Goal: Participate in discussion: Engage in conversation with other users on a specific topic

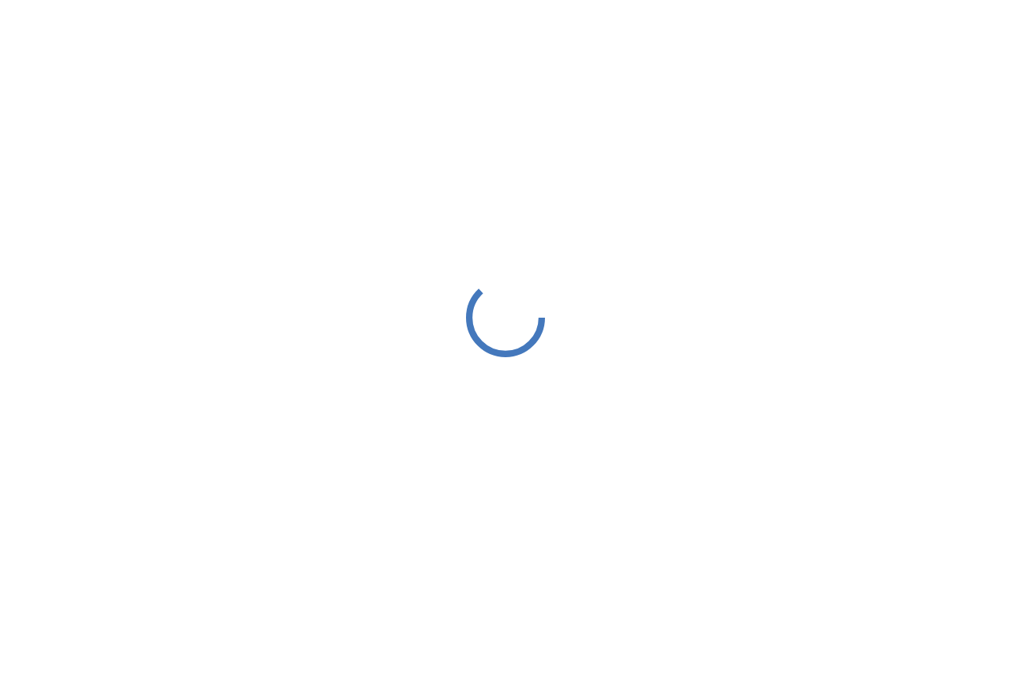
drag, startPoint x: 0, startPoint y: 0, endPoint x: 622, endPoint y: 549, distance: 829.2
click at [626, 551] on div at bounding box center [505, 317] width 1011 height 634
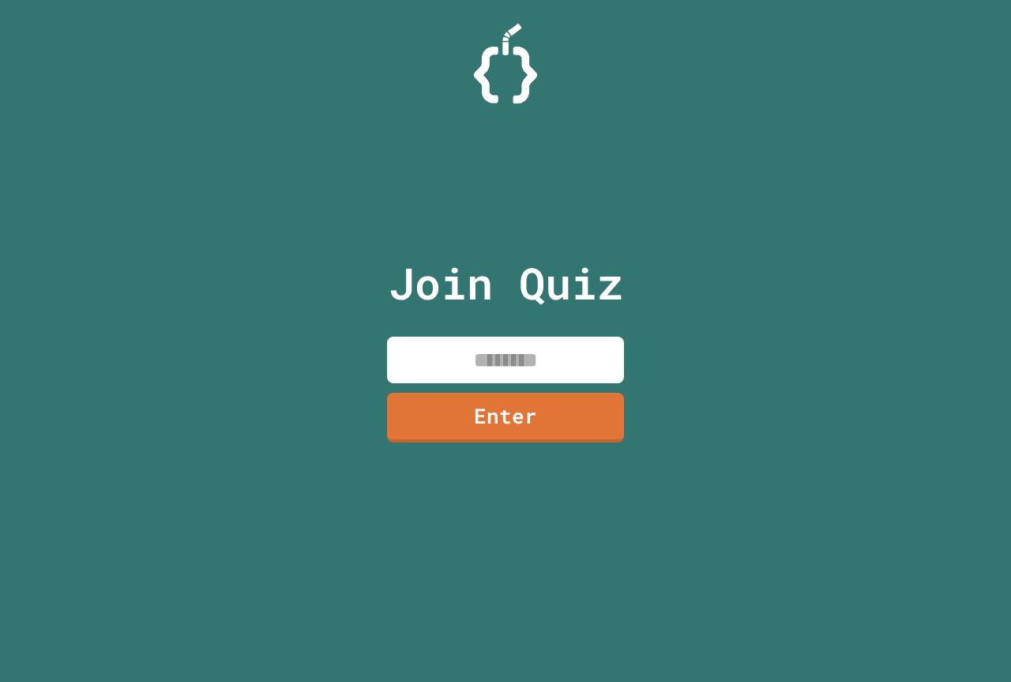
click at [433, 359] on input at bounding box center [505, 359] width 237 height 47
type input "********"
click at [541, 430] on link "Enter" at bounding box center [505, 416] width 239 height 52
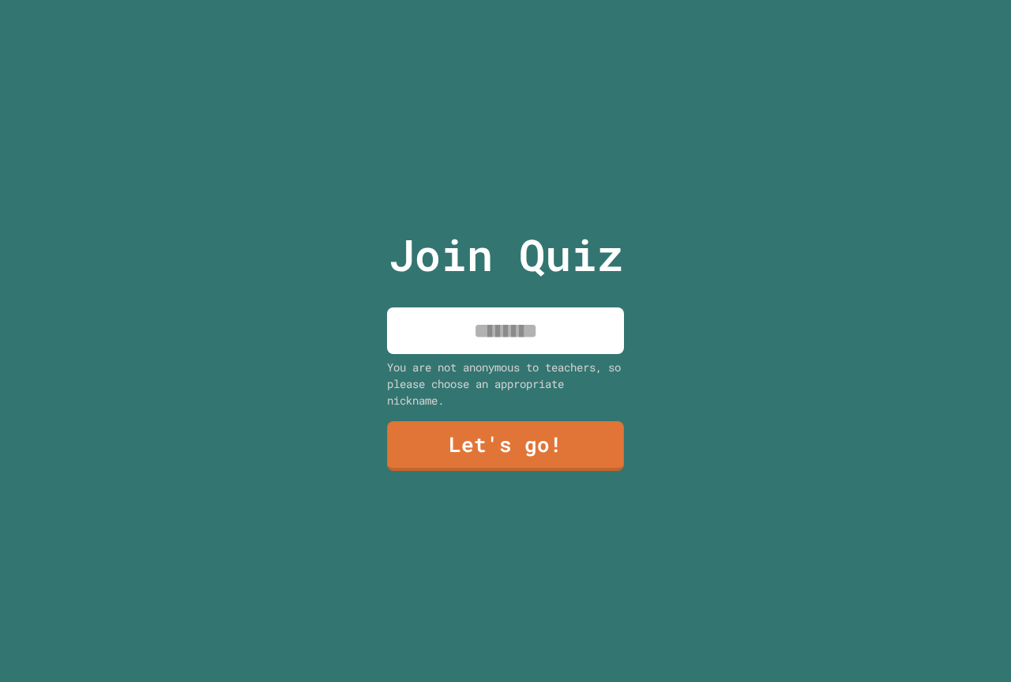
click at [531, 333] on input at bounding box center [505, 330] width 237 height 47
type input "**********"
click at [501, 453] on link "Let's go!" at bounding box center [506, 445] width 234 height 52
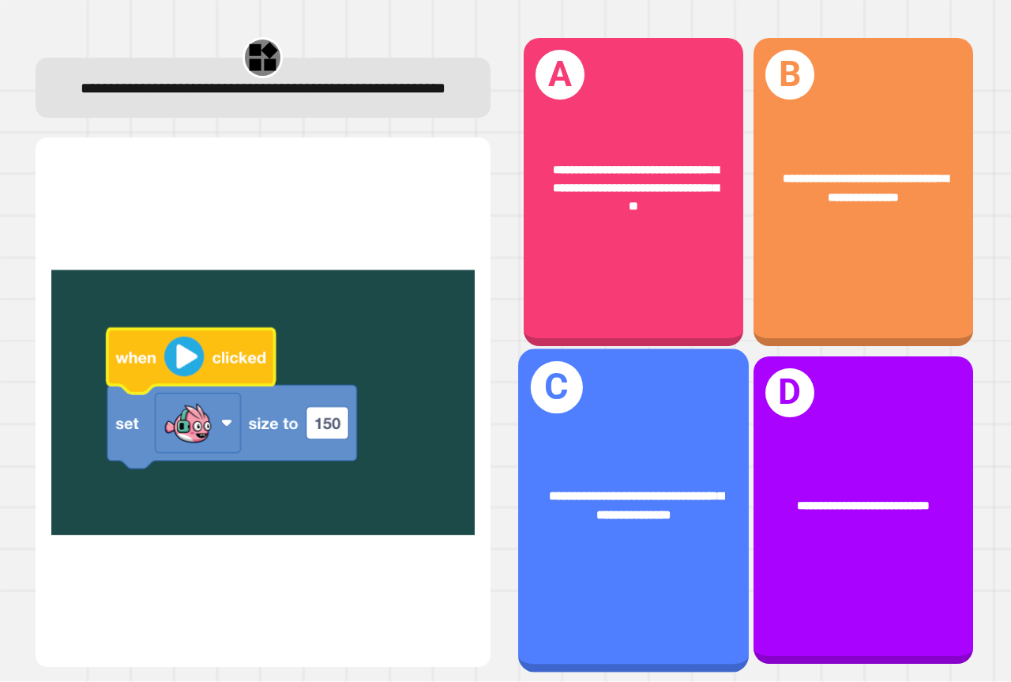
click at [586, 489] on span "**********" at bounding box center [636, 505] width 175 height 32
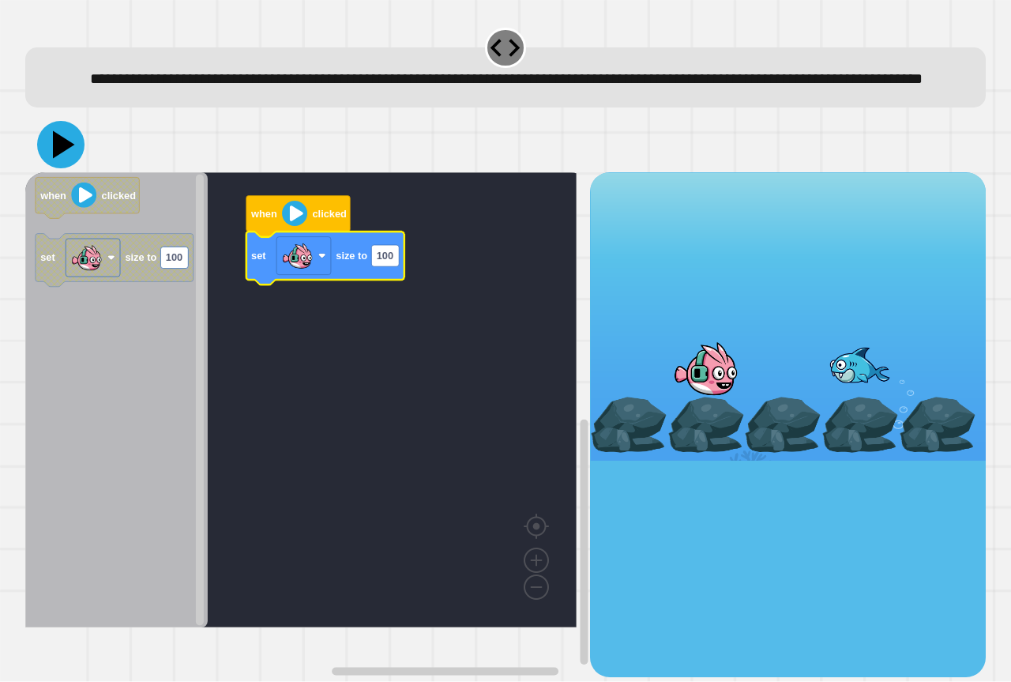
click at [58, 159] on icon at bounding box center [64, 145] width 22 height 28
click at [392, 262] on text "100" at bounding box center [385, 256] width 17 height 12
click at [289, 272] on image "Blockly Workspace" at bounding box center [297, 256] width 32 height 32
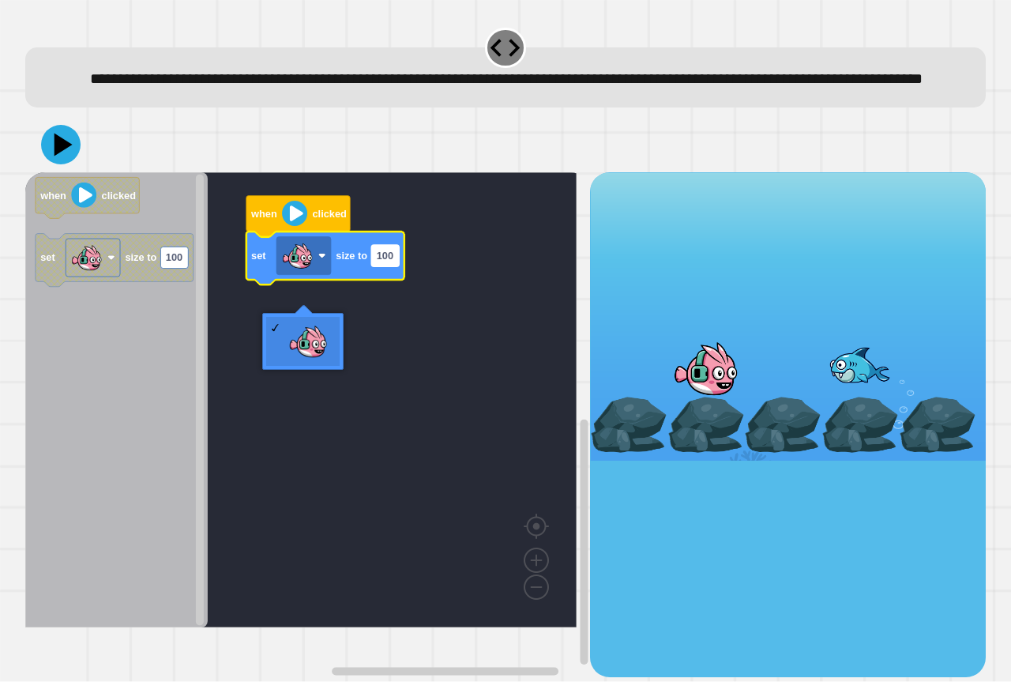
click at [390, 266] on rect "Blockly Workspace" at bounding box center [385, 255] width 28 height 21
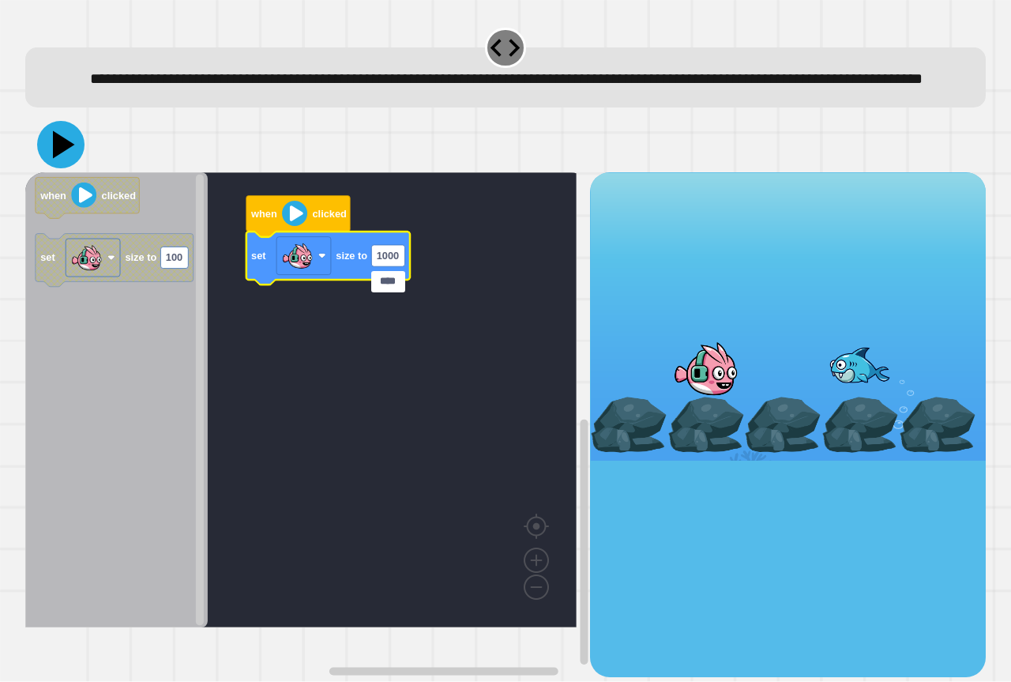
type input "****"
click at [60, 159] on icon at bounding box center [64, 145] width 22 height 28
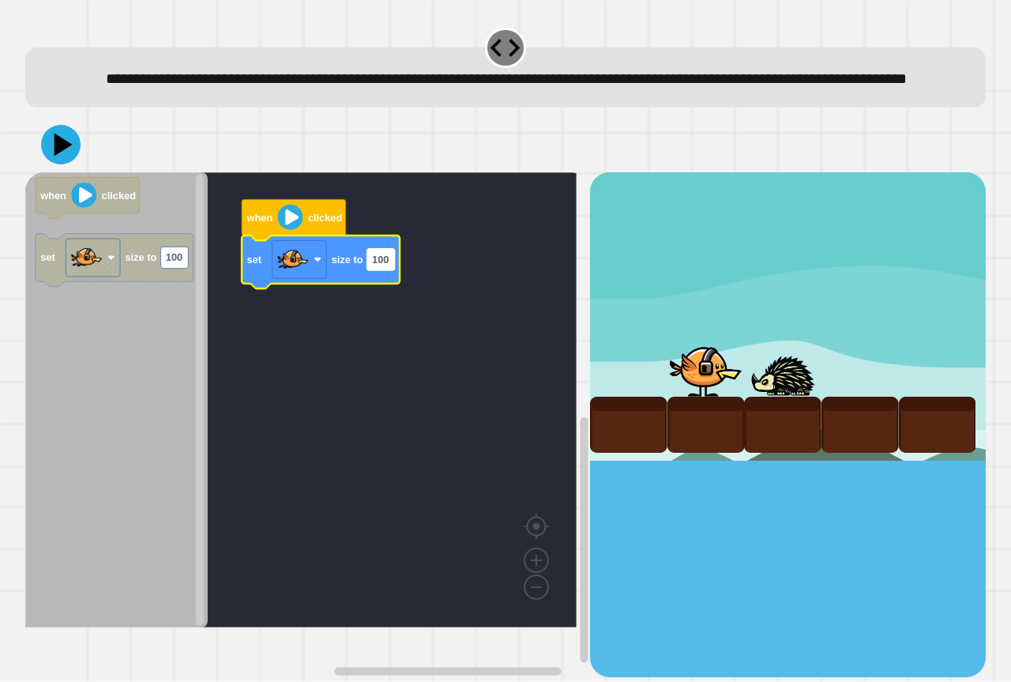
click at [393, 270] on rect "Blockly Workspace" at bounding box center [381, 259] width 28 height 21
type input "*"
type input "****"
click at [388, 265] on text "150" at bounding box center [380, 260] width 17 height 12
type input "****"
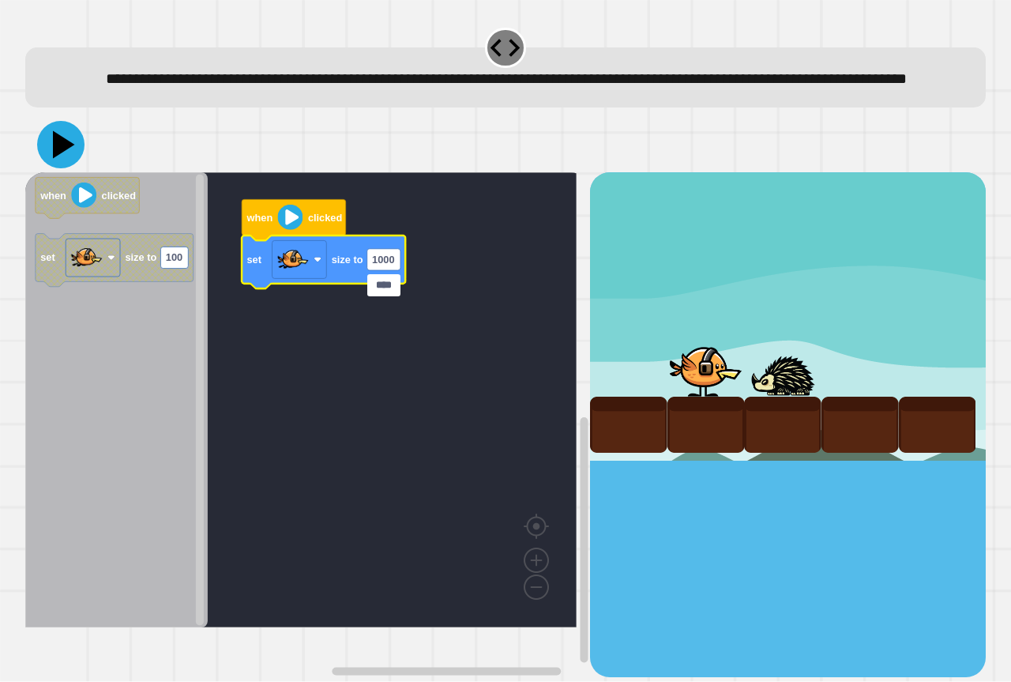
drag, startPoint x: 54, startPoint y: 171, endPoint x: 62, endPoint y: 163, distance: 11.2
click at [54, 168] on icon at bounding box center [60, 144] width 47 height 47
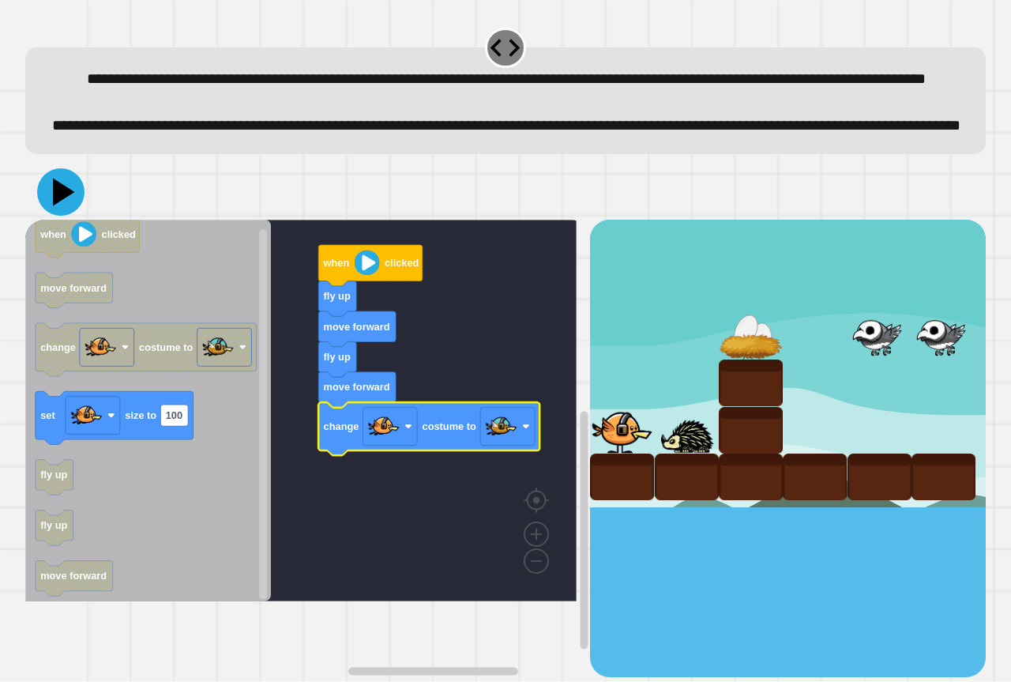
click at [62, 216] on icon at bounding box center [60, 191] width 47 height 47
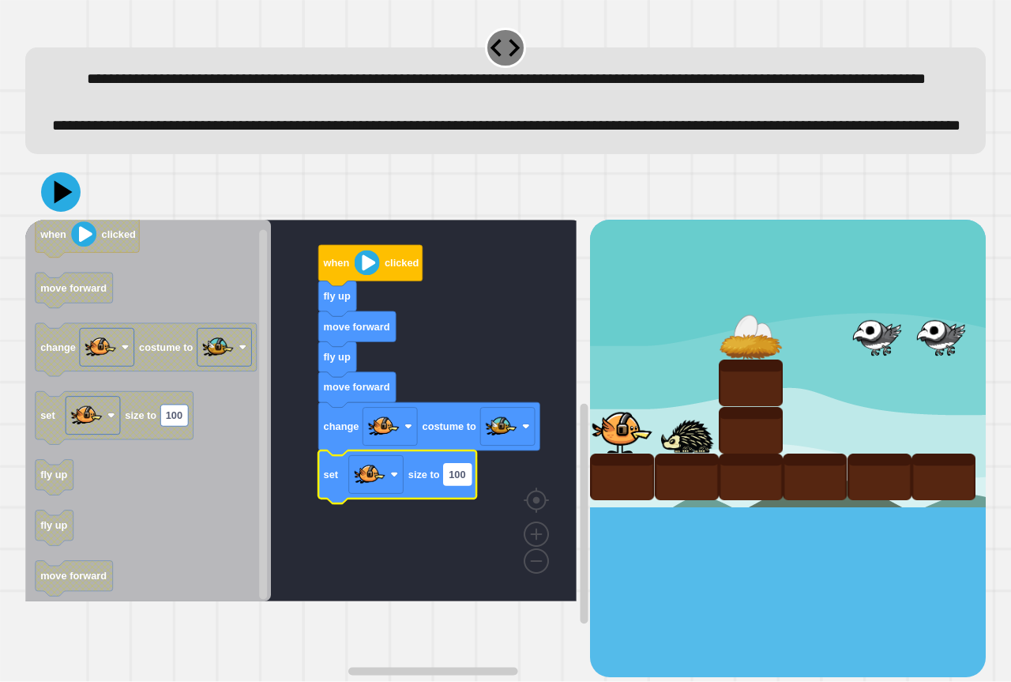
click at [465, 480] on text "100" at bounding box center [457, 474] width 17 height 12
type input "****"
click at [63, 206] on icon at bounding box center [64, 192] width 22 height 28
drag, startPoint x: 0, startPoint y: 409, endPoint x: 0, endPoint y: 453, distance: 43.4
click at [0, 448] on div "**********" at bounding box center [505, 341] width 1011 height 682
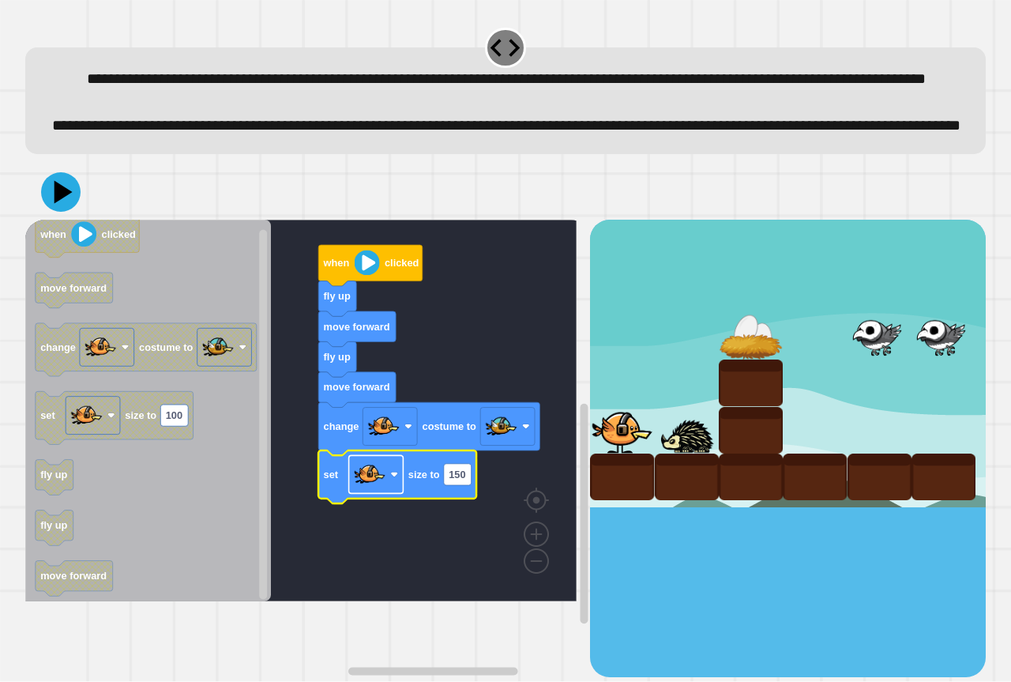
click at [367, 490] on image "Blockly Workspace" at bounding box center [370, 474] width 32 height 32
click at [463, 485] on rect "Blockly Workspace" at bounding box center [458, 474] width 28 height 21
type input "**"
click at [48, 216] on icon at bounding box center [60, 191] width 47 height 47
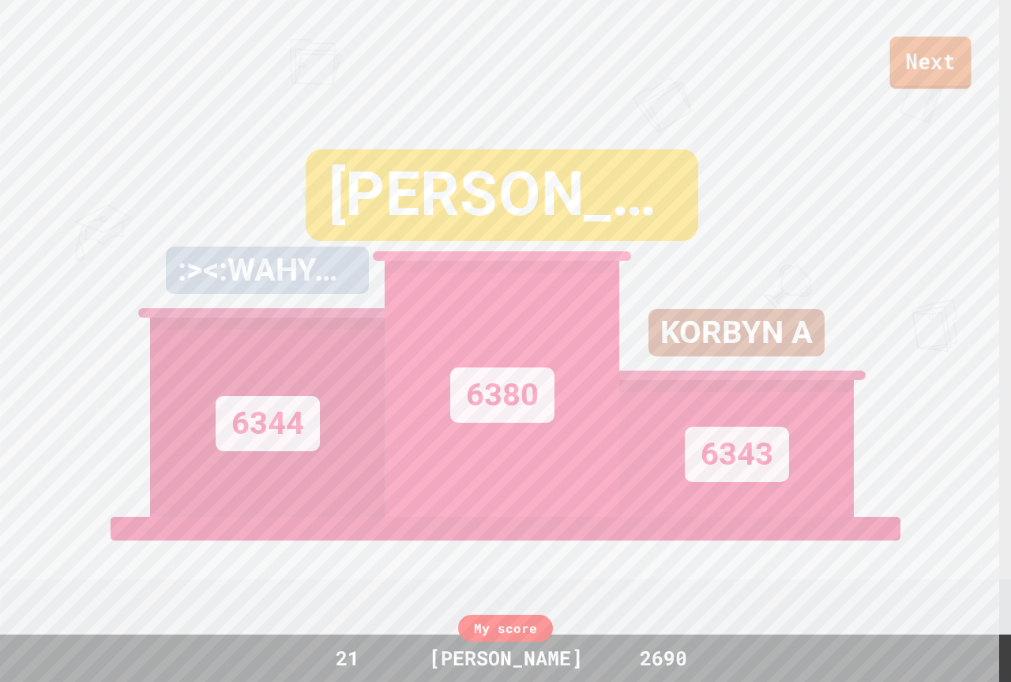
click at [941, 39] on link "Next" at bounding box center [930, 62] width 81 height 52
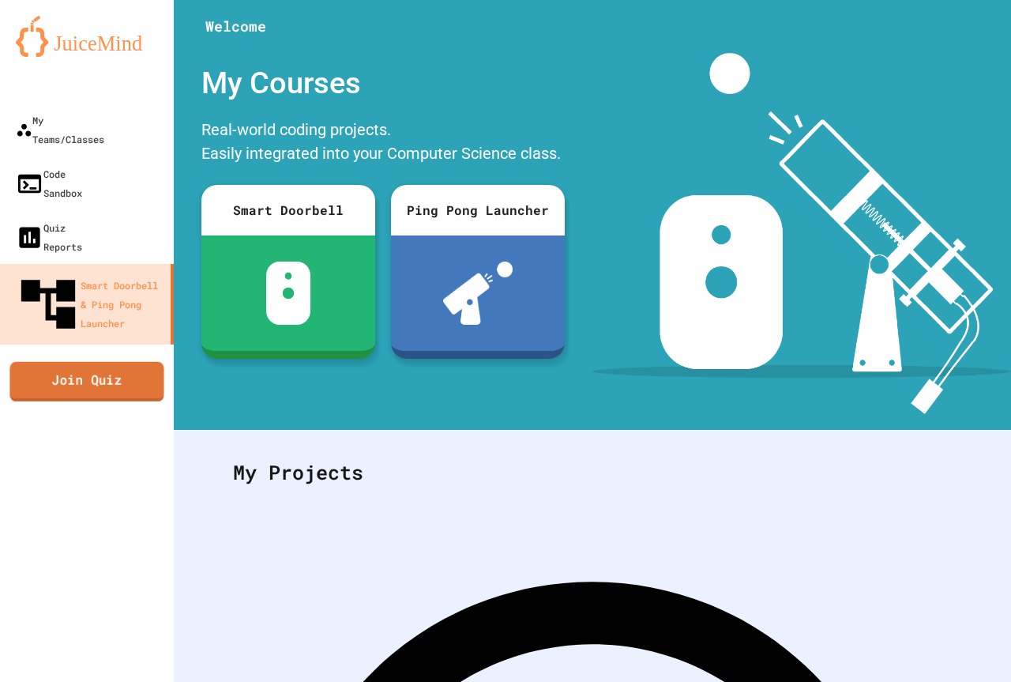
click at [70, 361] on link "Join Quiz" at bounding box center [86, 380] width 154 height 39
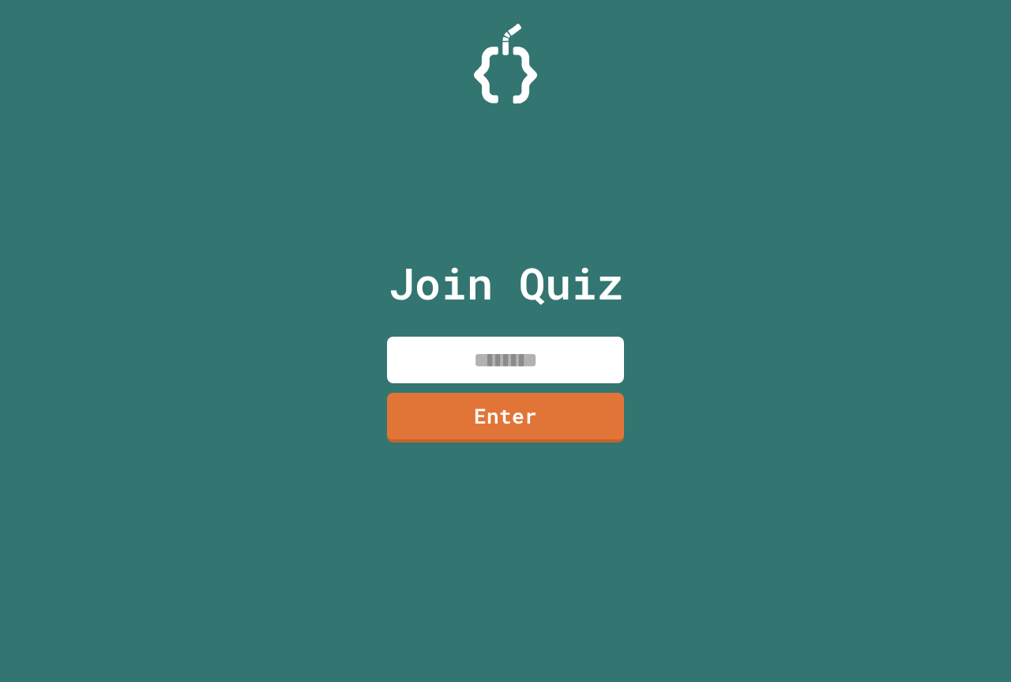
drag, startPoint x: 415, startPoint y: 361, endPoint x: 321, endPoint y: 280, distance: 124.4
click at [377, 356] on div "Join Quiz Enter" at bounding box center [506, 340] width 266 height 603
drag, startPoint x: 550, startPoint y: 353, endPoint x: 539, endPoint y: 373, distance: 23.0
click at [539, 373] on input "********" at bounding box center [505, 359] width 237 height 47
type input "********"
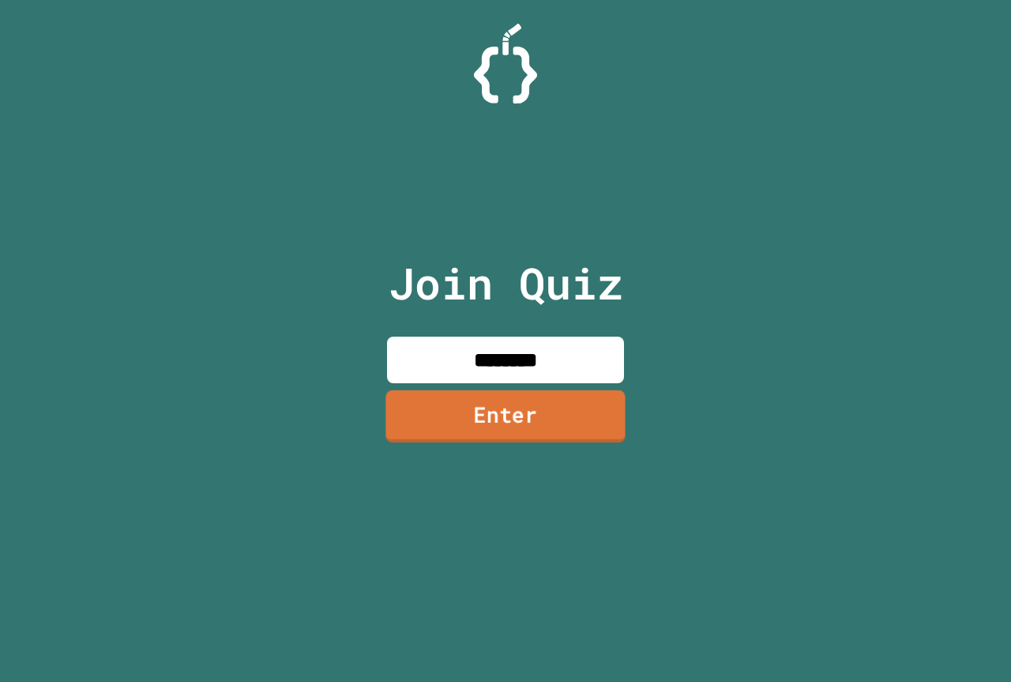
click at [535, 423] on link "Enter" at bounding box center [504, 416] width 239 height 52
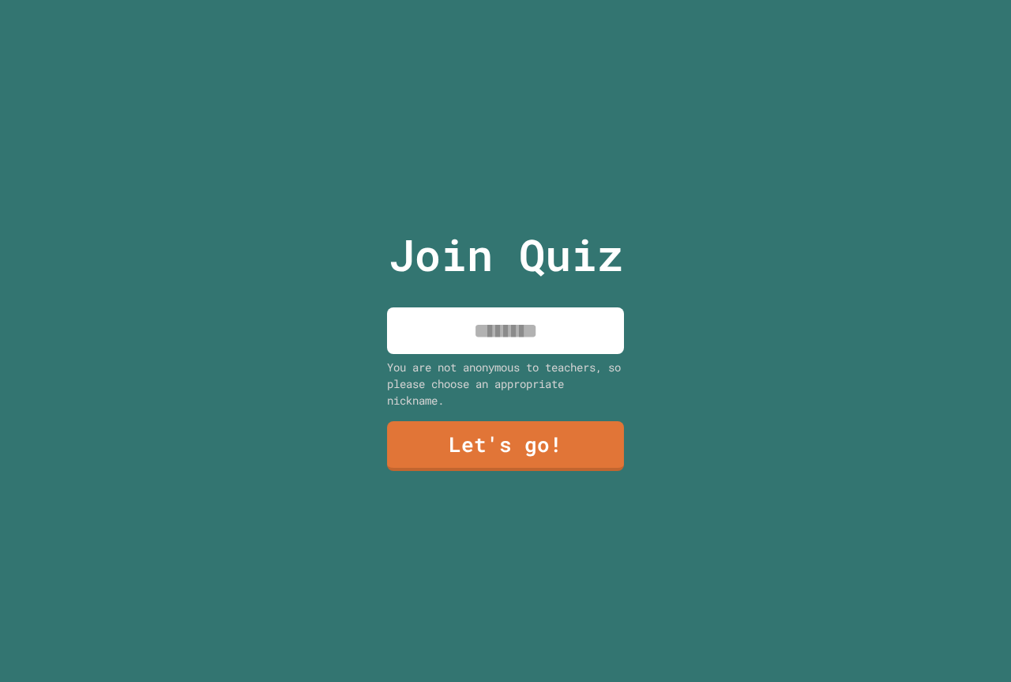
drag, startPoint x: 529, startPoint y: 334, endPoint x: 512, endPoint y: 326, distance: 19.1
click at [528, 332] on input at bounding box center [505, 330] width 237 height 47
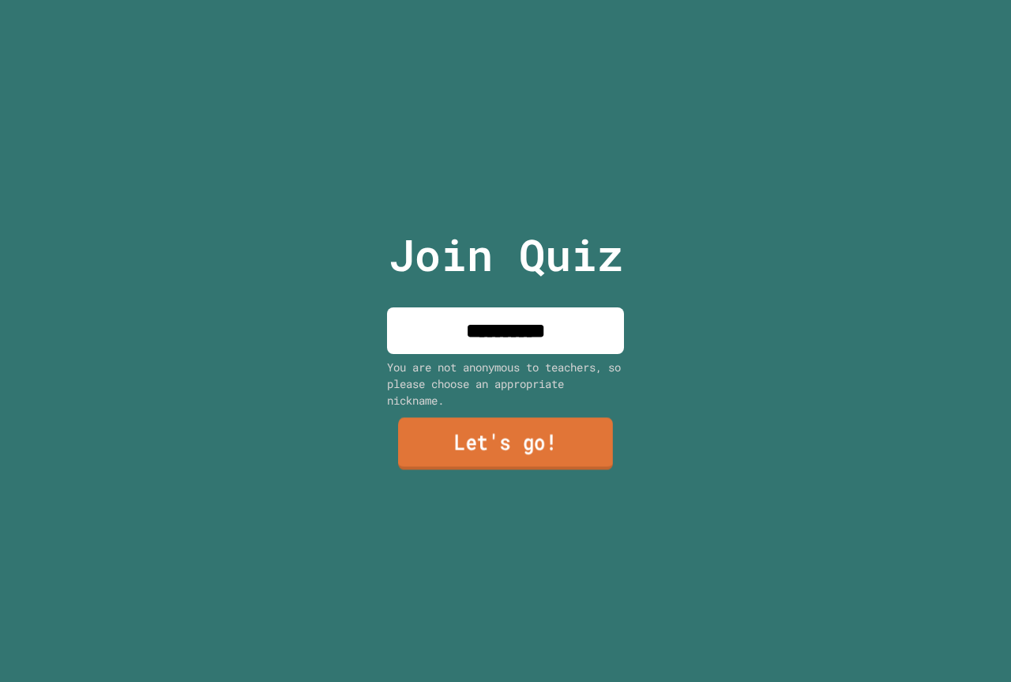
type input "**********"
click at [533, 437] on link "Let's go!" at bounding box center [505, 444] width 215 height 52
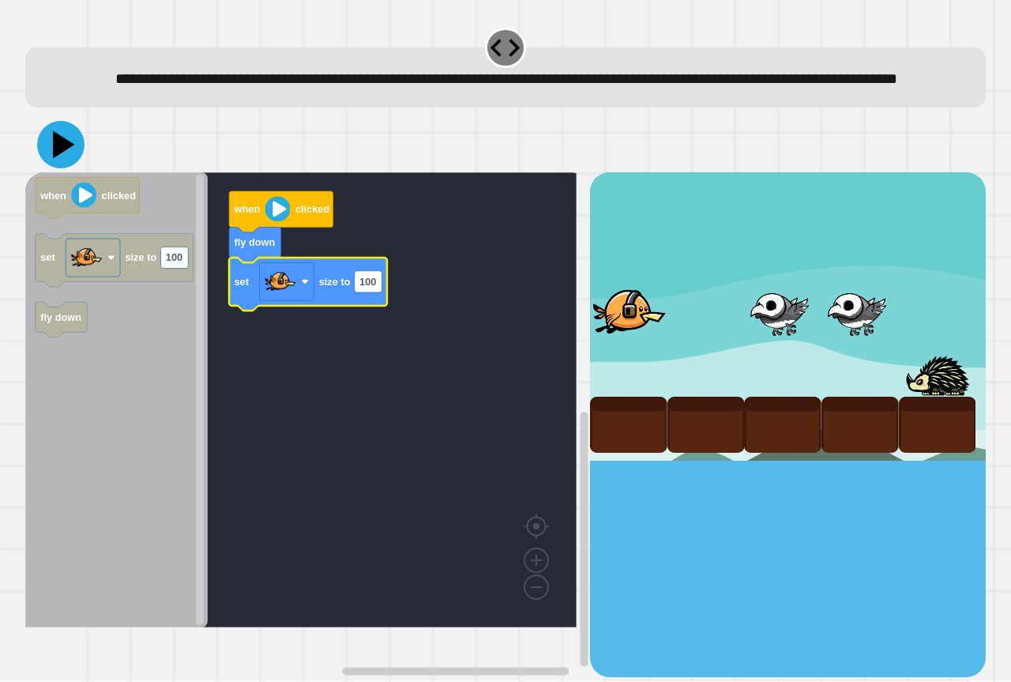
click at [58, 159] on icon at bounding box center [64, 145] width 22 height 28
click at [375, 287] on text "100" at bounding box center [367, 282] width 17 height 12
type input "*****"
click at [54, 168] on icon at bounding box center [60, 144] width 47 height 47
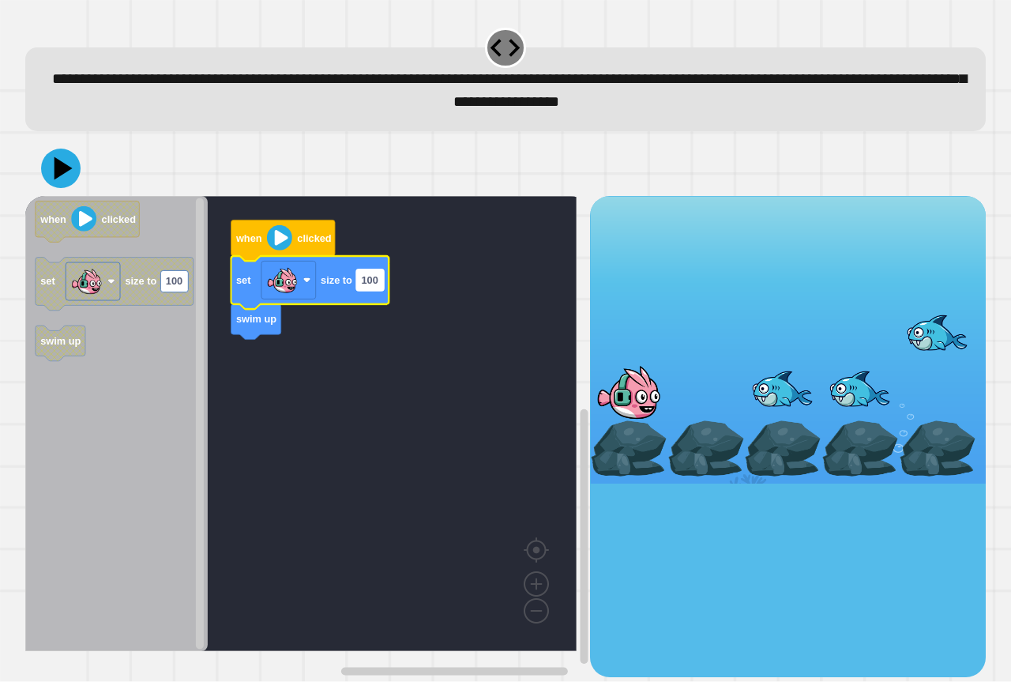
click at [374, 291] on rect "Blockly Workspace" at bounding box center [370, 279] width 28 height 21
type input "*****"
click at [49, 164] on icon at bounding box center [60, 168] width 47 height 47
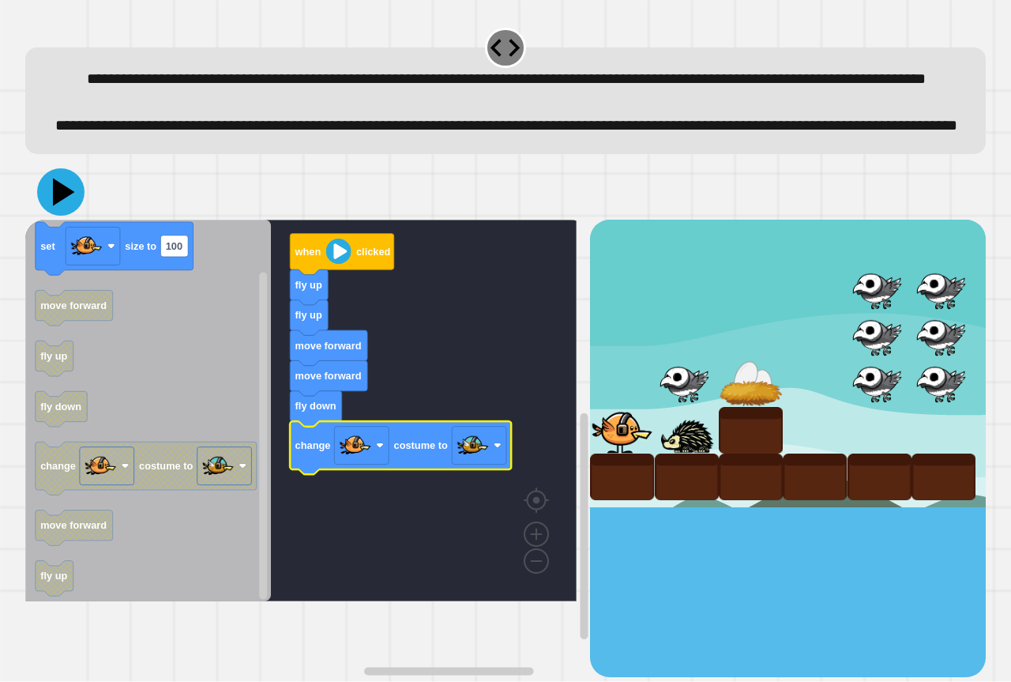
click at [58, 206] on icon at bounding box center [64, 192] width 22 height 28
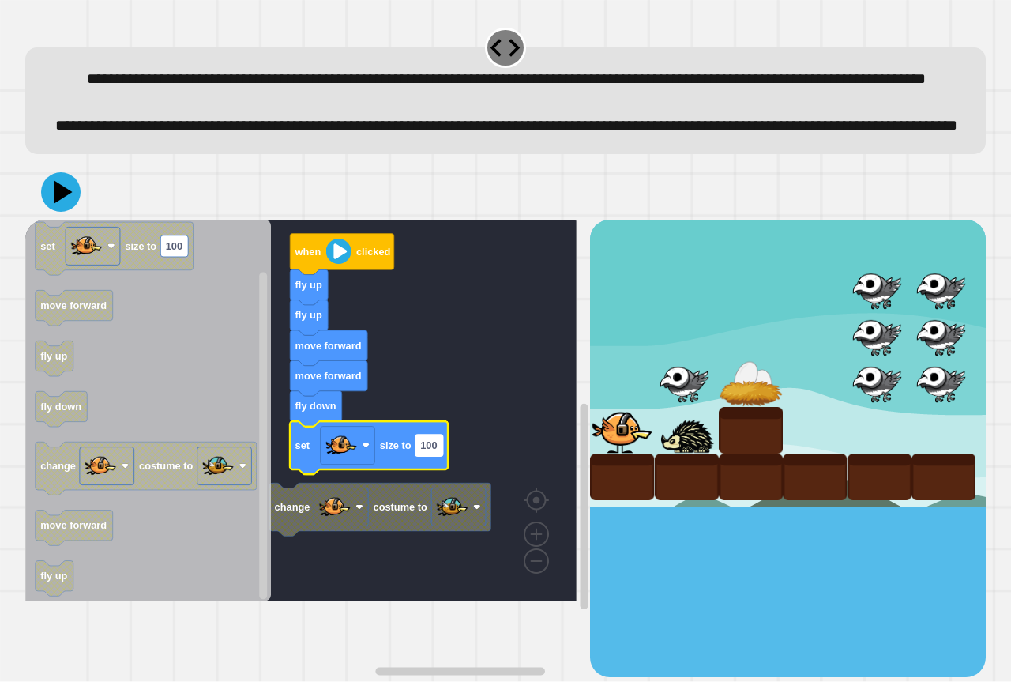
click at [430, 451] on text "100" at bounding box center [428, 445] width 17 height 12
type input "******"
click at [45, 216] on icon at bounding box center [60, 191] width 47 height 47
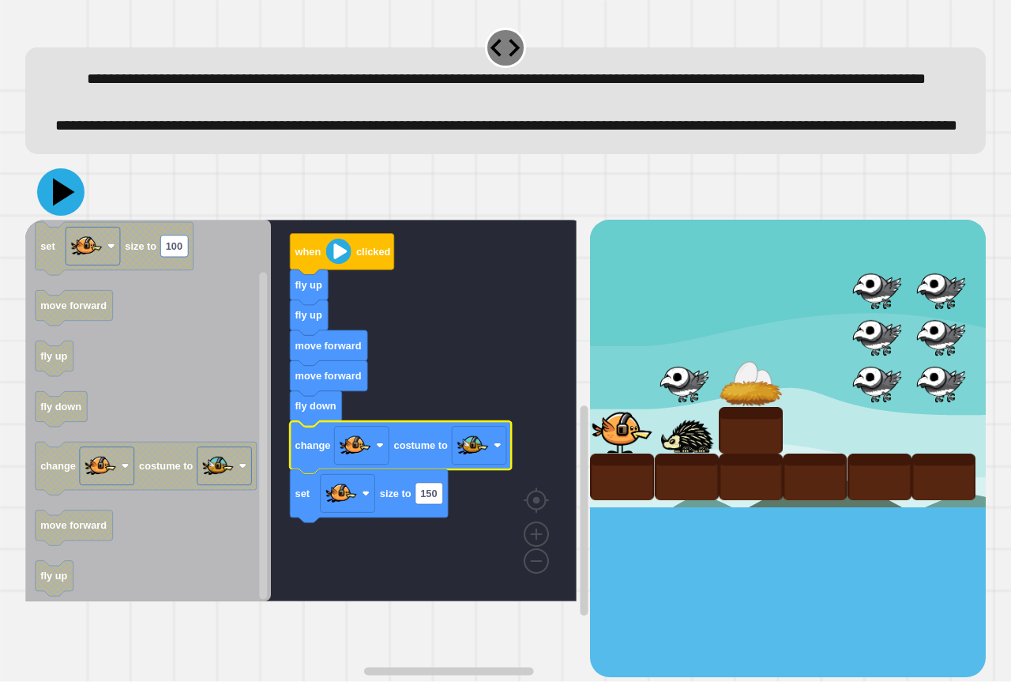
click at [56, 216] on icon at bounding box center [60, 191] width 47 height 47
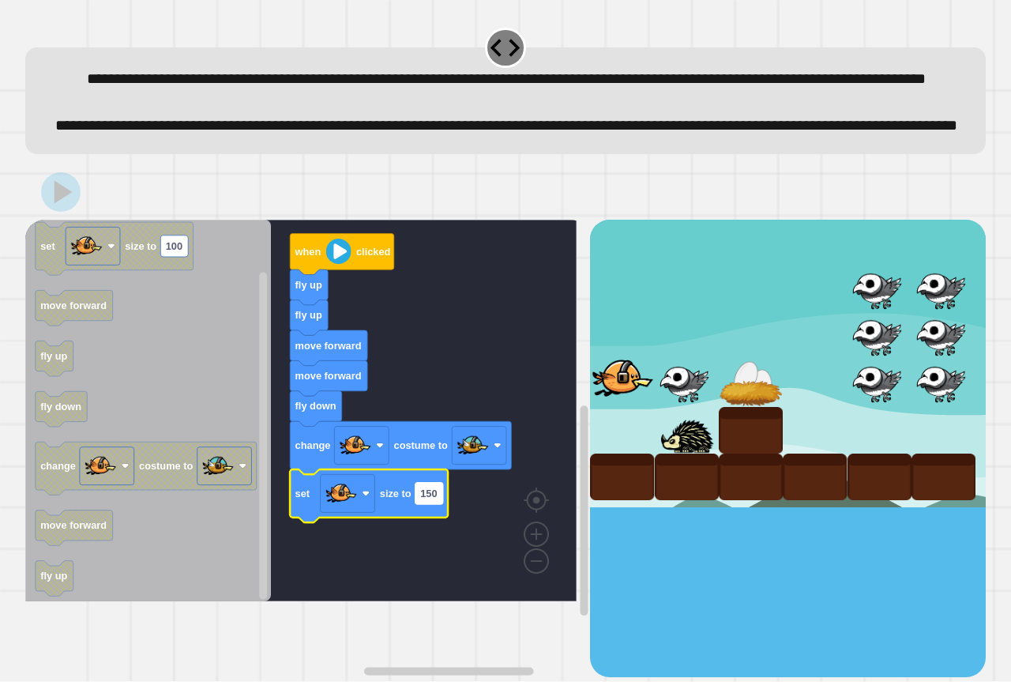
click at [439, 504] on rect "Blockly Workspace" at bounding box center [429, 493] width 28 height 21
type input "****"
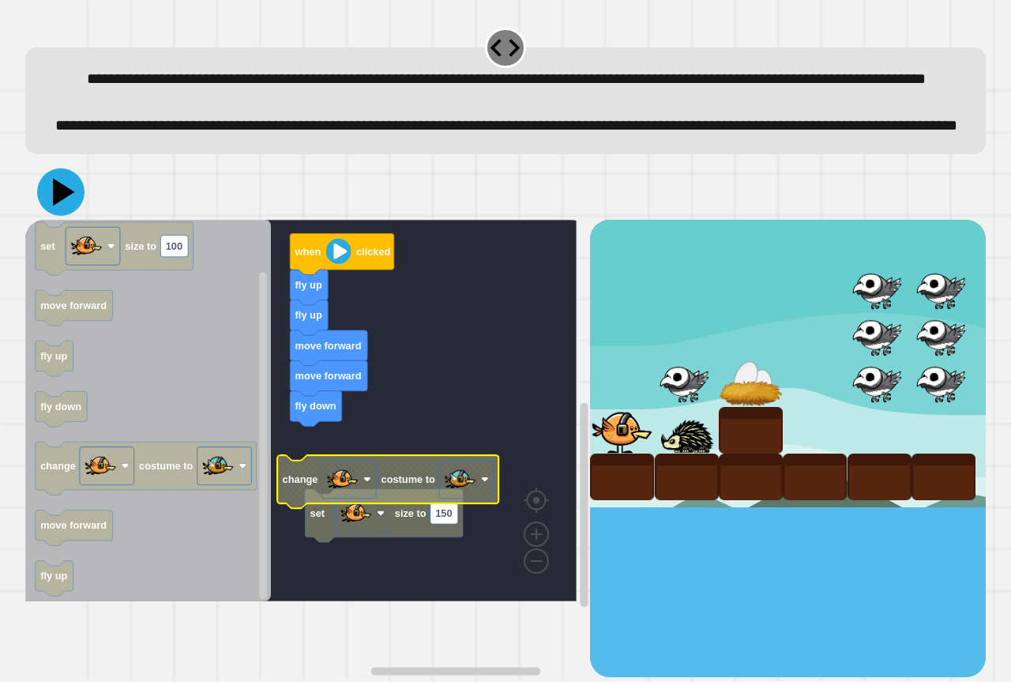
drag, startPoint x: 114, startPoint y: 254, endPoint x: 73, endPoint y: 237, distance: 43.6
click at [73, 220] on div at bounding box center [505, 191] width 960 height 55
click at [74, 216] on icon at bounding box center [60, 191] width 47 height 47
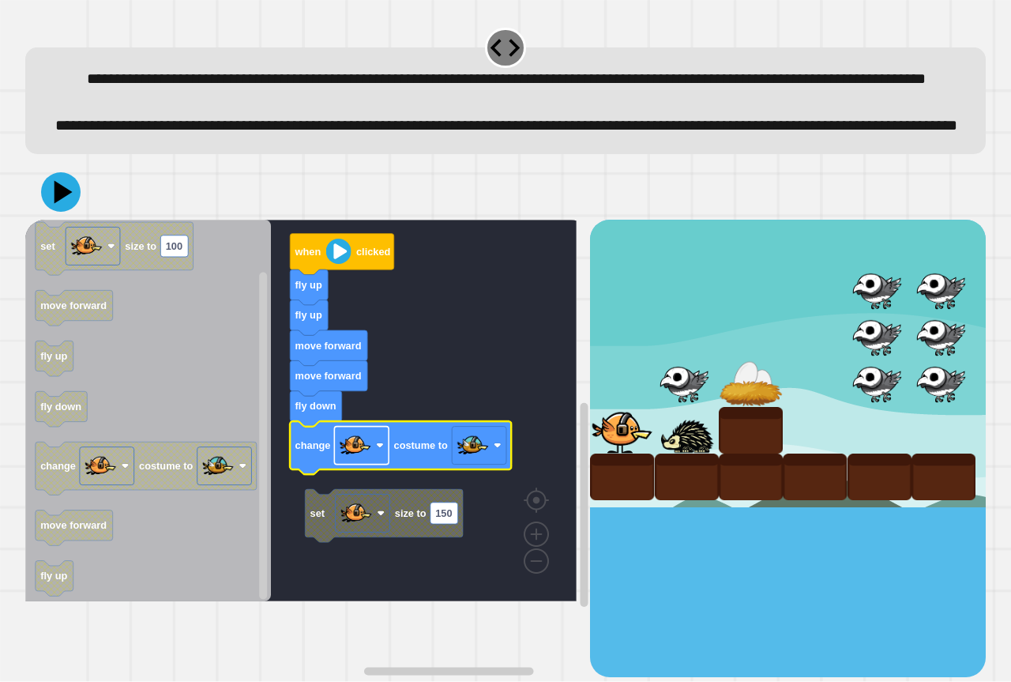
click at [357, 461] on image "Blockly Workspace" at bounding box center [356, 446] width 32 height 32
click at [457, 464] on rect "Blockly Workspace" at bounding box center [300, 410] width 551 height 381
click at [481, 474] on icon "Blockly Workspace" at bounding box center [400, 447] width 221 height 53
click at [479, 461] on image "Blockly Workspace" at bounding box center [473, 446] width 32 height 32
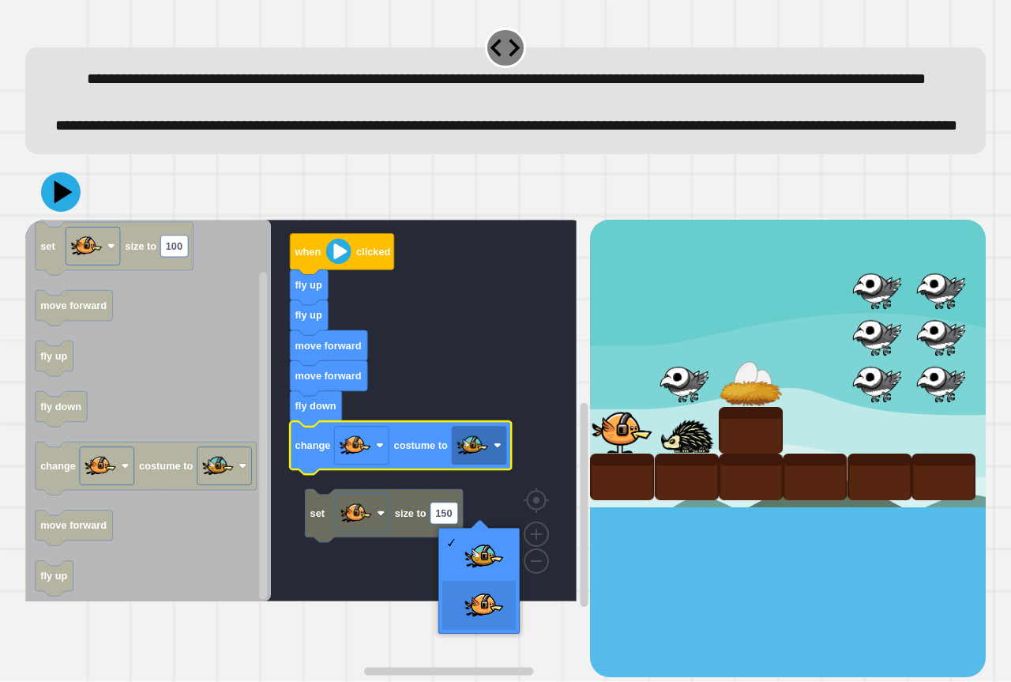
drag, startPoint x: 465, startPoint y: 584, endPoint x: 444, endPoint y: 581, distance: 21.6
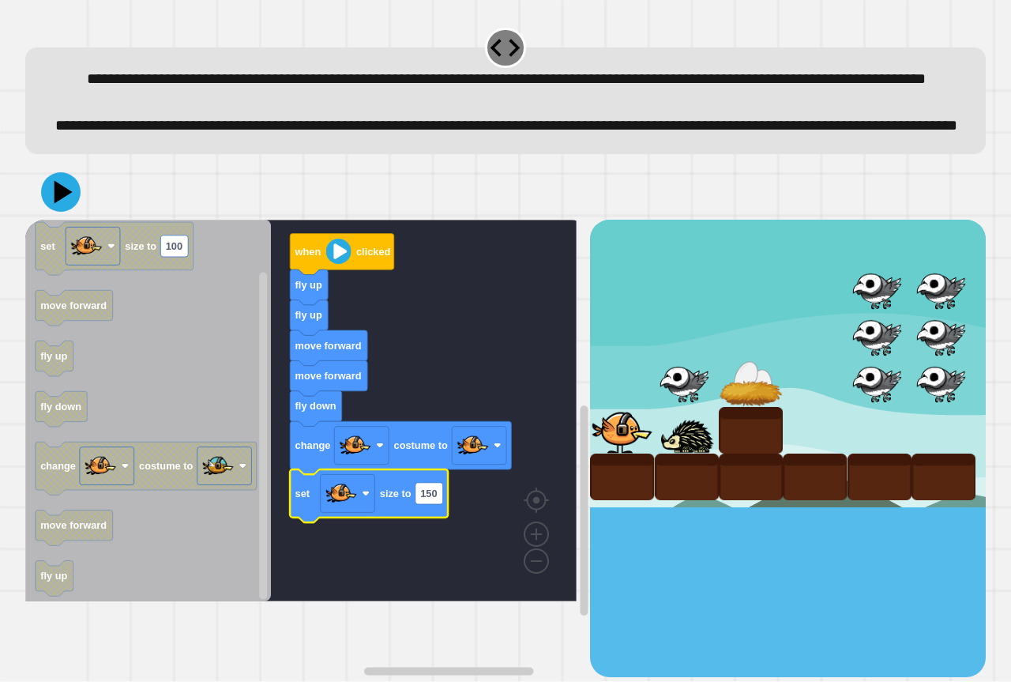
click at [435, 522] on g "set size to 150" at bounding box center [369, 495] width 158 height 53
click at [433, 499] on text "150" at bounding box center [428, 493] width 17 height 12
type input "****"
click at [56, 206] on icon at bounding box center [64, 192] width 22 height 28
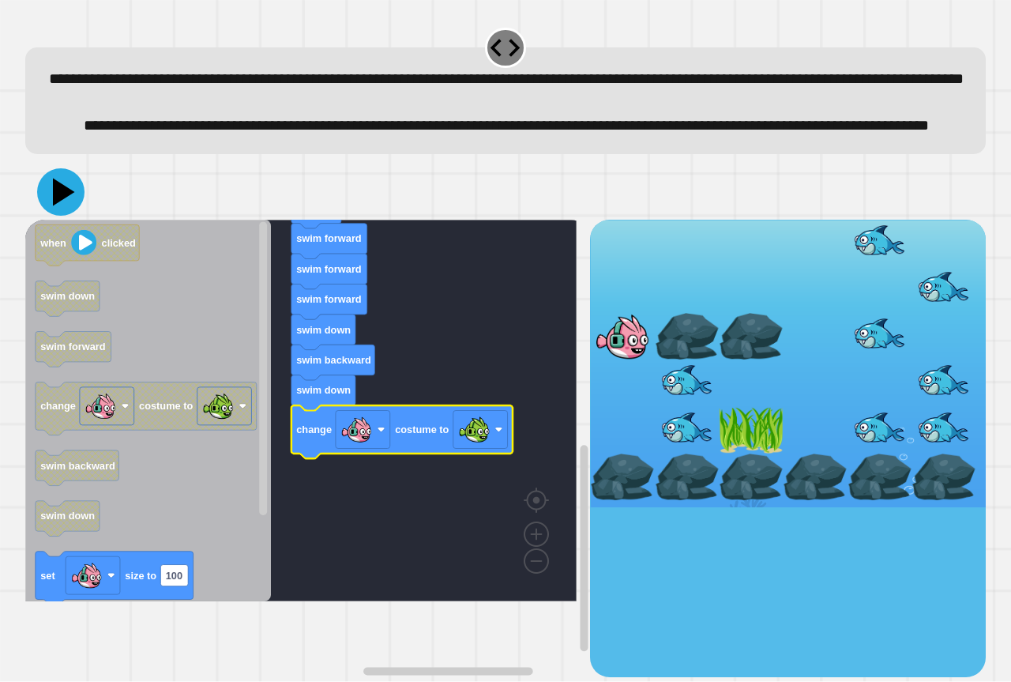
click at [54, 216] on icon at bounding box center [60, 191] width 47 height 47
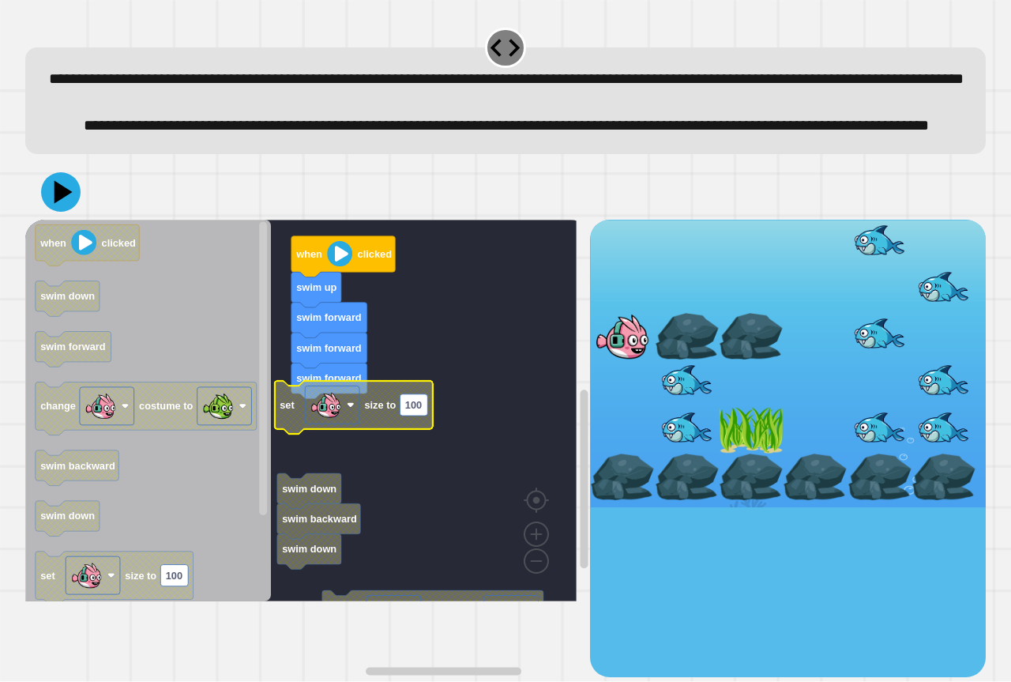
click at [424, 434] on g "set size to 100" at bounding box center [354, 407] width 158 height 53
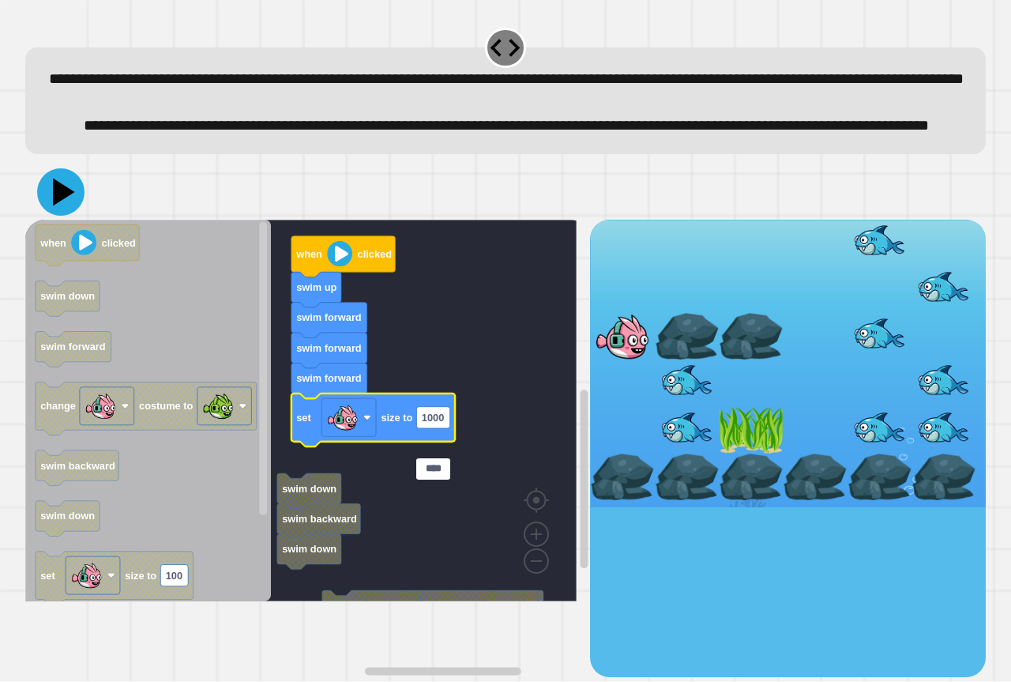
type input "****"
click at [39, 216] on button at bounding box center [60, 191] width 47 height 47
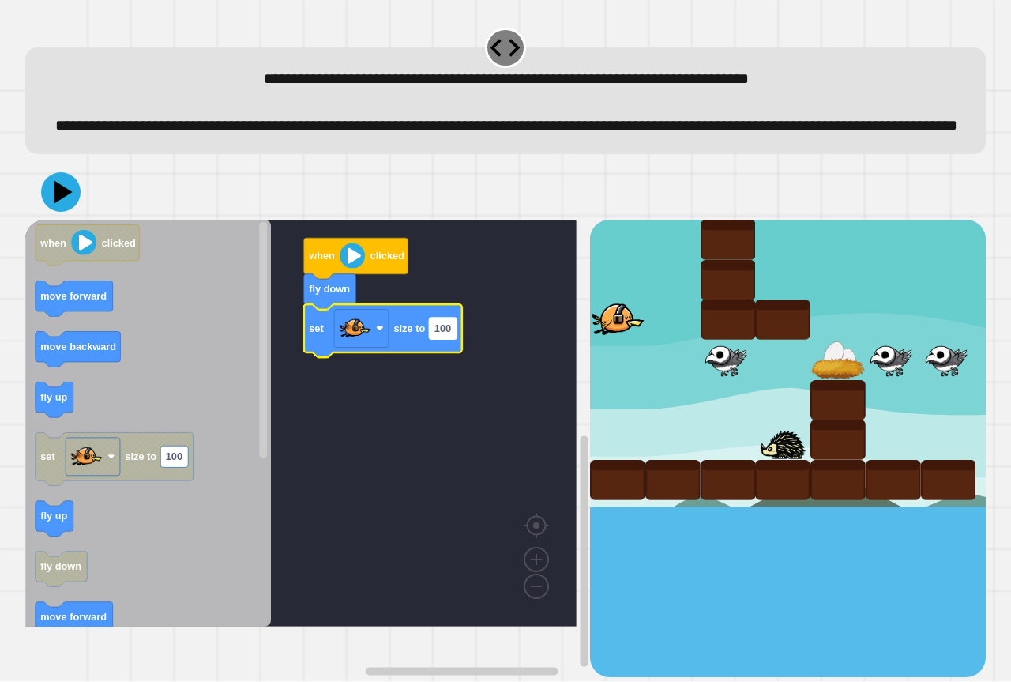
click at [447, 334] on text "100" at bounding box center [442, 328] width 17 height 12
type input "**********"
drag, startPoint x: 80, startPoint y: 227, endPoint x: 75, endPoint y: 216, distance: 12.8
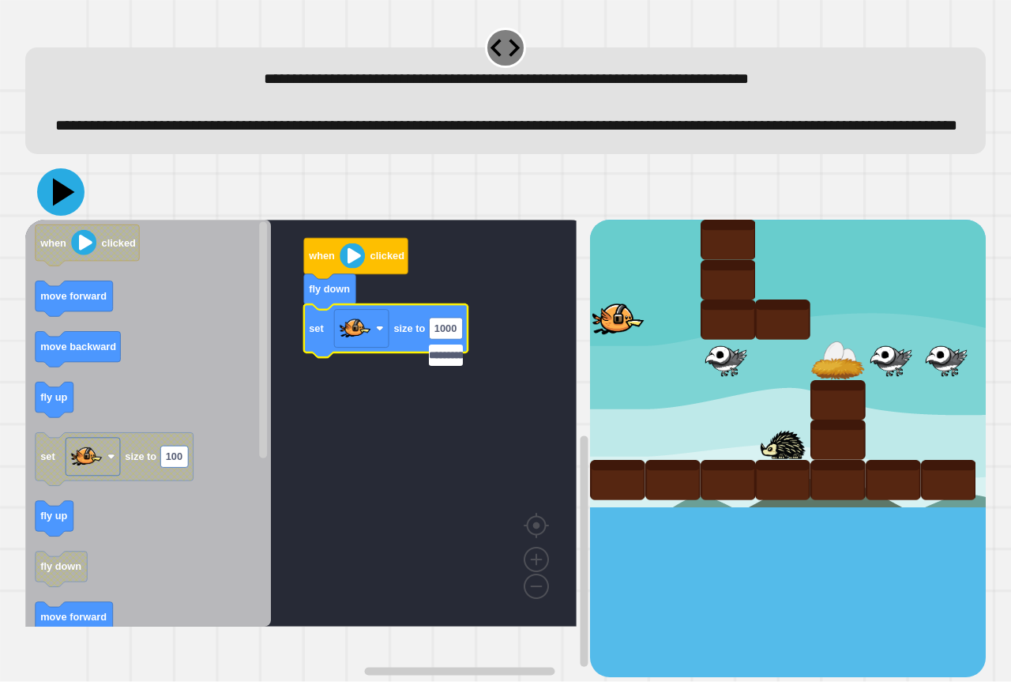
click at [74, 216] on div at bounding box center [505, 191] width 960 height 55
click at [85, 214] on div at bounding box center [505, 191] width 960 height 55
drag, startPoint x: 58, startPoint y: 220, endPoint x: 47, endPoint y: 224, distance: 12.8
click at [47, 216] on icon at bounding box center [60, 191] width 47 height 47
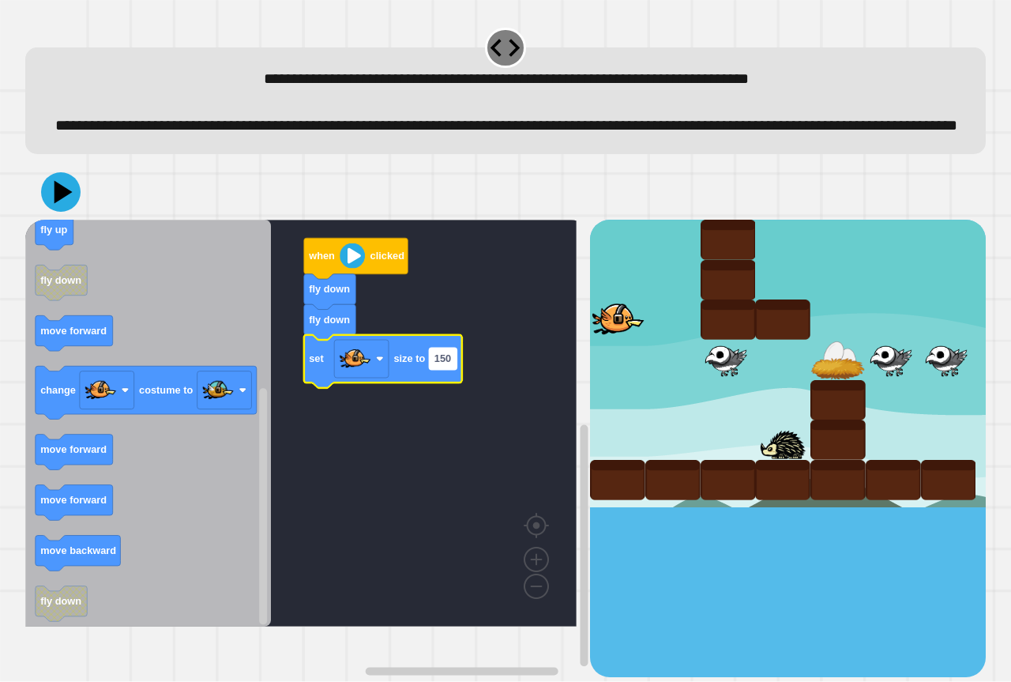
click at [445, 365] on text "150" at bounding box center [442, 359] width 17 height 12
drag, startPoint x: 449, startPoint y: 390, endPoint x: 431, endPoint y: 390, distance: 17.4
click at [446, 390] on input "***" at bounding box center [443, 384] width 28 height 21
type input "*****"
click at [47, 205] on icon at bounding box center [60, 191] width 47 height 47
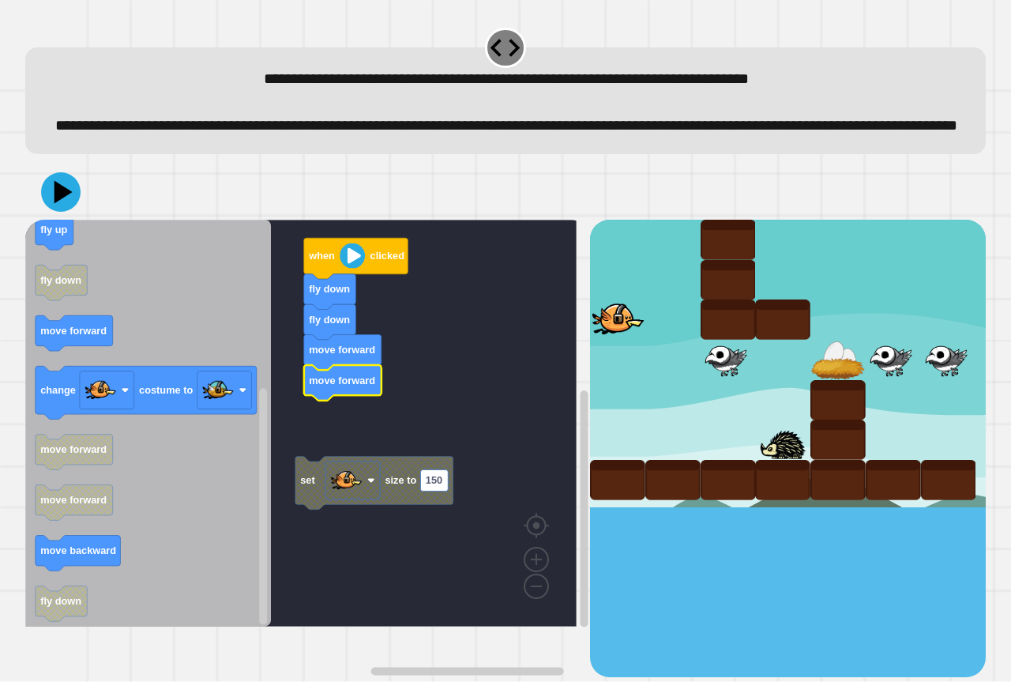
drag, startPoint x: 599, startPoint y: 430, endPoint x: 582, endPoint y: 445, distance: 22.9
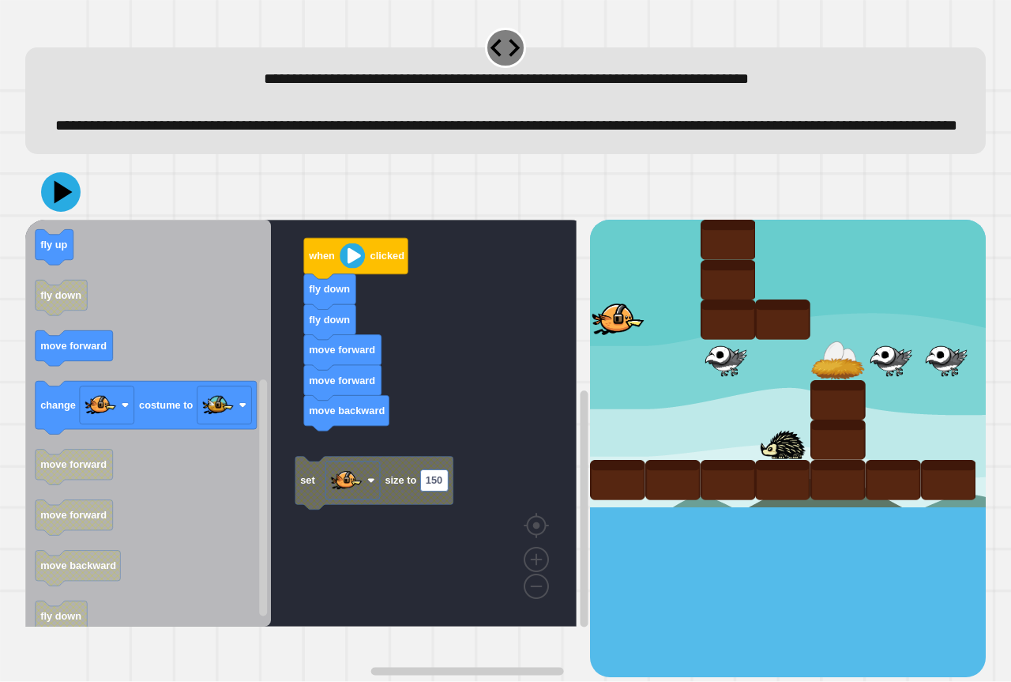
click at [62, 385] on icon "when clicked move forward move backward fly up set size to 100 fly up fly down …" at bounding box center [148, 423] width 246 height 407
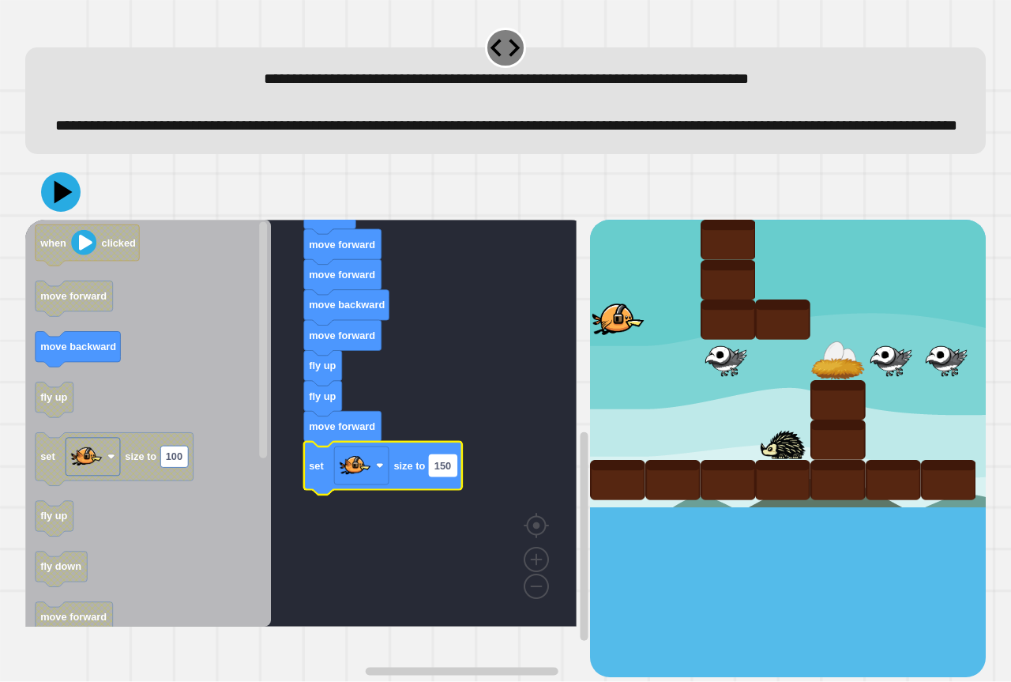
click at [449, 471] on text "150" at bounding box center [442, 466] width 17 height 12
type input "****"
click at [54, 209] on icon at bounding box center [60, 191] width 47 height 47
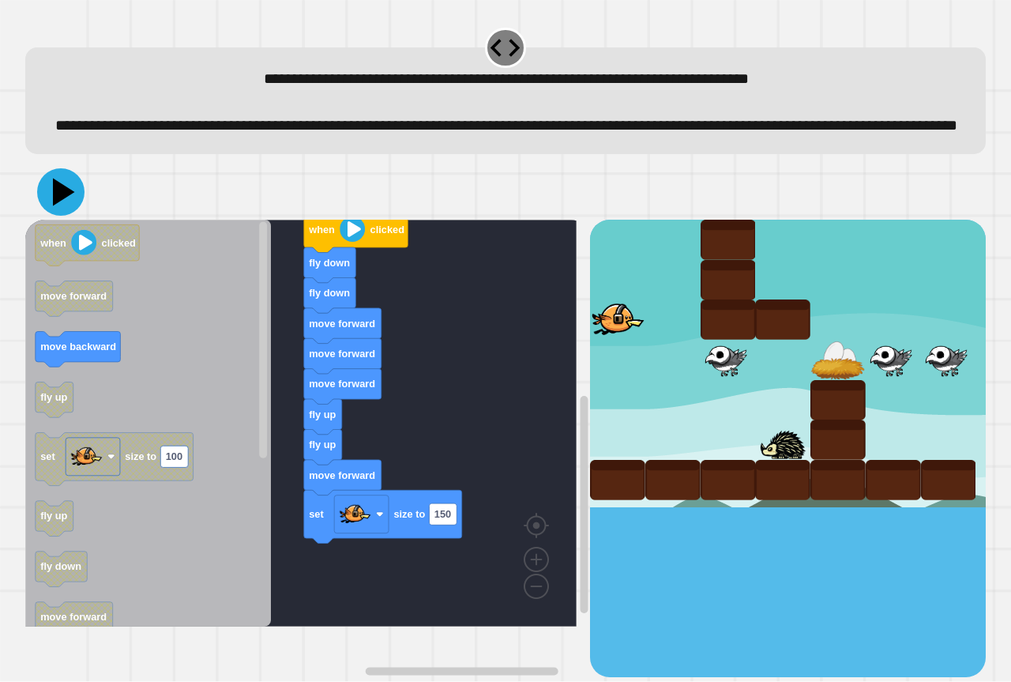
click at [55, 206] on icon at bounding box center [64, 192] width 22 height 28
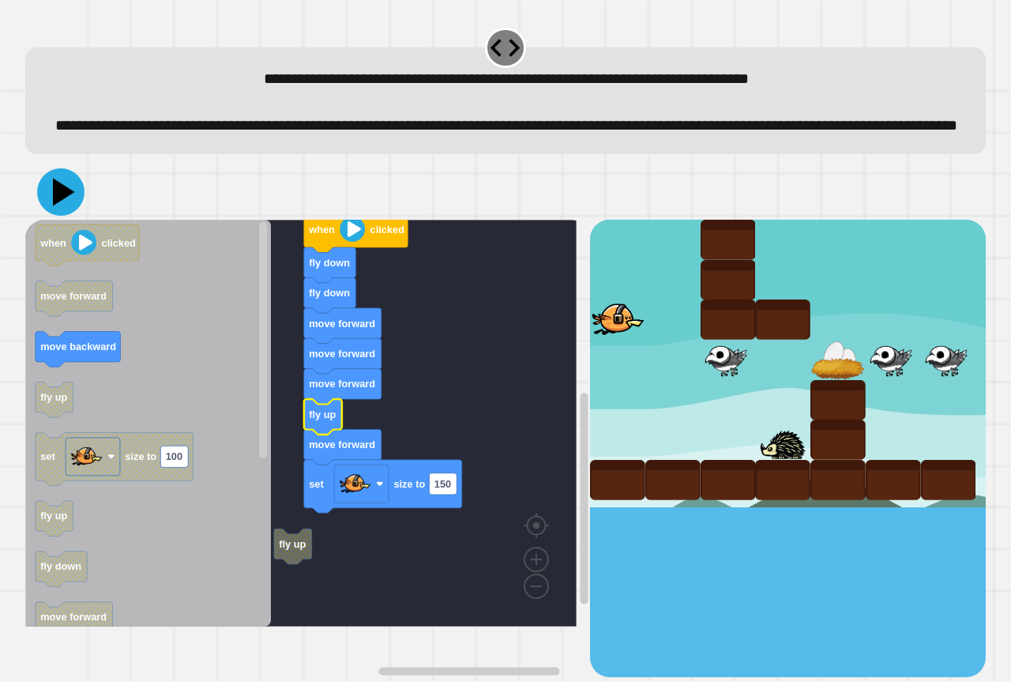
click at [62, 206] on icon at bounding box center [64, 192] width 22 height 28
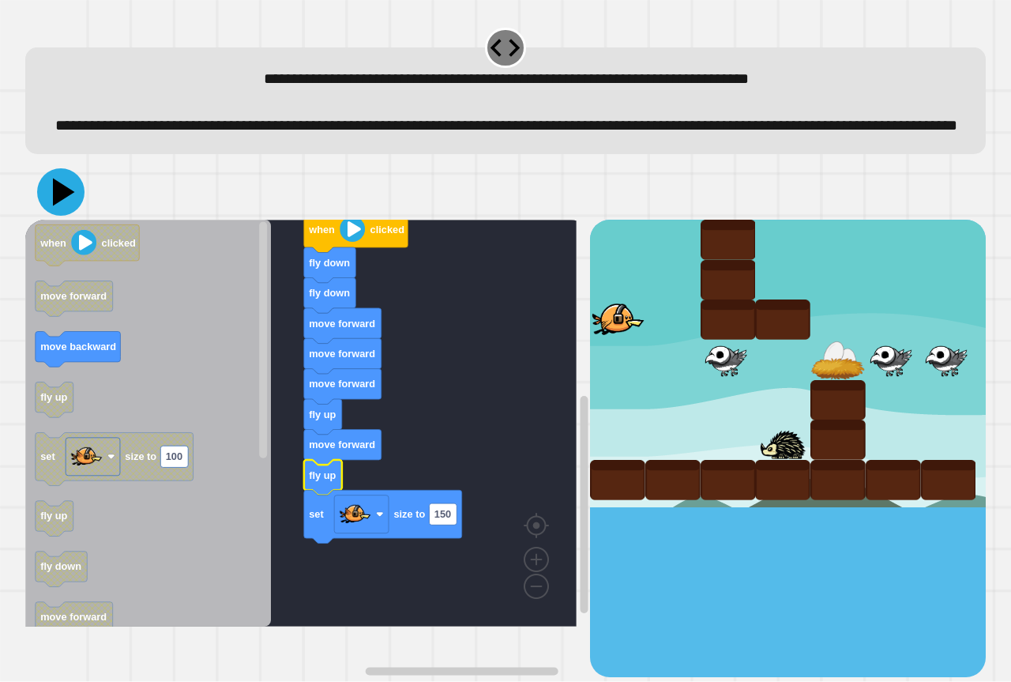
click at [59, 206] on icon at bounding box center [64, 192] width 22 height 28
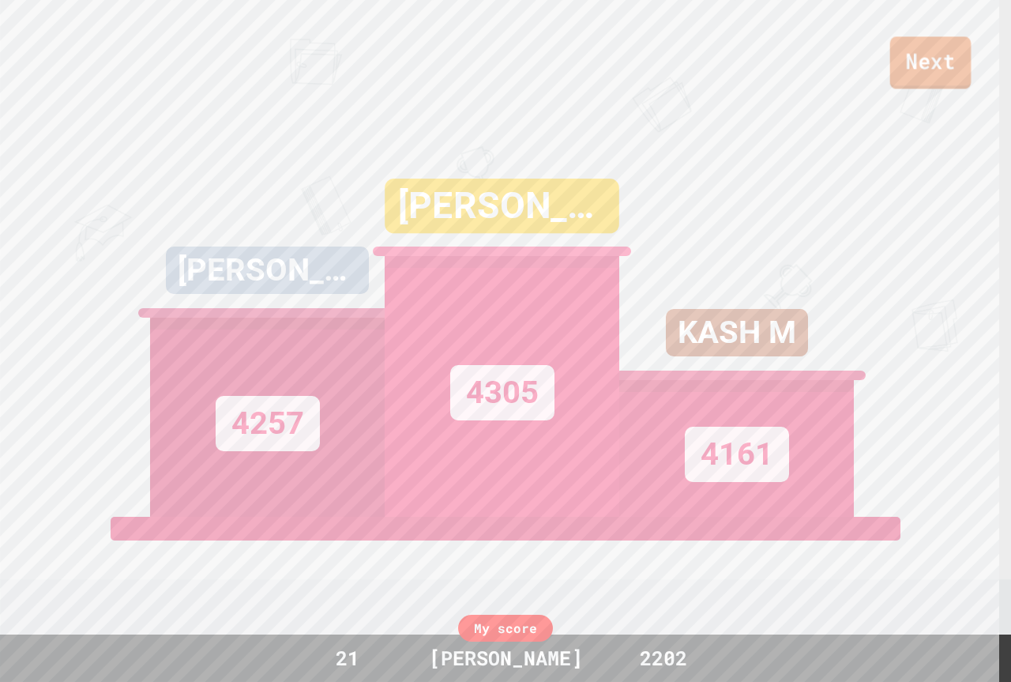
click at [942, 54] on link "Next" at bounding box center [930, 62] width 81 height 52
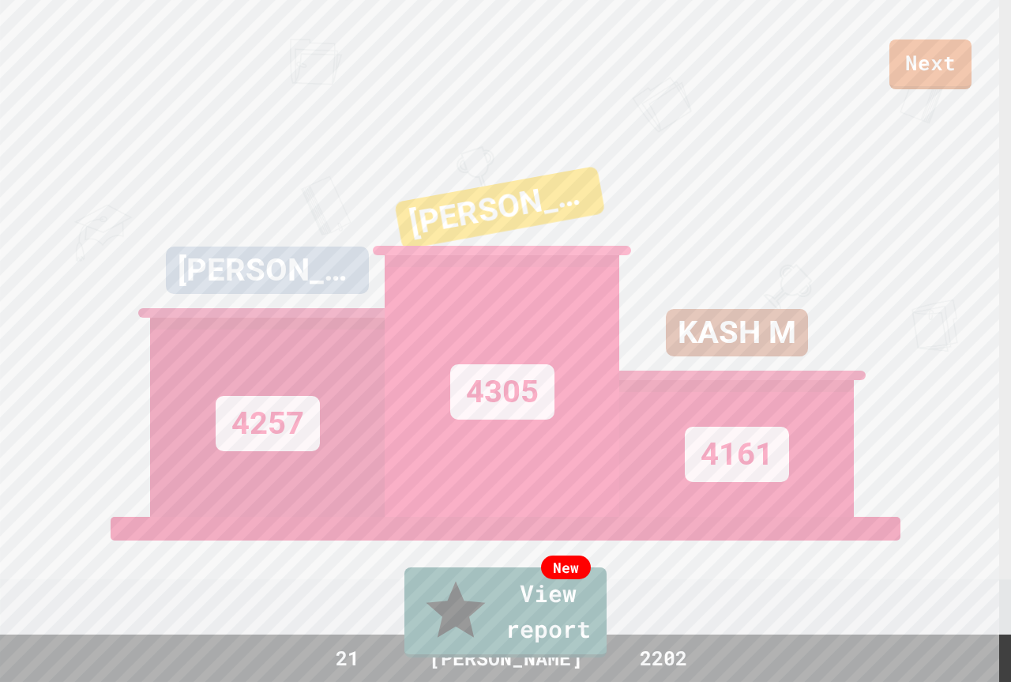
drag, startPoint x: 486, startPoint y: 432, endPoint x: 486, endPoint y: 408, distance: 24.5
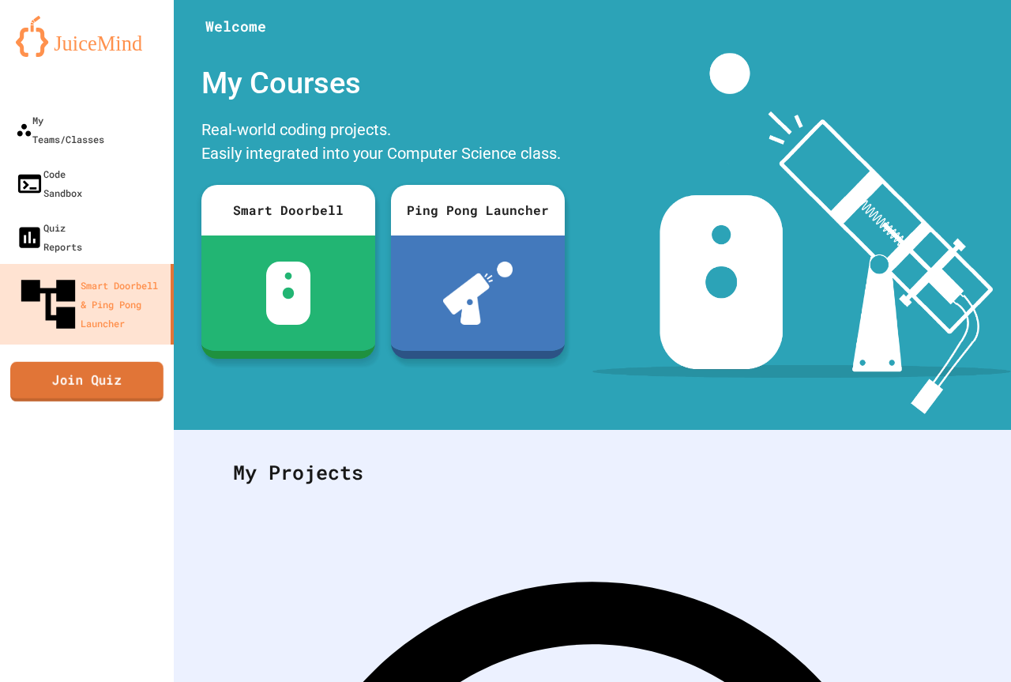
click at [81, 361] on link "Join Quiz" at bounding box center [86, 380] width 153 height 39
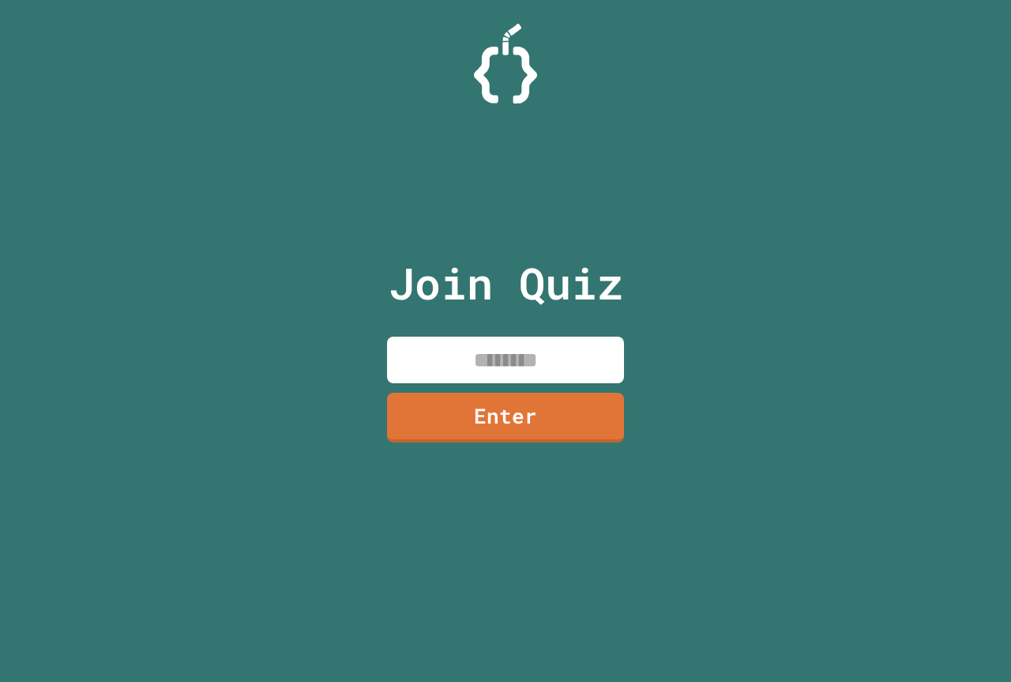
click at [418, 370] on input at bounding box center [505, 359] width 237 height 47
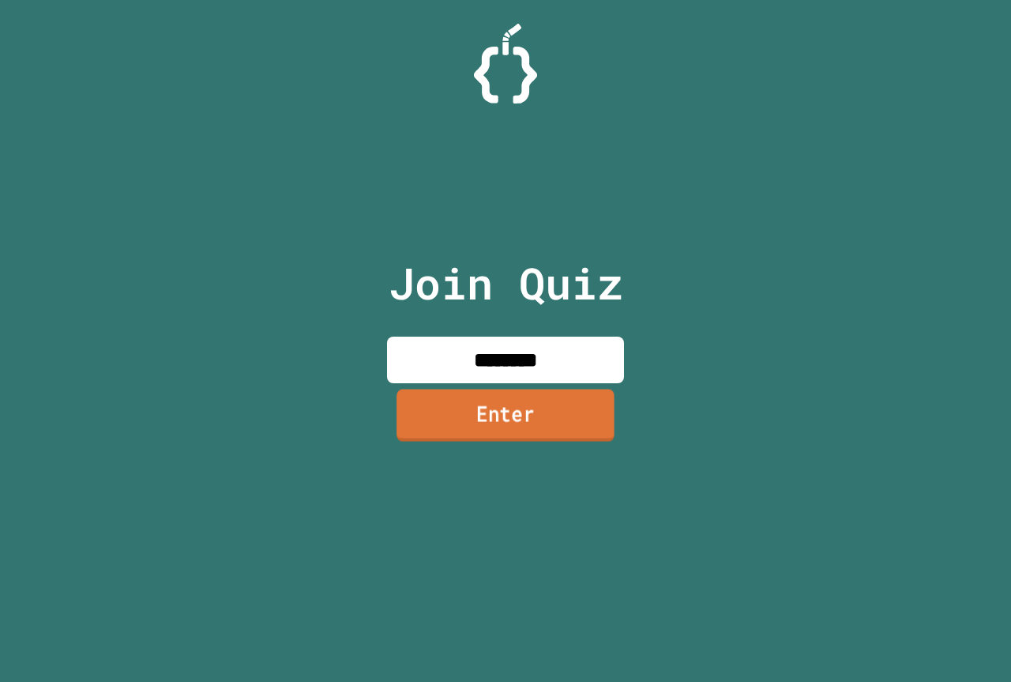
type input "********"
click at [535, 406] on link "Enter" at bounding box center [505, 415] width 237 height 52
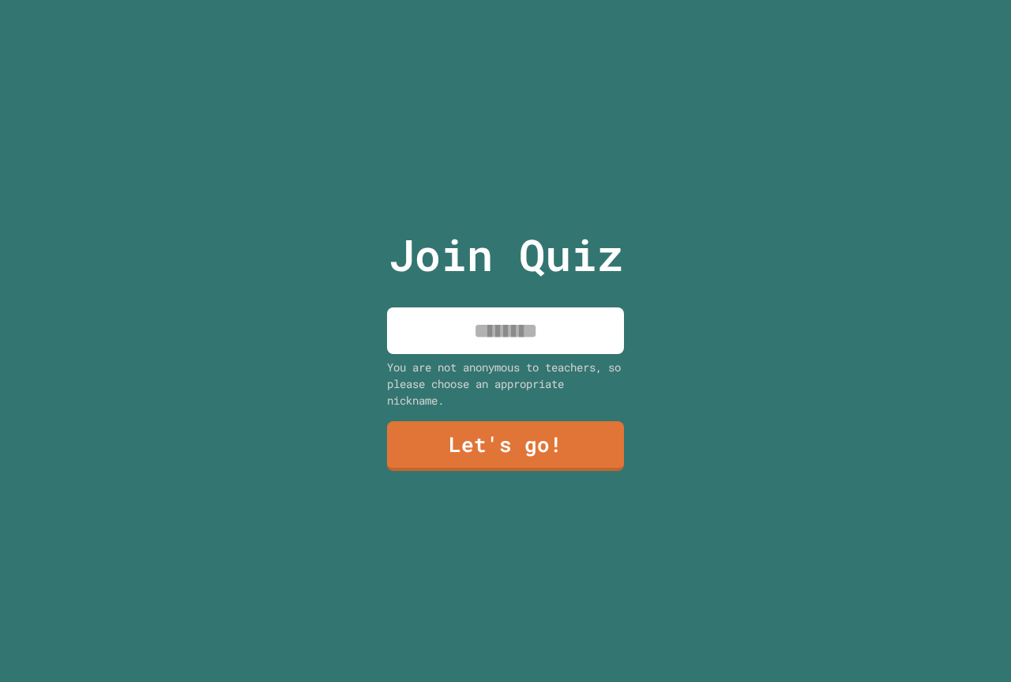
drag, startPoint x: 569, startPoint y: 319, endPoint x: 560, endPoint y: 319, distance: 9.5
click at [565, 319] on input at bounding box center [505, 330] width 237 height 47
type input "**********"
drag, startPoint x: 582, startPoint y: 406, endPoint x: 572, endPoint y: 415, distance: 14.0
click at [575, 412] on div "**********" at bounding box center [506, 341] width 266 height 682
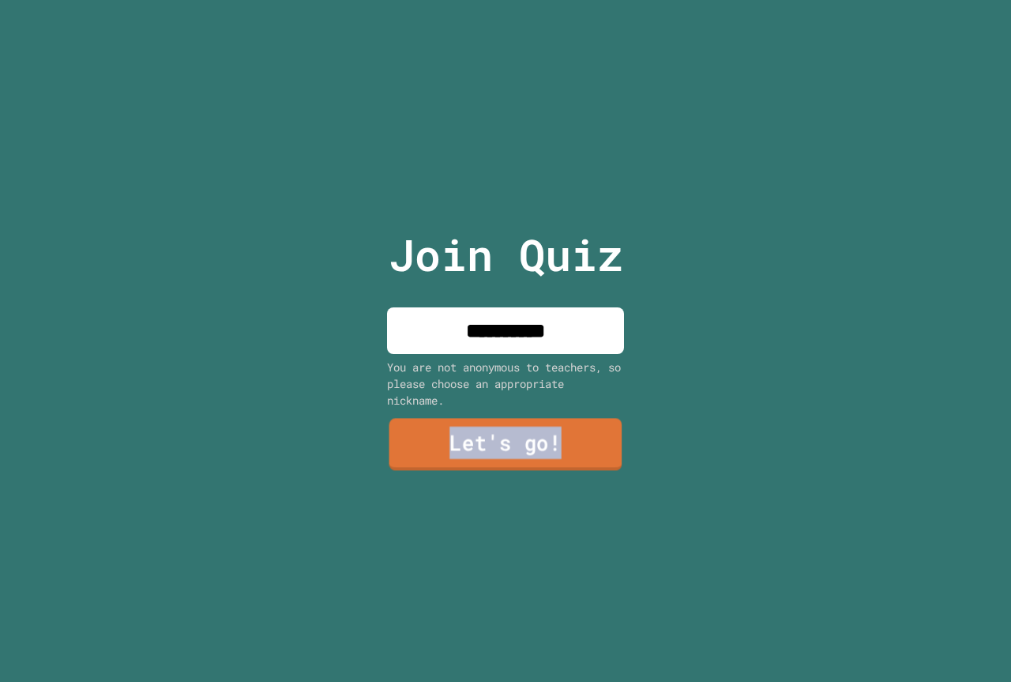
click at [557, 432] on link "Let's go!" at bounding box center [505, 445] width 233 height 52
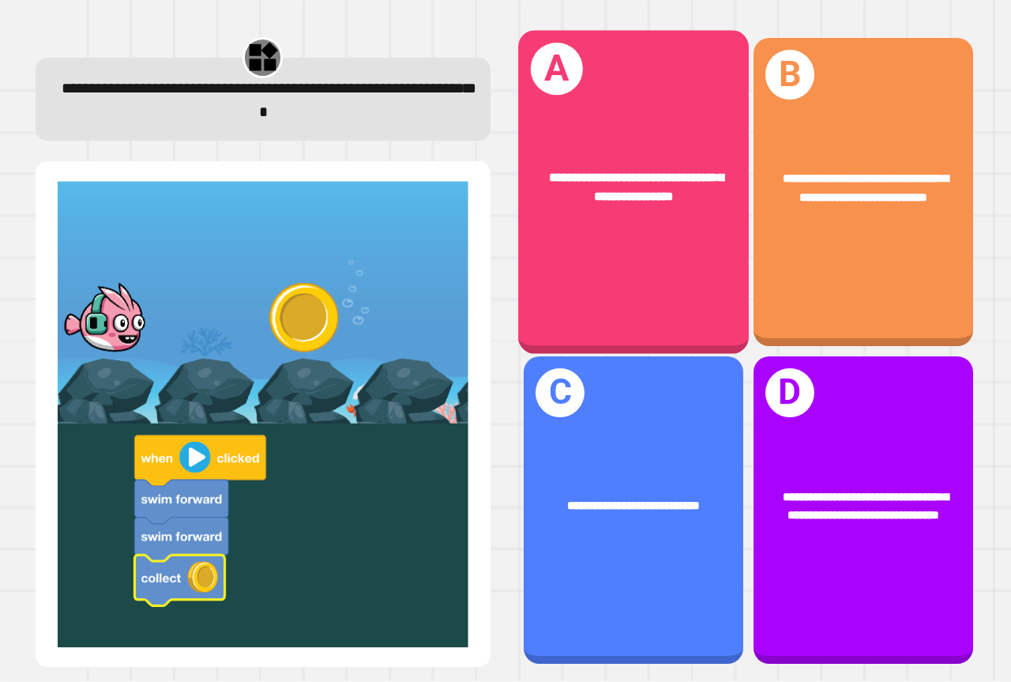
click at [661, 308] on div "**********" at bounding box center [633, 192] width 231 height 323
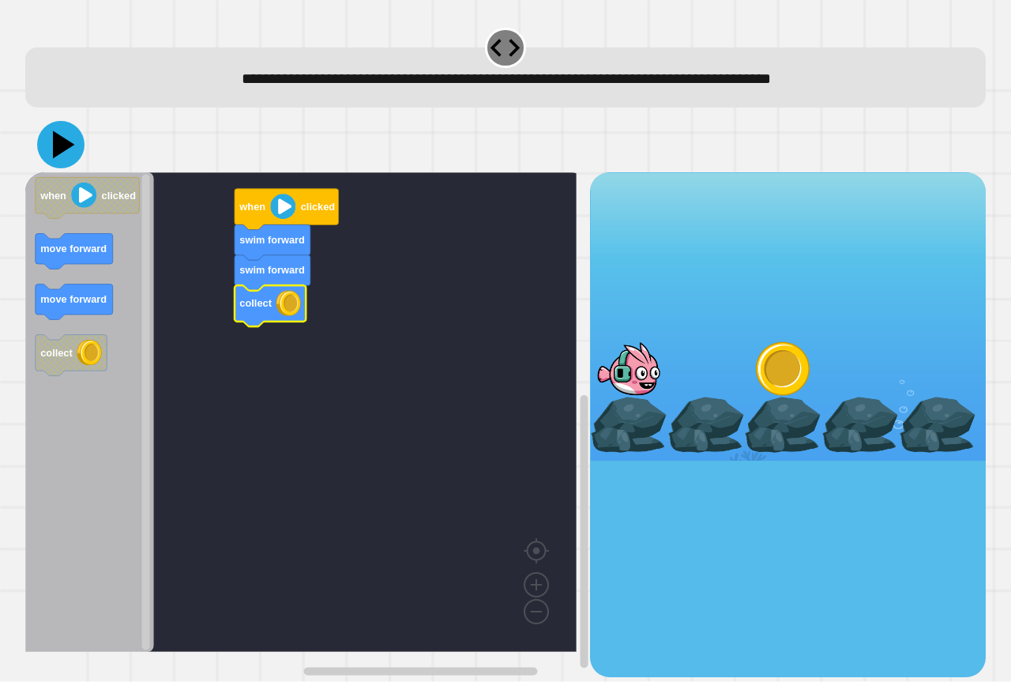
click at [59, 147] on icon at bounding box center [64, 145] width 22 height 28
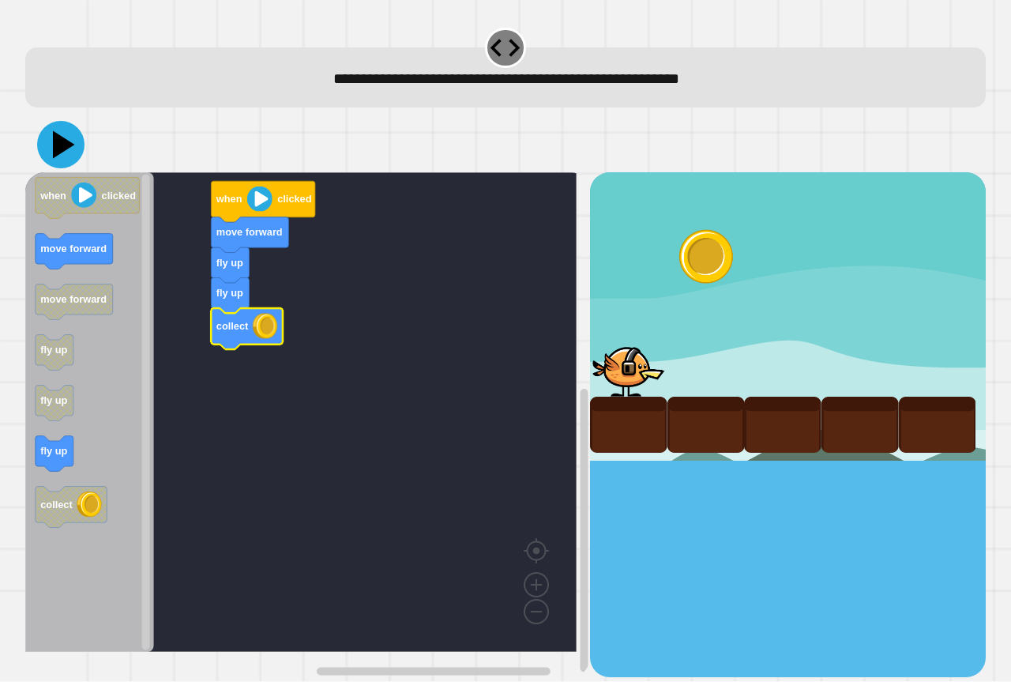
click at [70, 148] on icon at bounding box center [60, 144] width 47 height 47
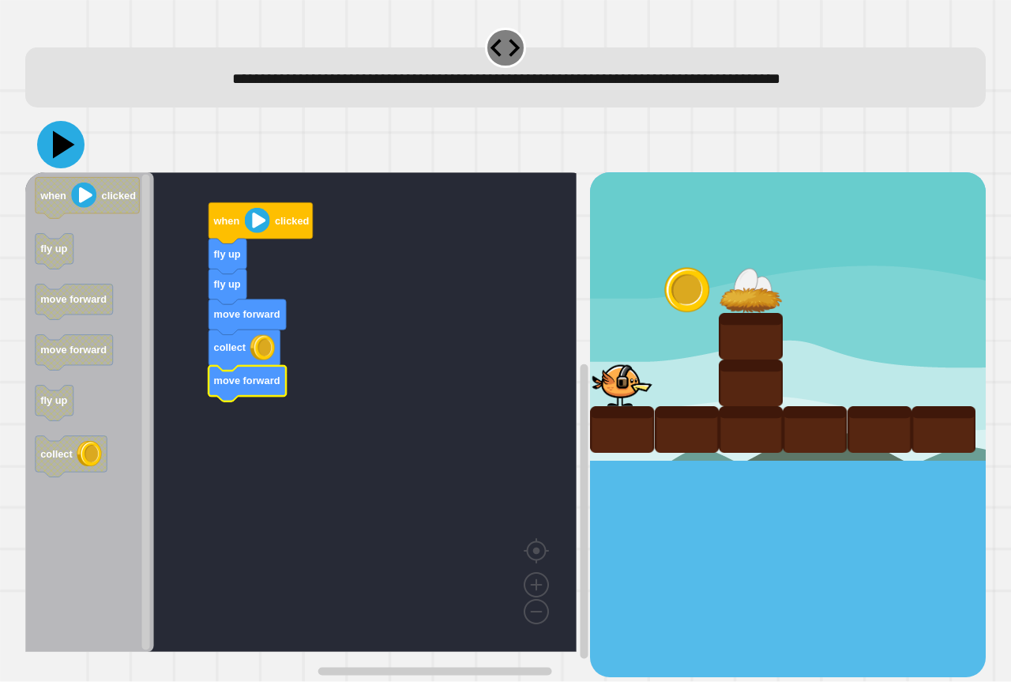
click at [52, 148] on icon at bounding box center [60, 144] width 47 height 47
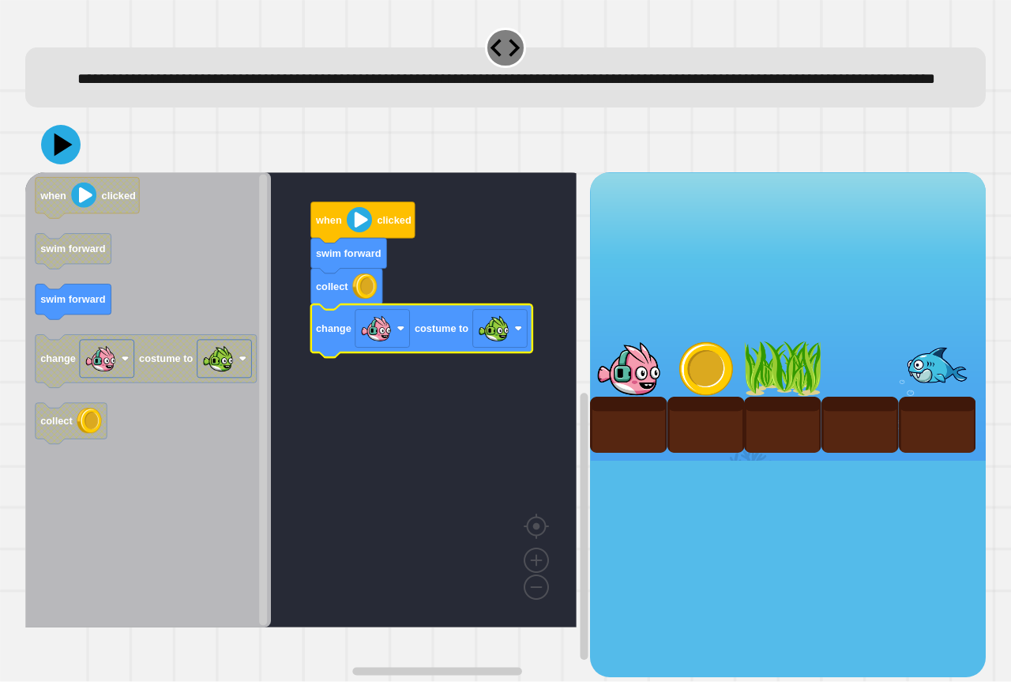
click at [39, 346] on icon "Blockly Workspace" at bounding box center [148, 399] width 246 height 455
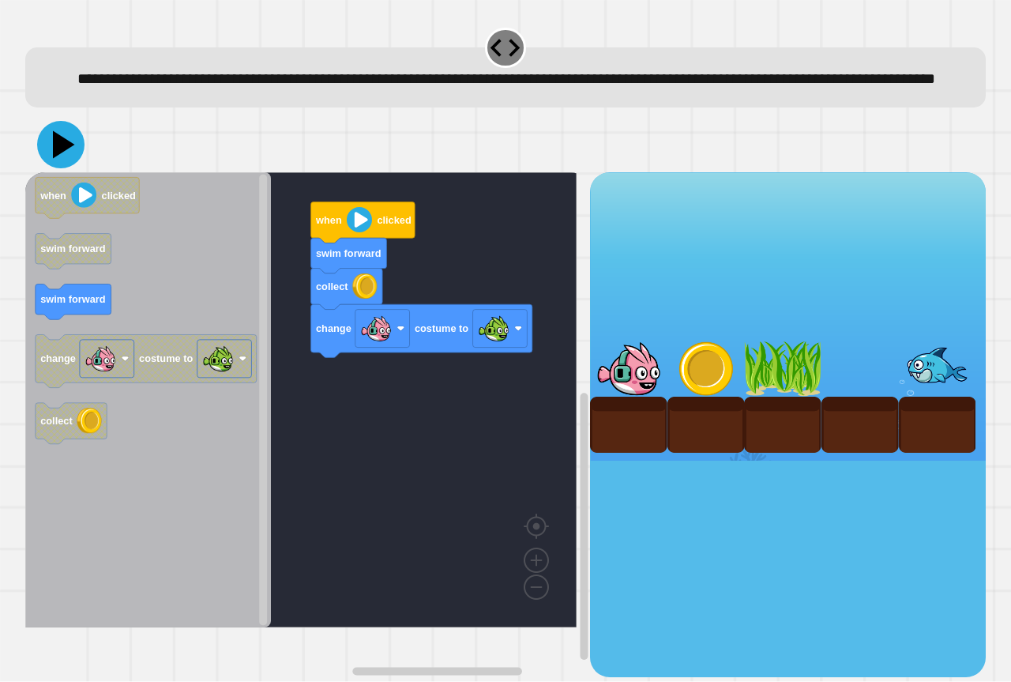
click at [69, 168] on icon at bounding box center [60, 144] width 47 height 47
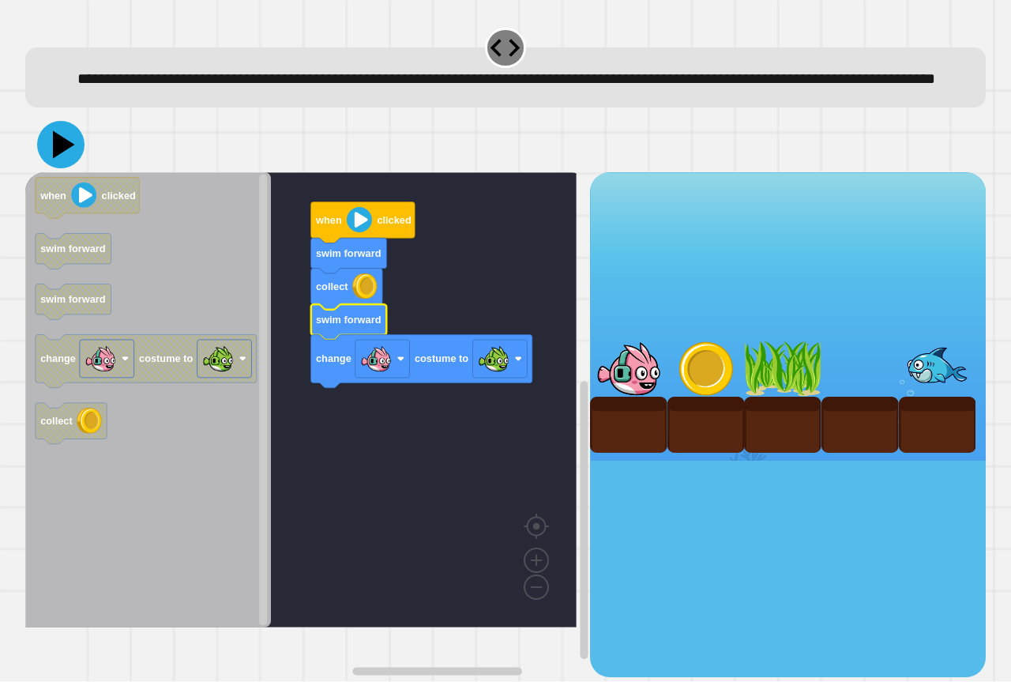
drag, startPoint x: 77, startPoint y: 182, endPoint x: 66, endPoint y: 200, distance: 21.3
click at [73, 172] on div at bounding box center [505, 144] width 960 height 55
click at [74, 168] on icon at bounding box center [60, 144] width 47 height 47
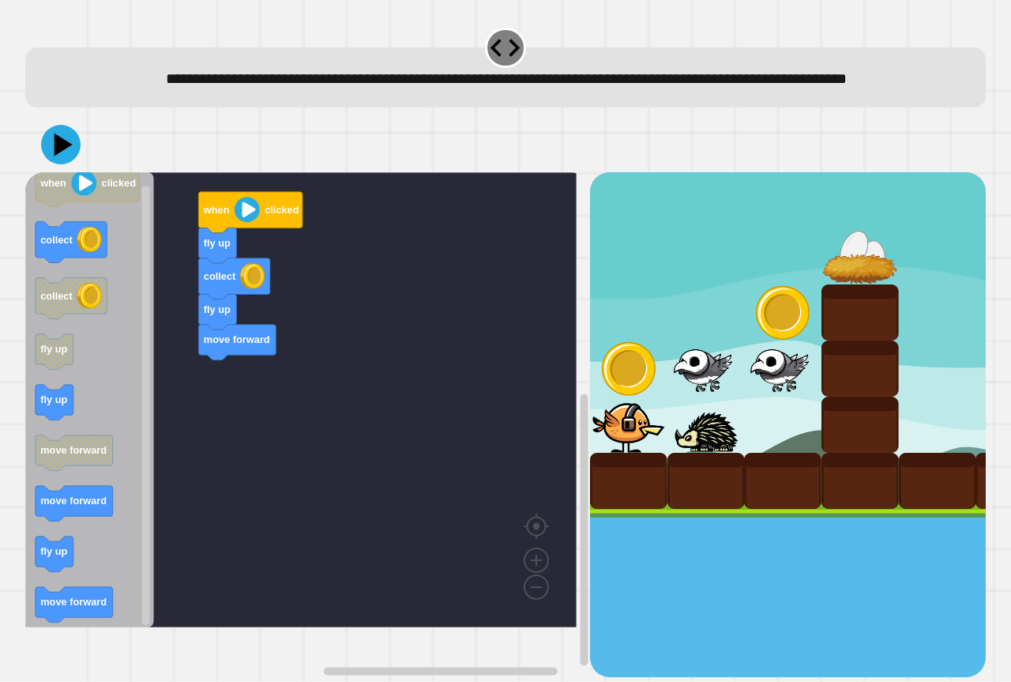
click at [133, 457] on icon "when clicked collect collect fly up fly up move forward move forward fly up mov…" at bounding box center [89, 399] width 129 height 455
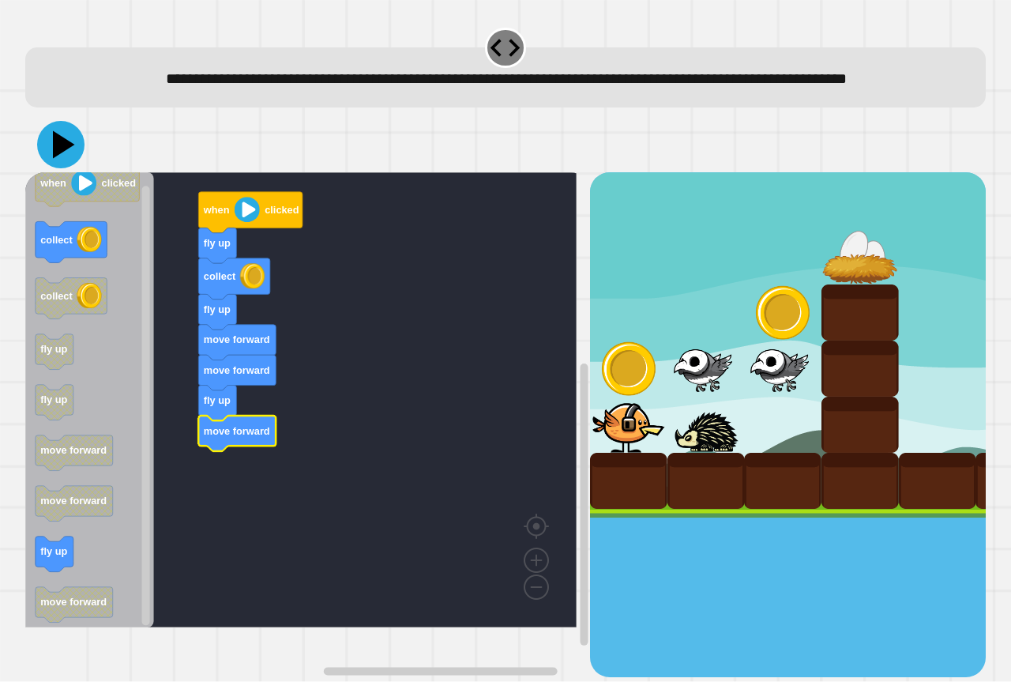
click at [72, 168] on icon at bounding box center [60, 144] width 47 height 47
click at [64, 168] on icon at bounding box center [60, 144] width 47 height 47
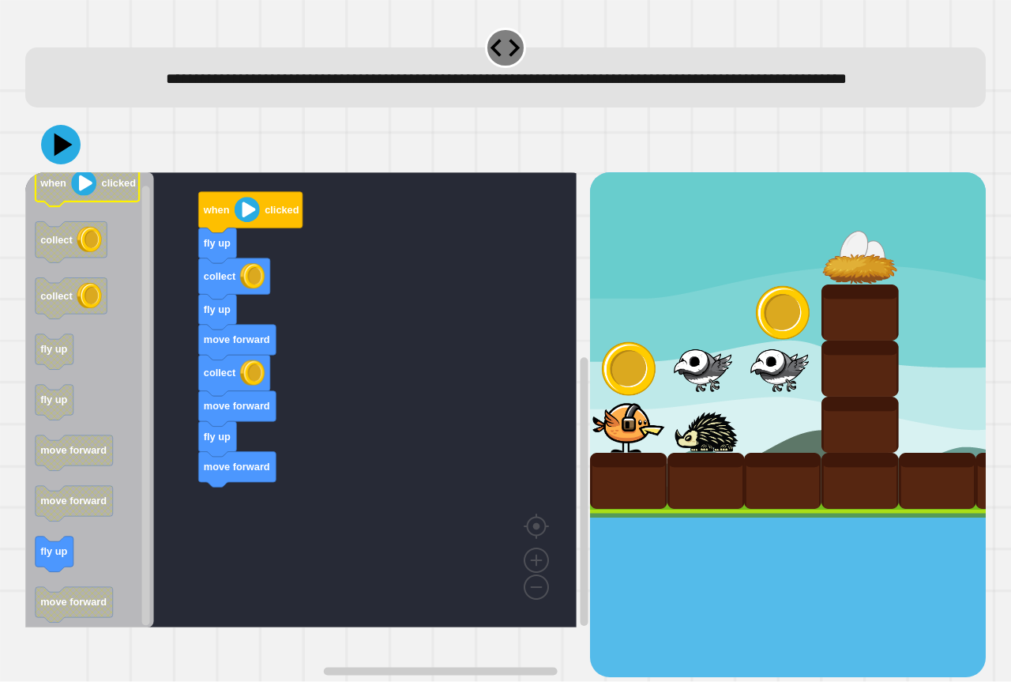
click at [66, 197] on icon "Blockly Workspace" at bounding box center [88, 186] width 104 height 41
click at [69, 168] on icon at bounding box center [60, 144] width 47 height 47
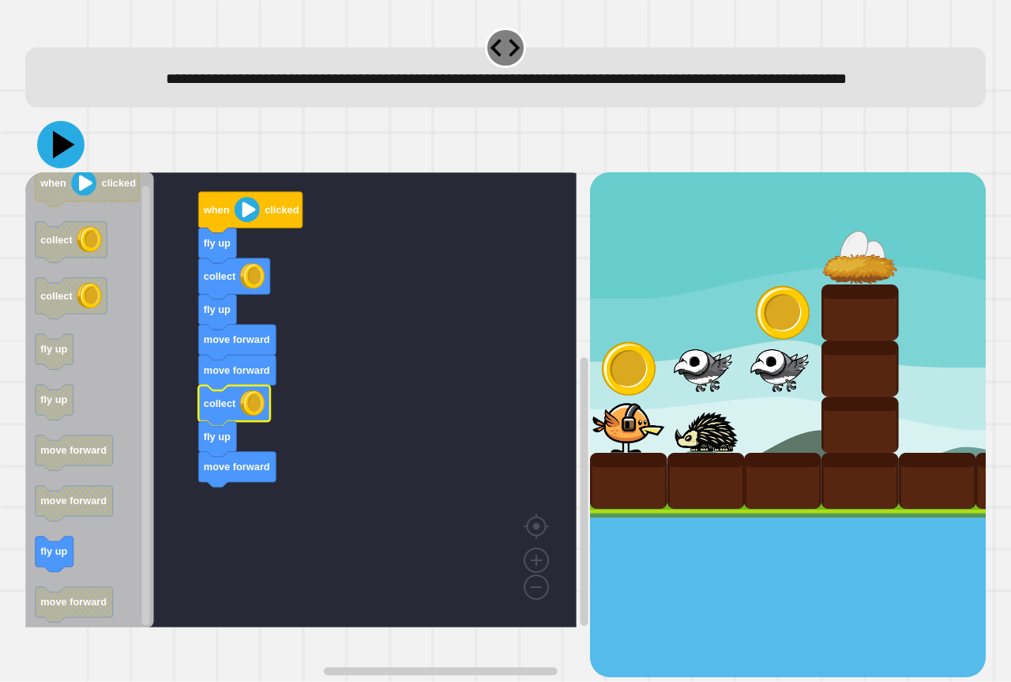
click at [65, 168] on icon at bounding box center [60, 144] width 47 height 47
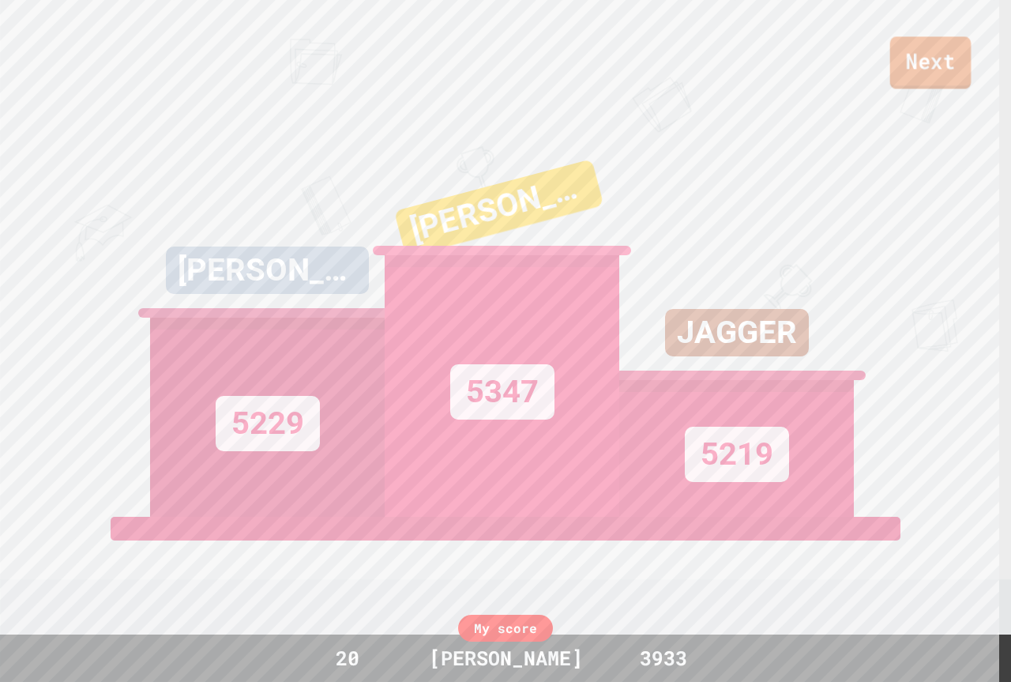
click at [937, 67] on link "Next" at bounding box center [930, 62] width 81 height 52
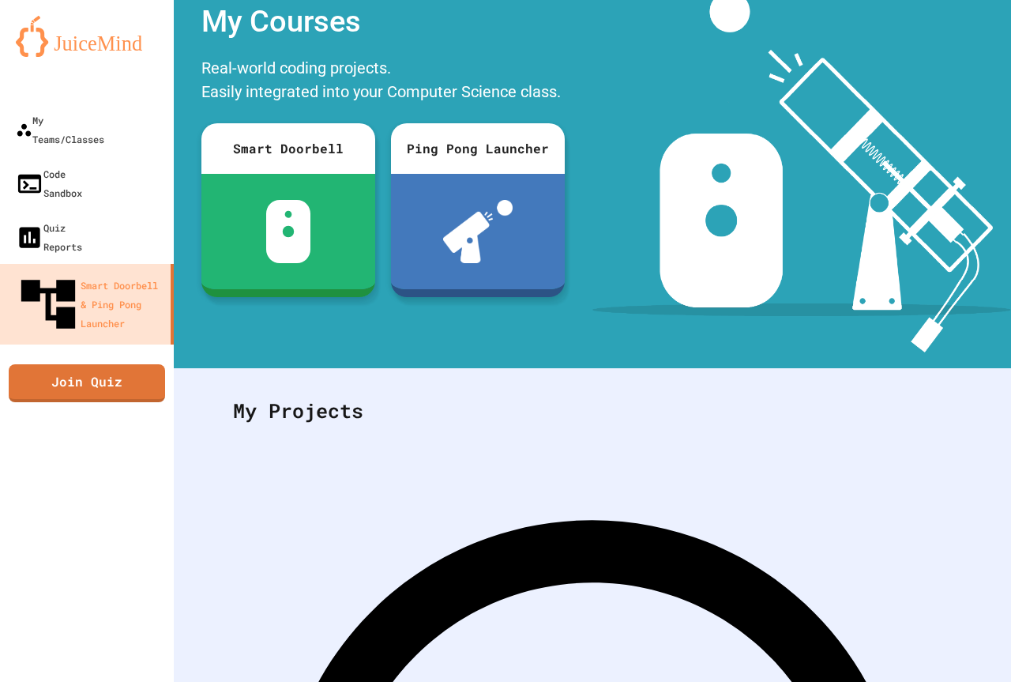
scroll to position [79, 0]
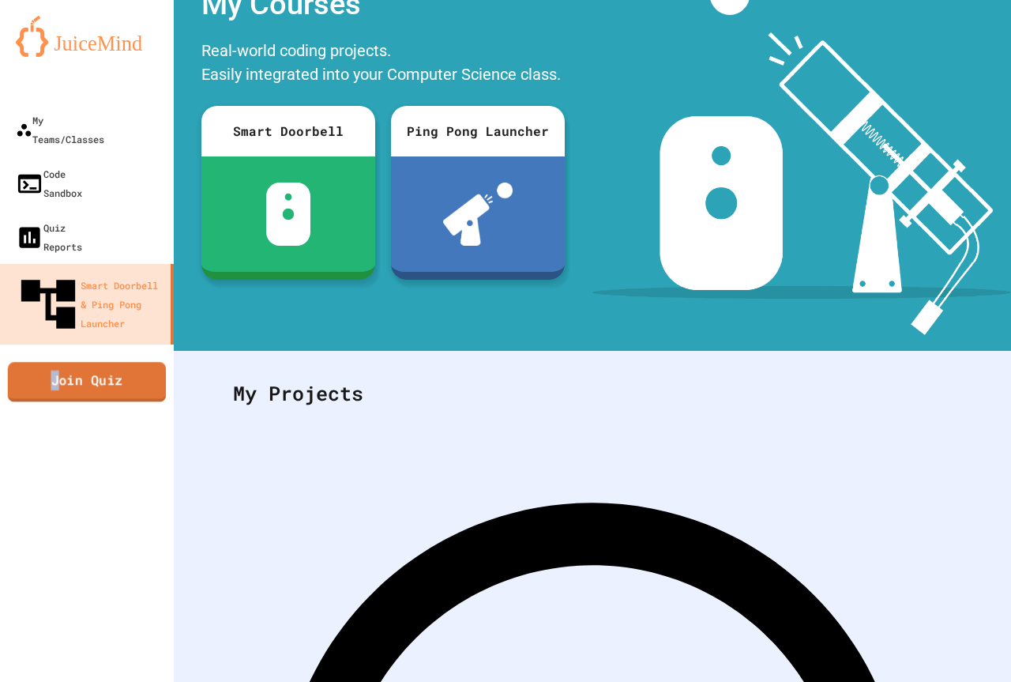
drag, startPoint x: 64, startPoint y: 314, endPoint x: 34, endPoint y: 313, distance: 30.1
click at [34, 362] on link "Join Quiz" at bounding box center [87, 381] width 159 height 39
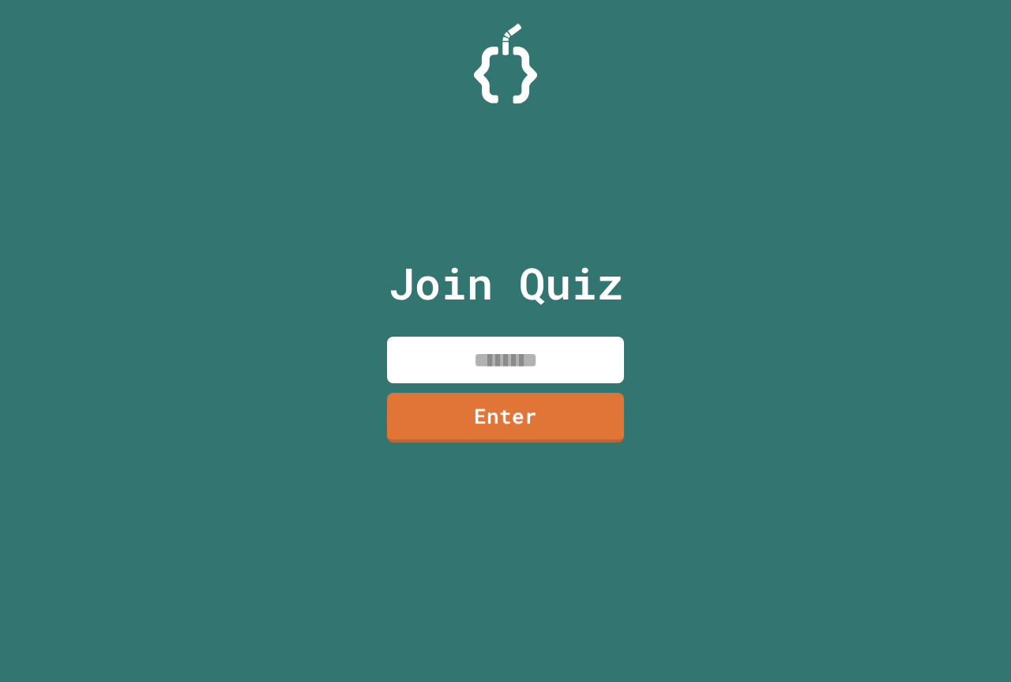
drag, startPoint x: 569, startPoint y: 359, endPoint x: 527, endPoint y: 366, distance: 43.2
click at [564, 359] on input at bounding box center [505, 359] width 237 height 47
click at [520, 428] on link "Enter" at bounding box center [505, 415] width 235 height 52
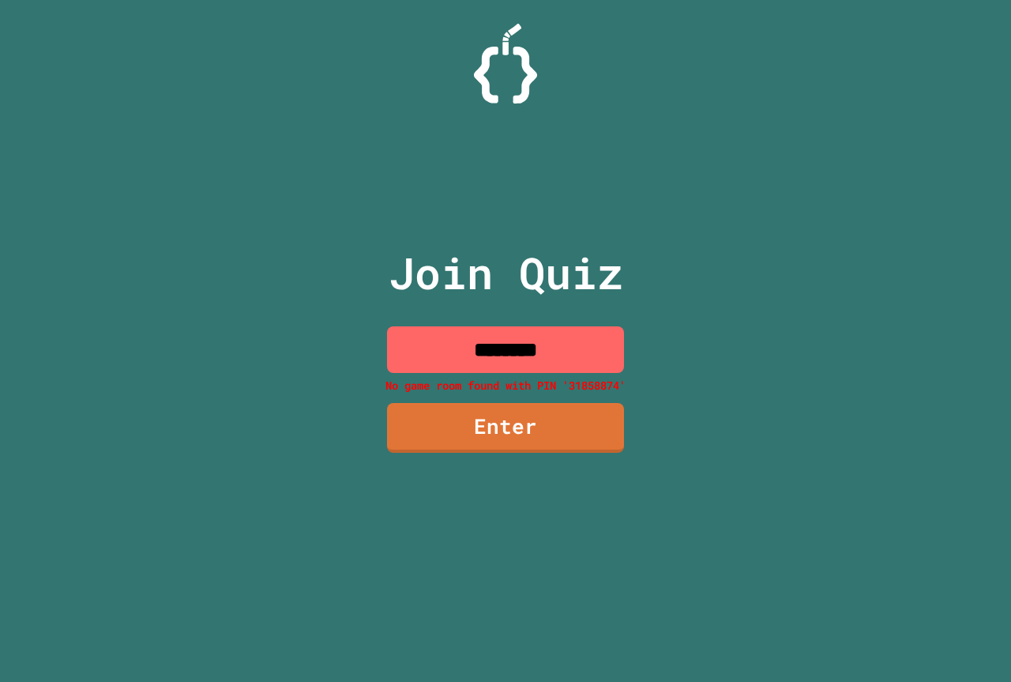
click at [524, 356] on input "********" at bounding box center [505, 349] width 237 height 47
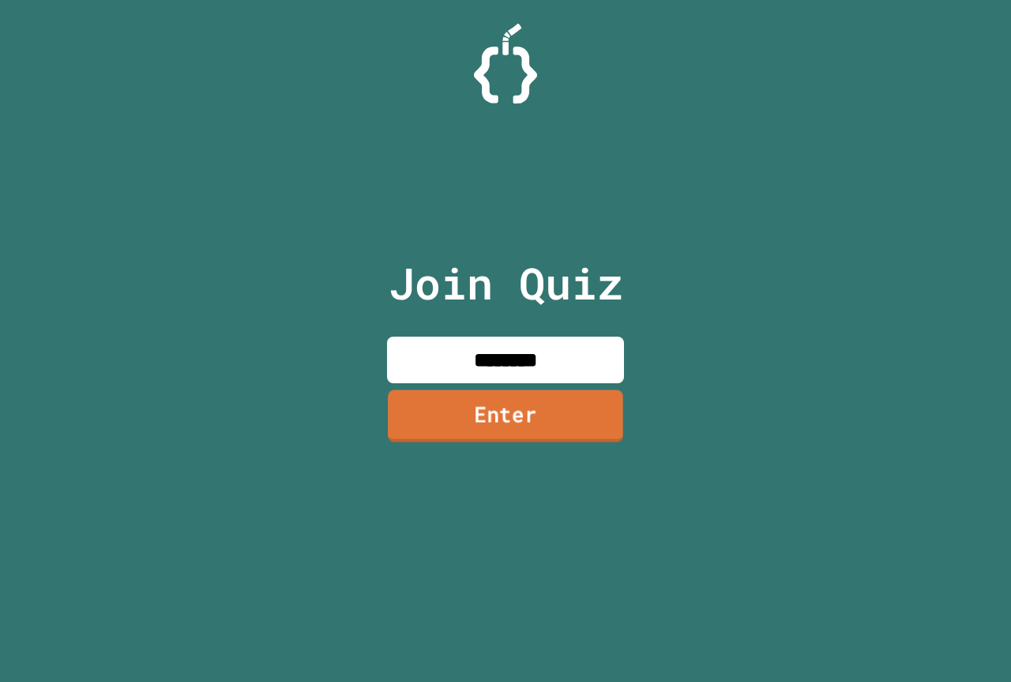
click at [512, 409] on link "Enter" at bounding box center [505, 415] width 235 height 52
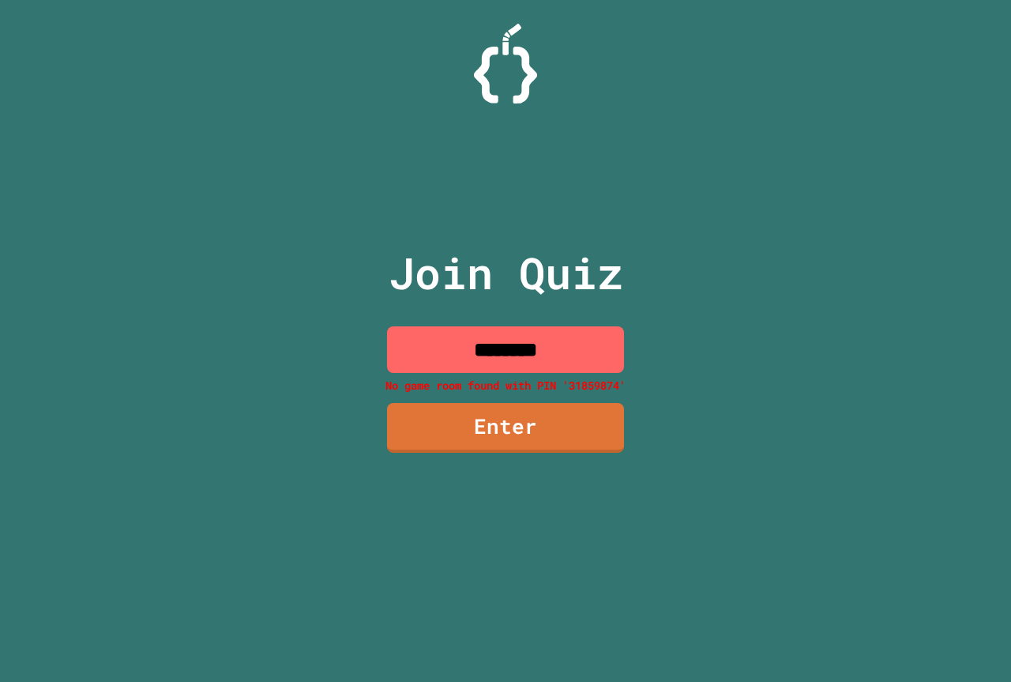
click at [558, 351] on input "********" at bounding box center [505, 349] width 237 height 47
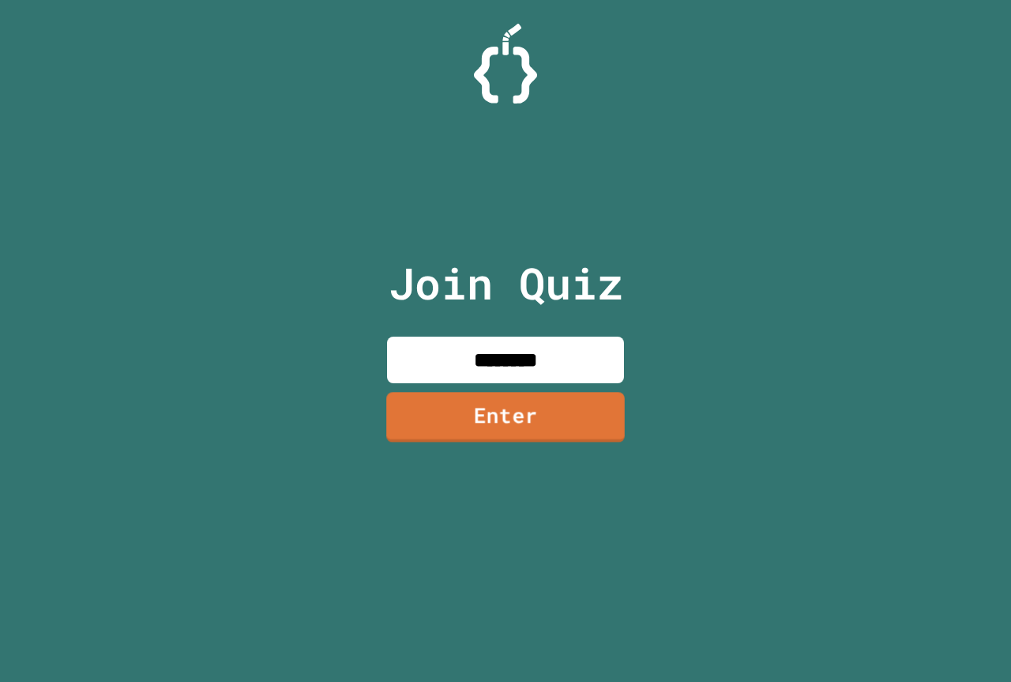
type input "********"
click at [540, 412] on link "Enter" at bounding box center [505, 416] width 240 height 52
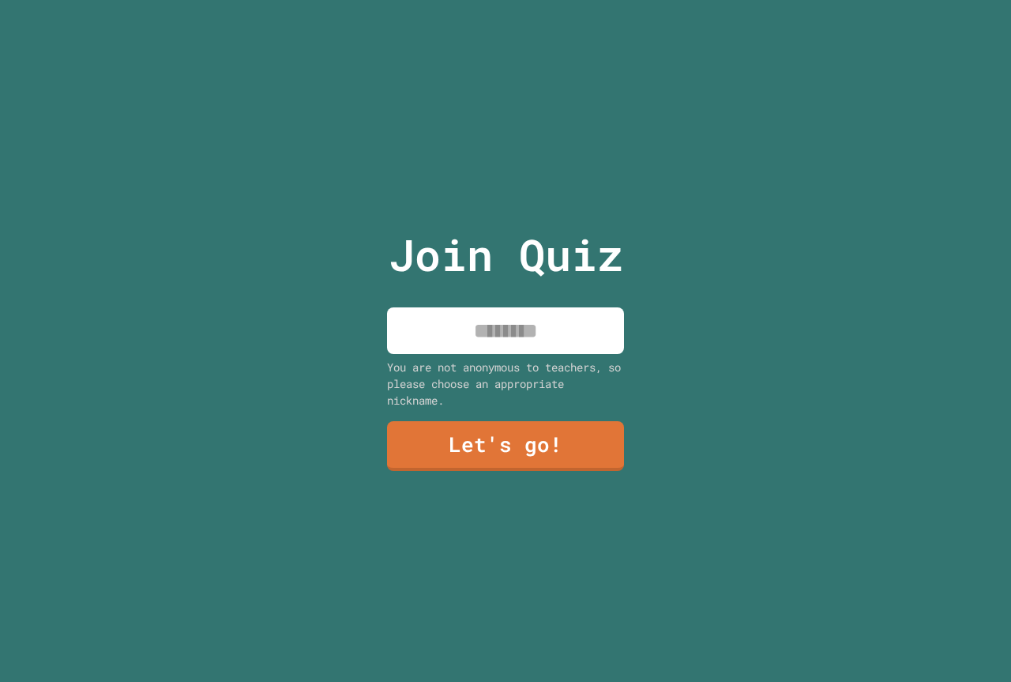
click at [562, 332] on input at bounding box center [505, 330] width 237 height 47
type input "**********"
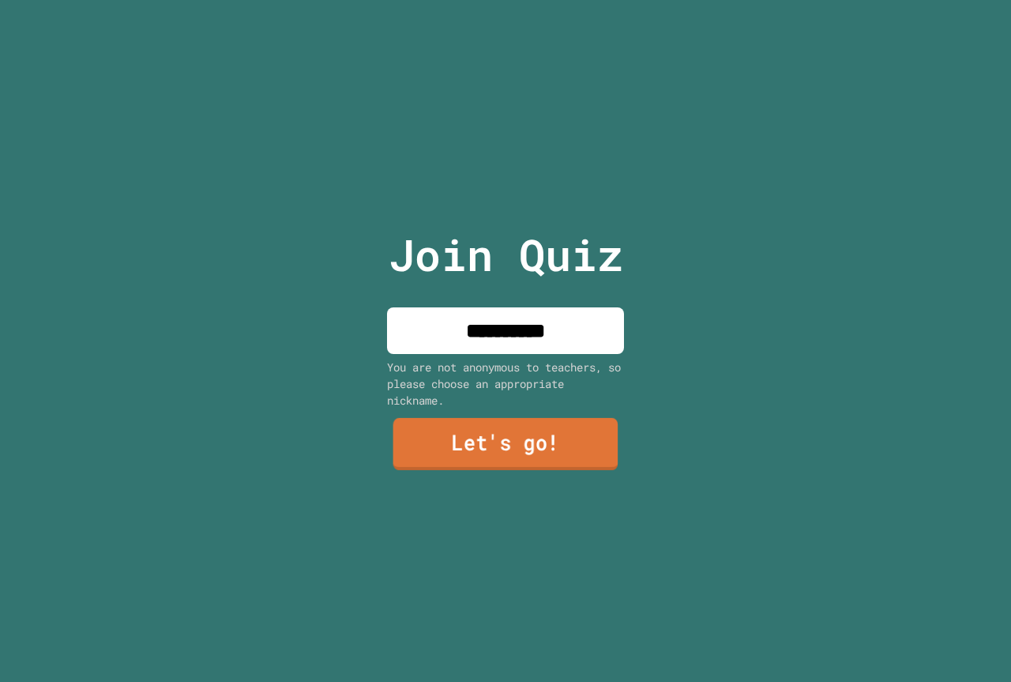
click at [477, 439] on link "Let's go!" at bounding box center [505, 444] width 225 height 52
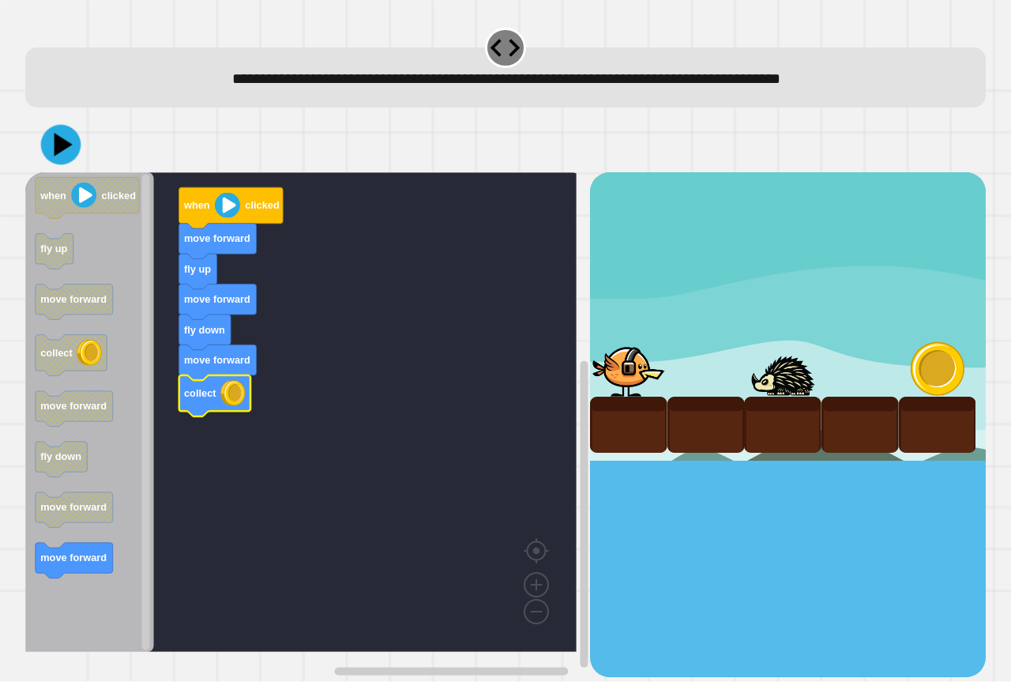
drag, startPoint x: 62, startPoint y: 132, endPoint x: 53, endPoint y: 133, distance: 8.8
click at [59, 133] on icon at bounding box center [61, 145] width 40 height 40
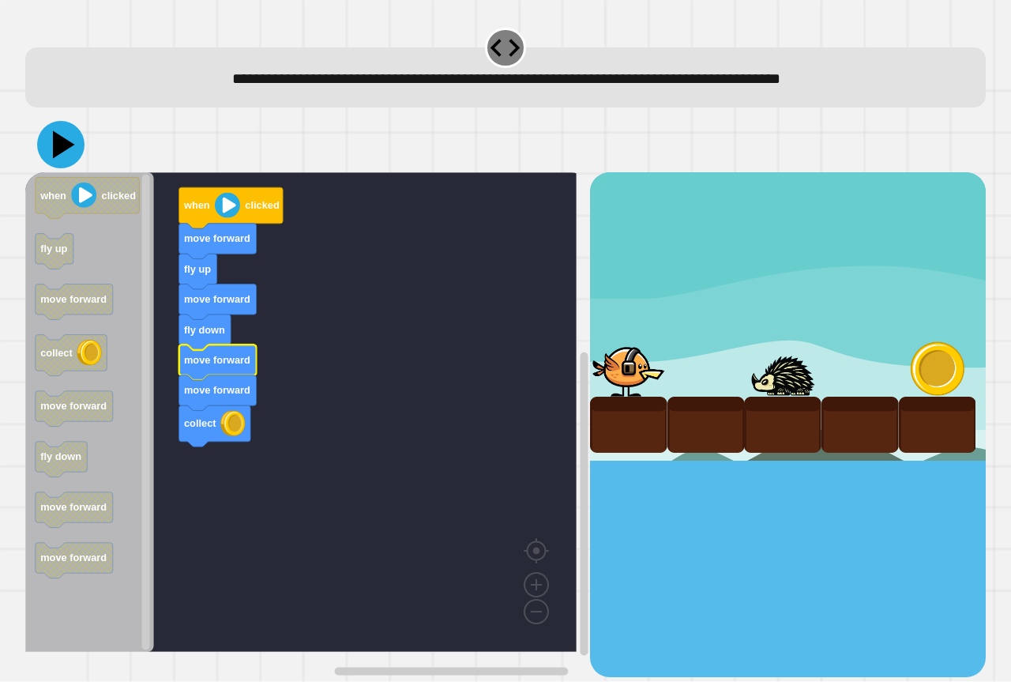
click at [53, 145] on icon at bounding box center [60, 144] width 47 height 47
click at [241, 400] on icon "Blockly Workspace" at bounding box center [217, 393] width 77 height 36
drag, startPoint x: 65, startPoint y: 164, endPoint x: 48, endPoint y: 172, distance: 18.4
click at [65, 166] on button at bounding box center [60, 144] width 47 height 47
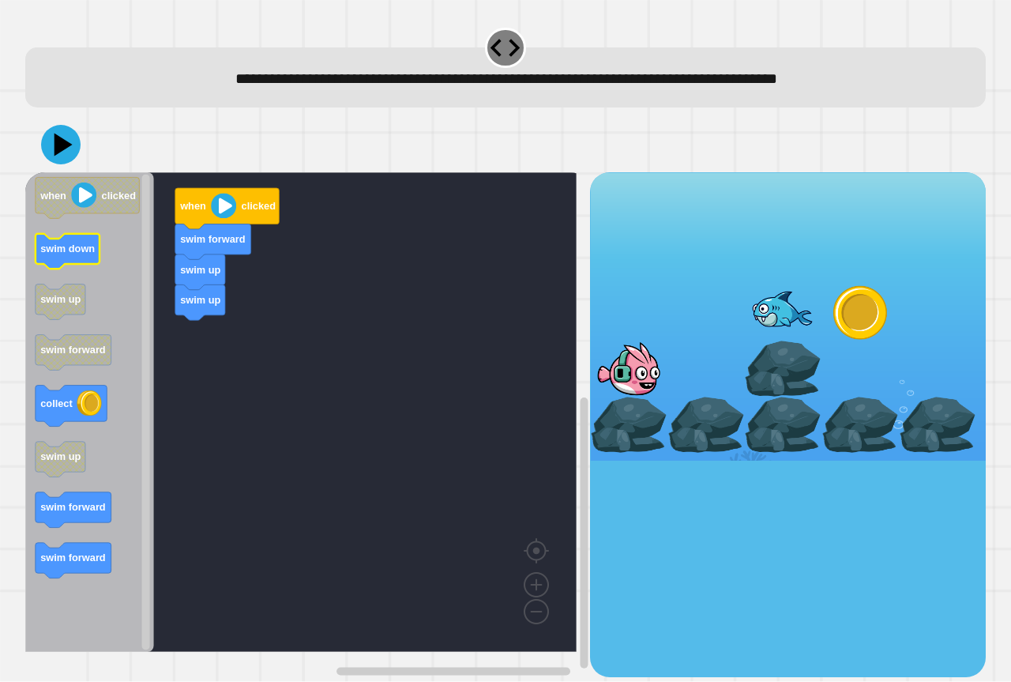
click at [96, 254] on icon "Blockly Workspace" at bounding box center [68, 252] width 64 height 36
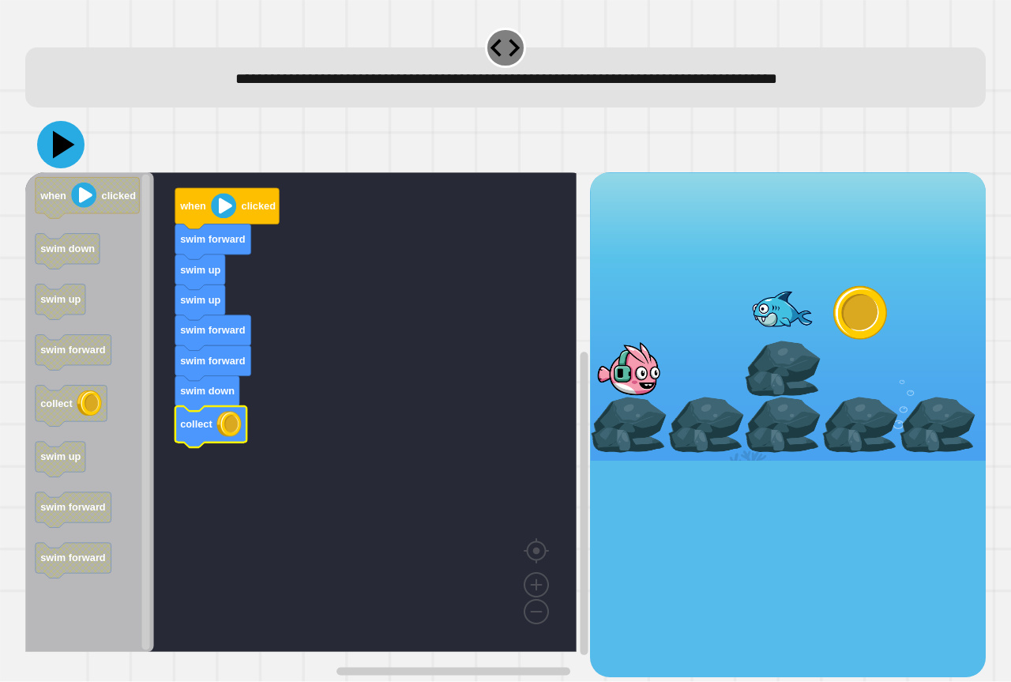
click at [68, 139] on icon at bounding box center [60, 144] width 47 height 47
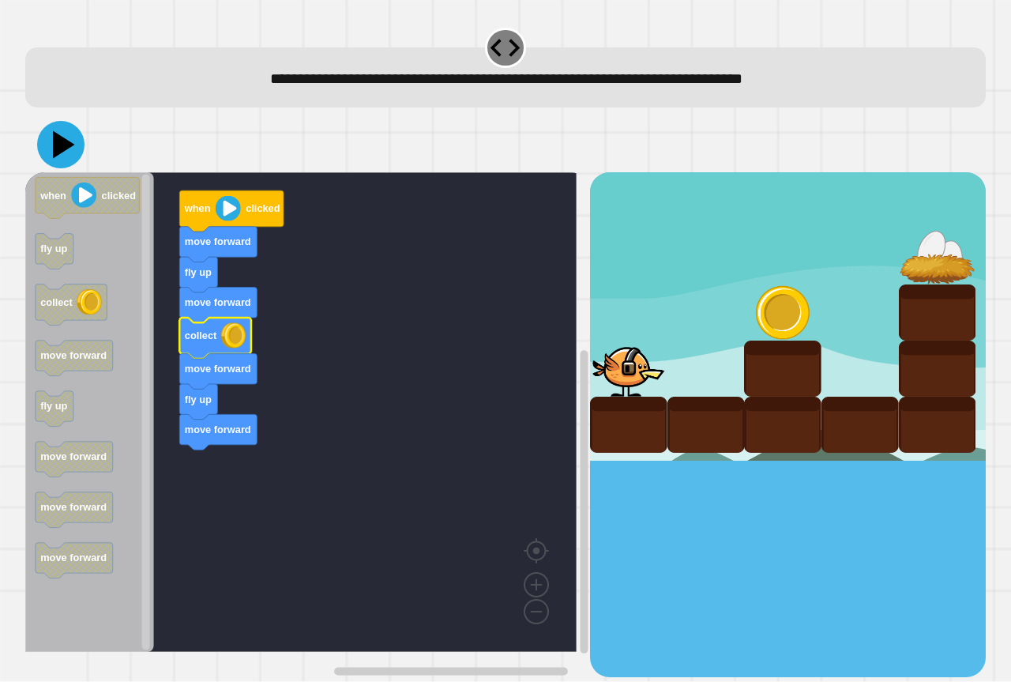
click at [71, 154] on icon at bounding box center [60, 144] width 47 height 47
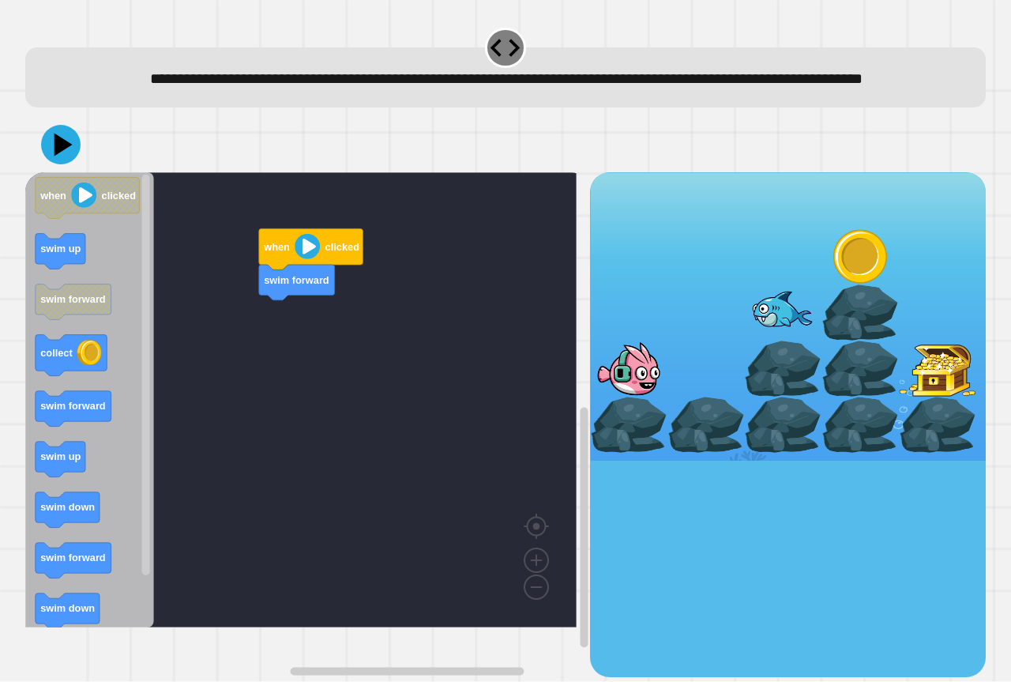
click at [36, 260] on icon "when clicked swim up swim forward collect swim forward swim up swim down swim f…" at bounding box center [89, 399] width 129 height 455
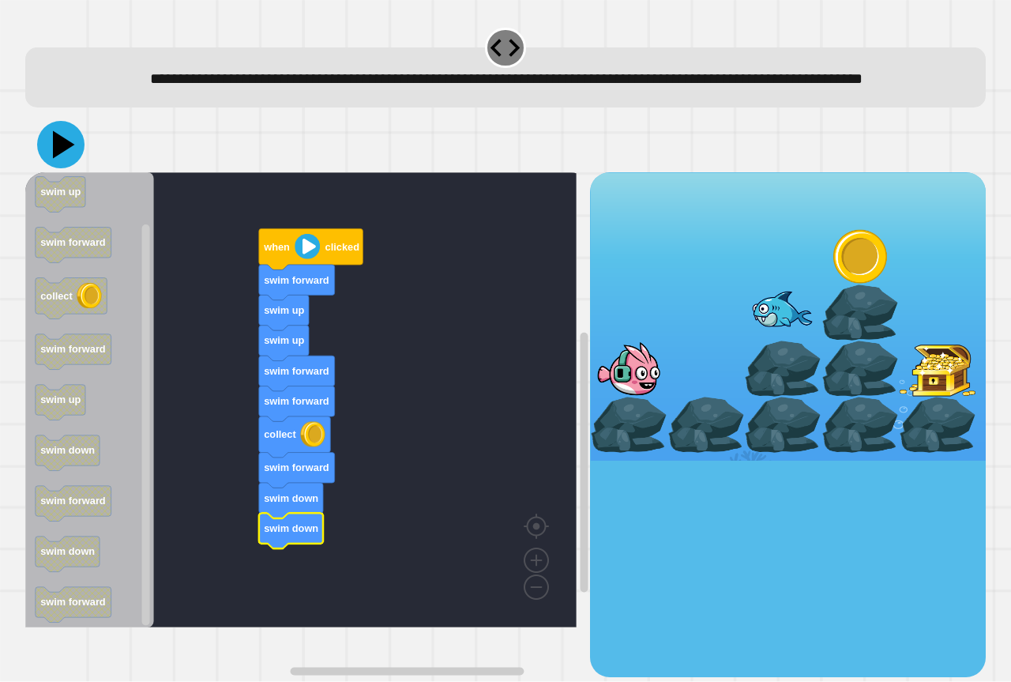
click at [51, 163] on icon at bounding box center [60, 144] width 47 height 47
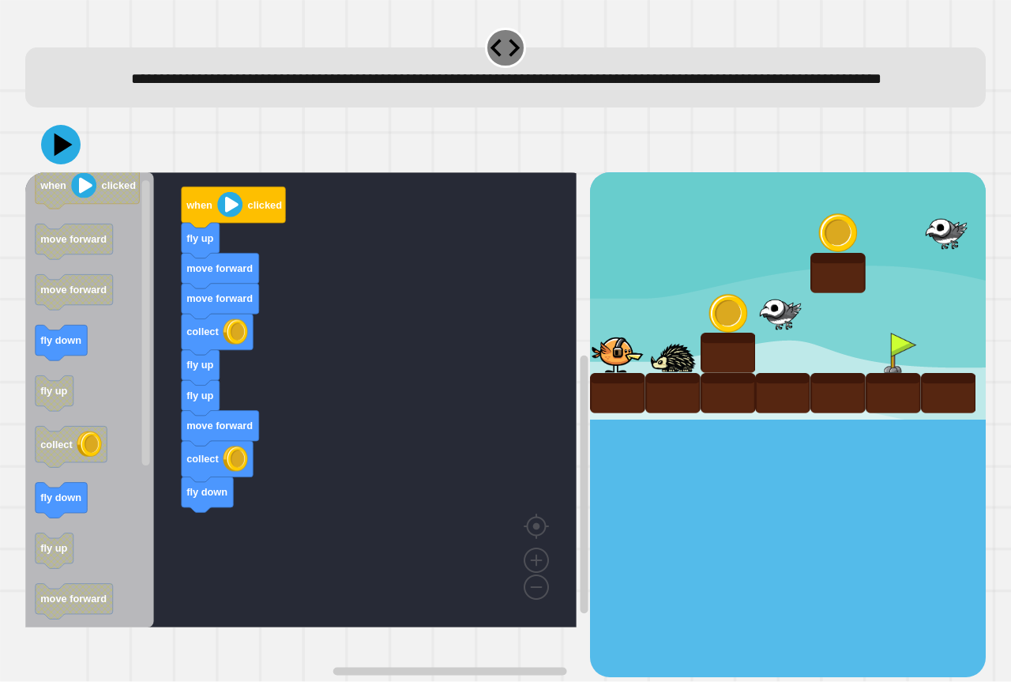
click at [179, 530] on div "when clicked fly up move forward move forward collect fly up fly up move forwar…" at bounding box center [307, 424] width 565 height 504
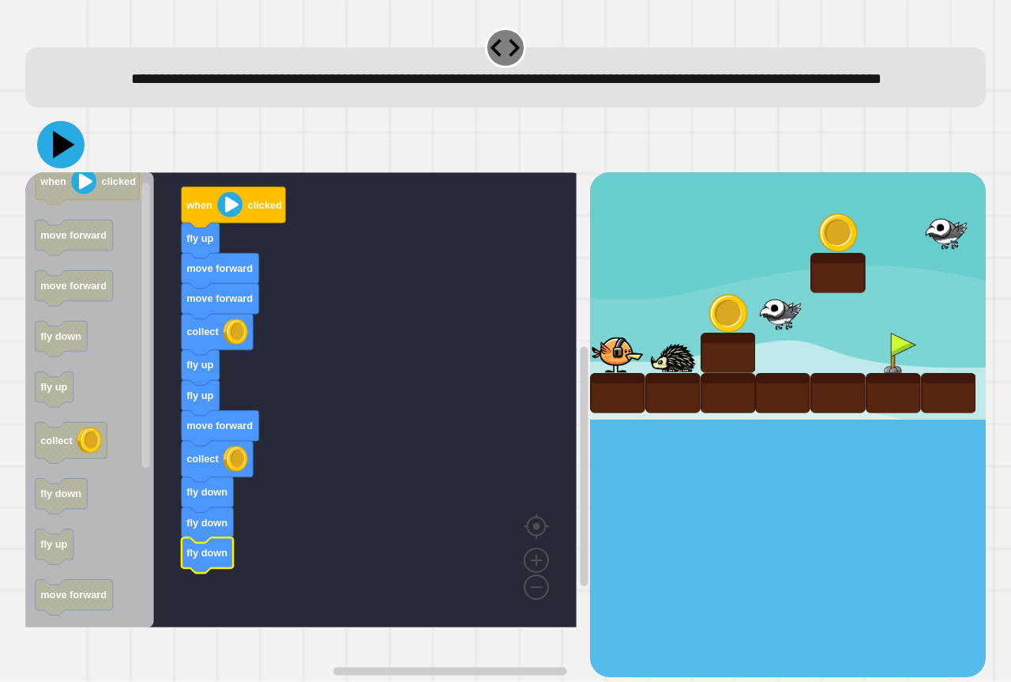
click at [67, 168] on icon at bounding box center [60, 144] width 47 height 47
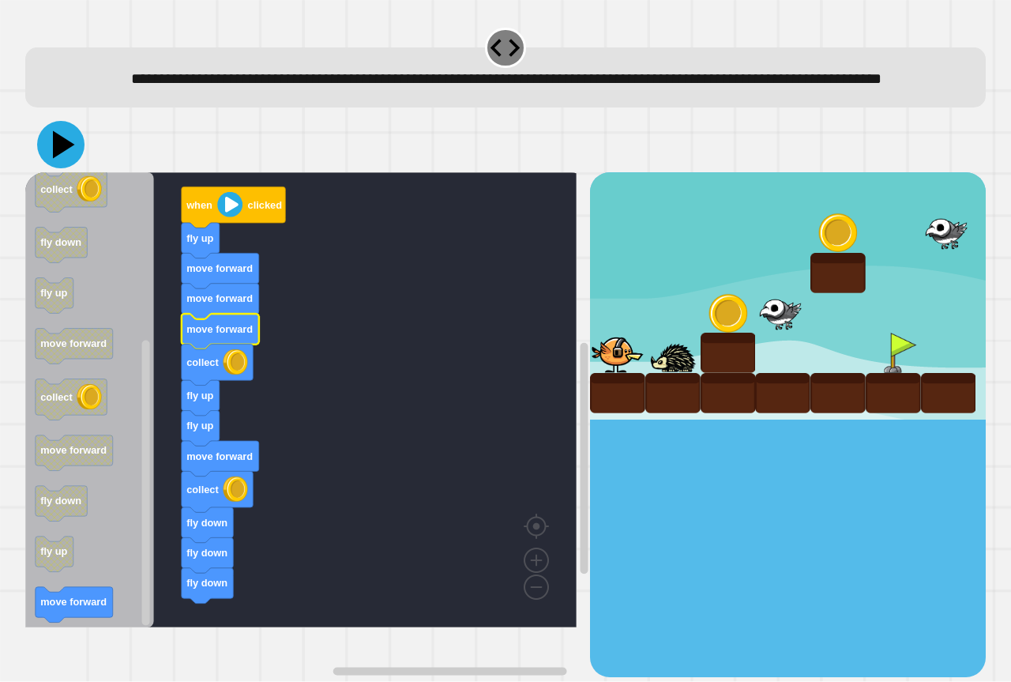
click at [62, 159] on icon at bounding box center [64, 145] width 22 height 28
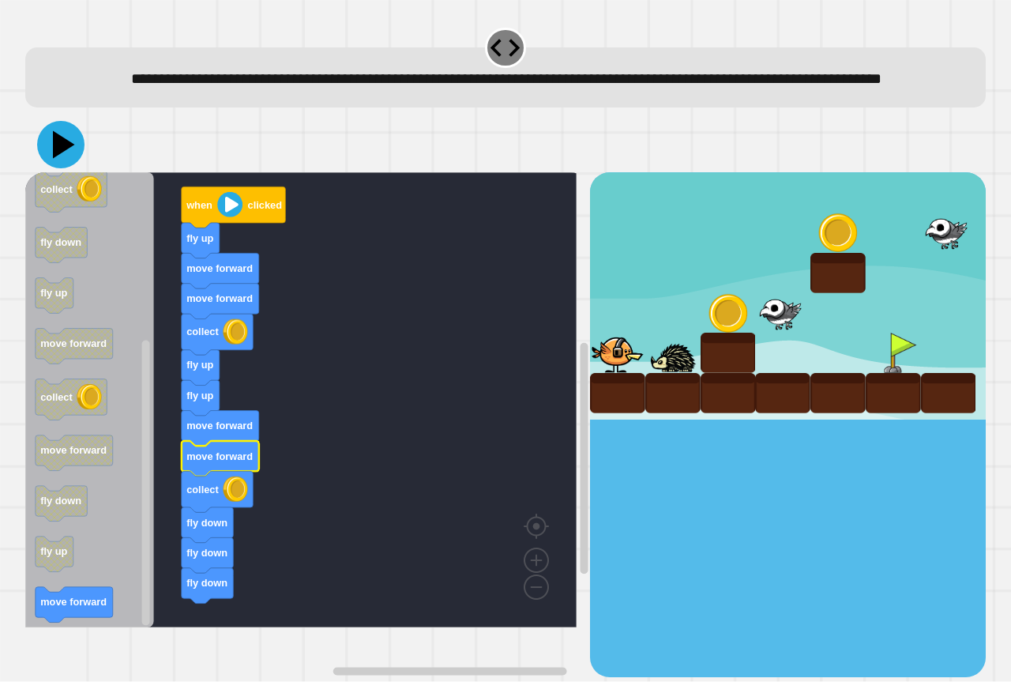
click at [52, 168] on icon at bounding box center [60, 144] width 47 height 47
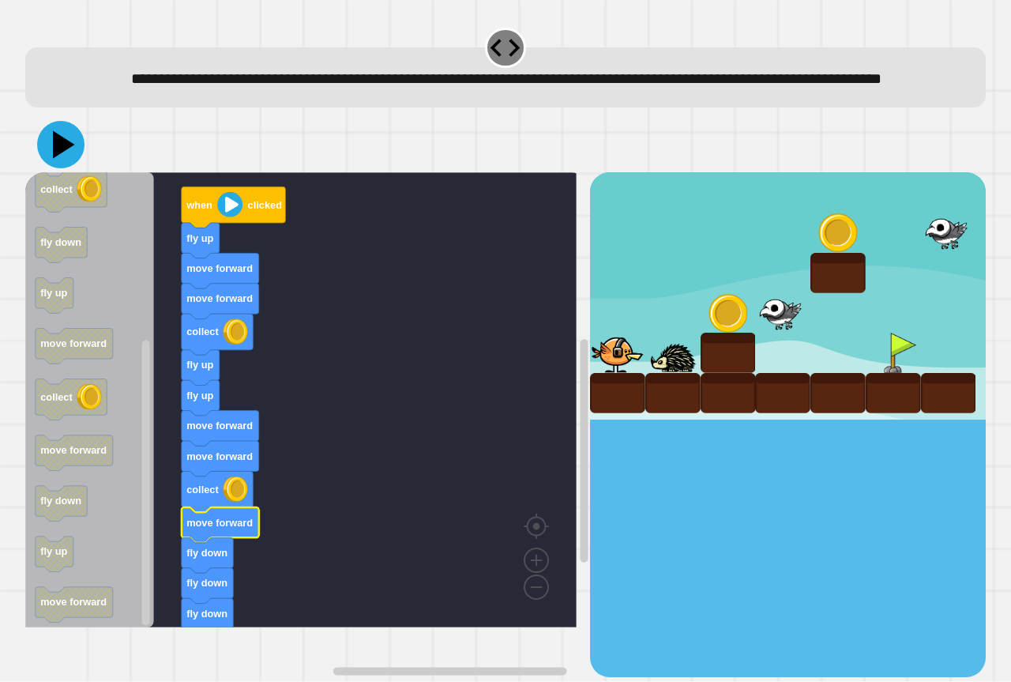
click at [54, 168] on icon at bounding box center [60, 144] width 47 height 47
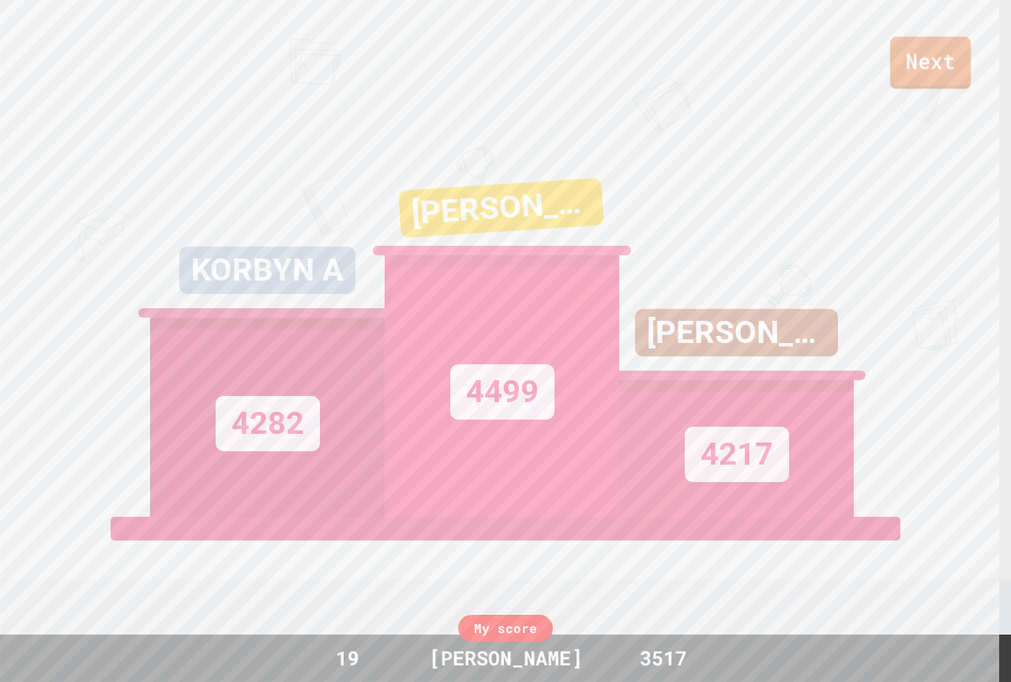
click at [912, 51] on link "Next" at bounding box center [930, 62] width 81 height 52
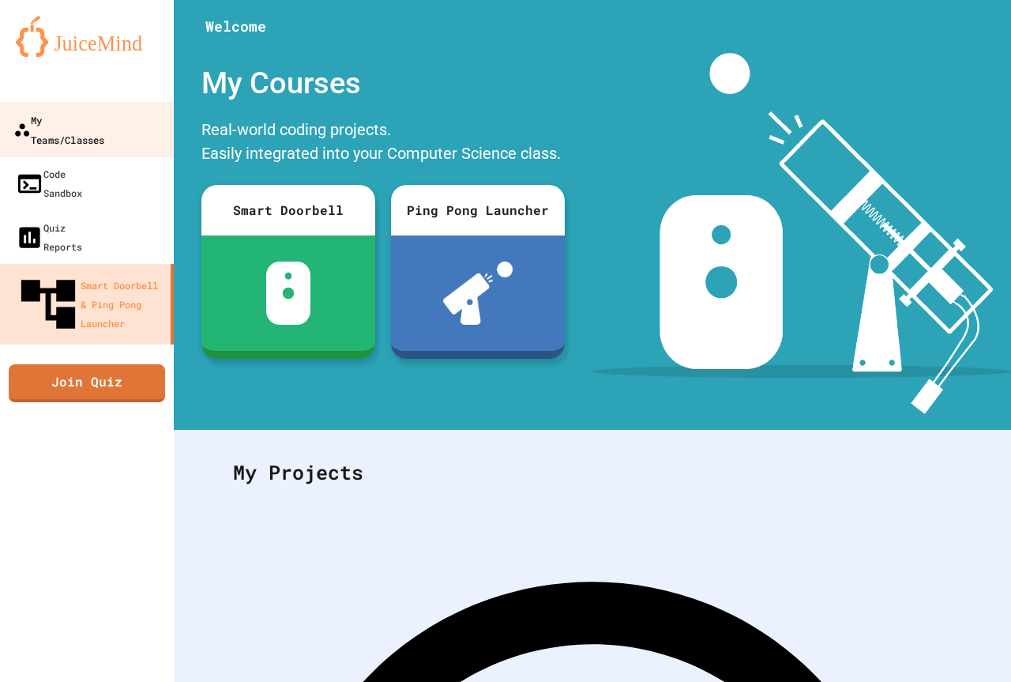
click at [104, 125] on div "My Teams/Classes" at bounding box center [58, 129] width 91 height 39
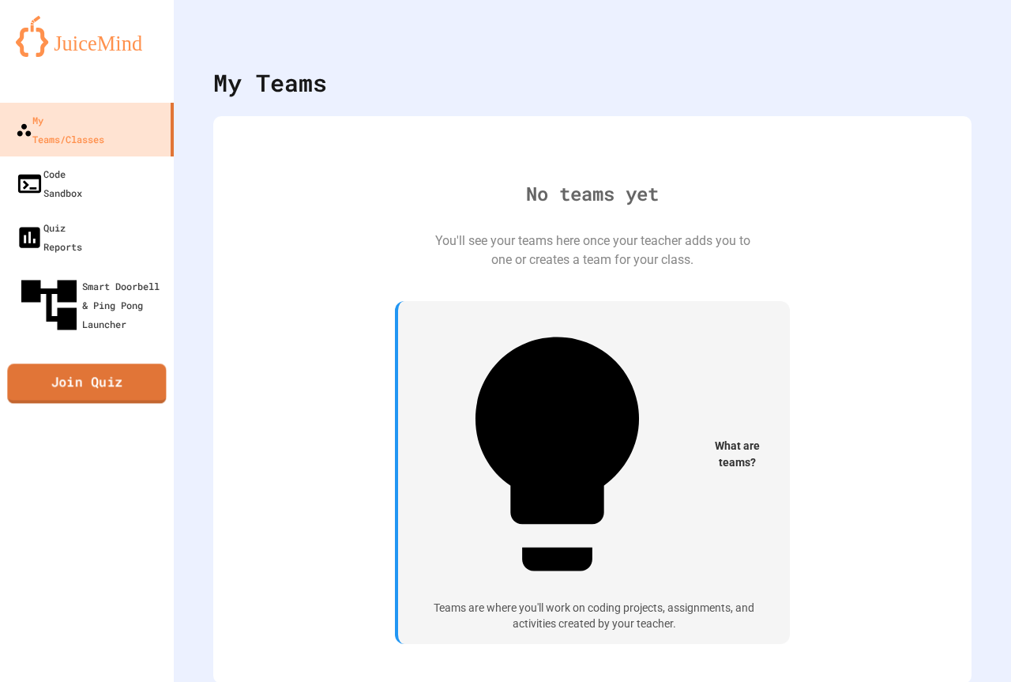
click at [58, 364] on link "Join Quiz" at bounding box center [86, 383] width 159 height 39
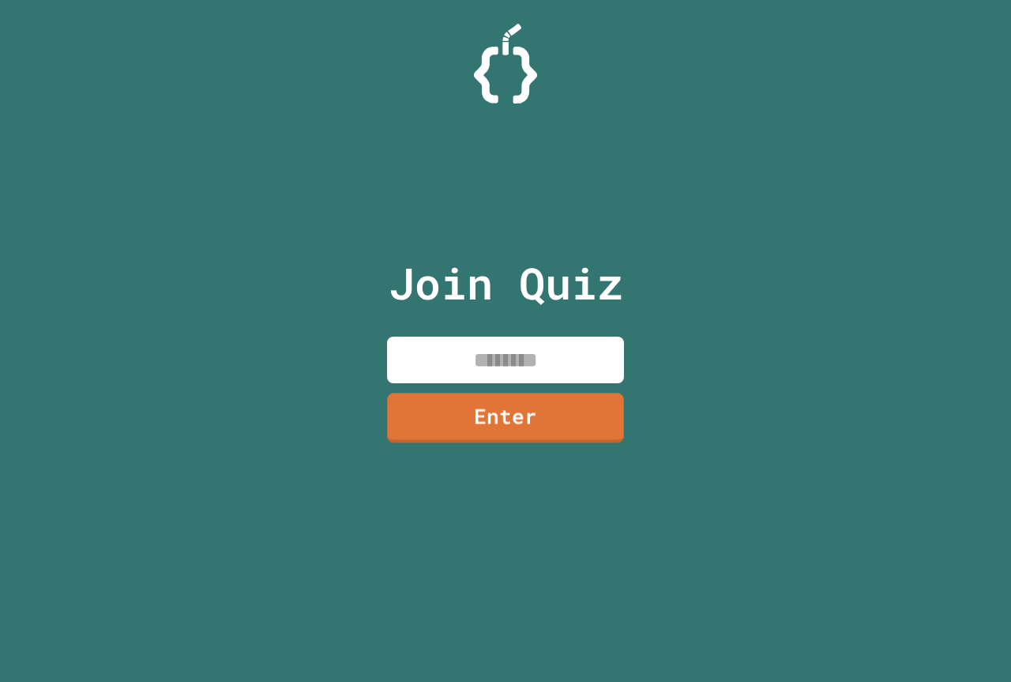
drag, startPoint x: 569, startPoint y: 363, endPoint x: 577, endPoint y: 329, distance: 34.7
click at [570, 362] on input at bounding box center [505, 359] width 237 height 47
paste input "********"
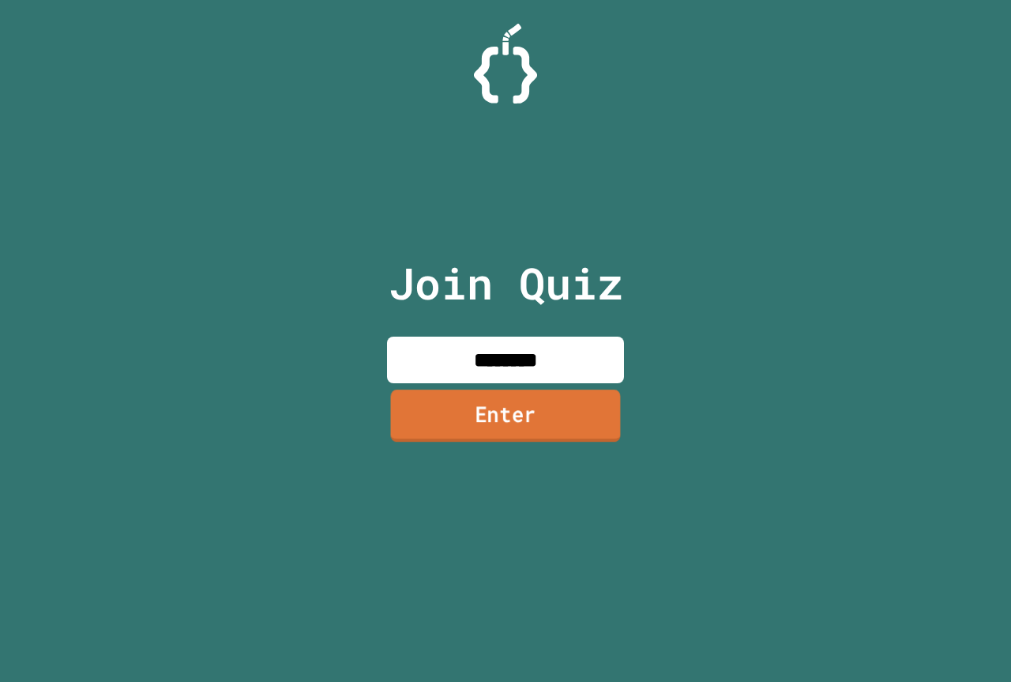
type input "********"
click at [565, 400] on link "Enter" at bounding box center [505, 416] width 240 height 52
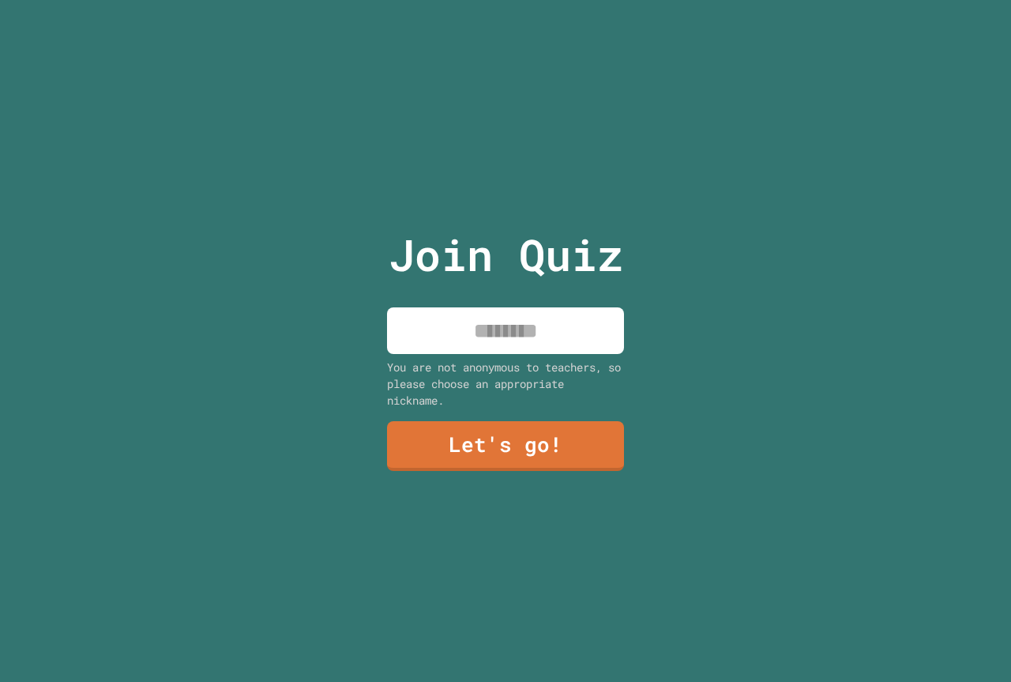
click at [537, 320] on input at bounding box center [505, 330] width 237 height 47
type input "**********"
click at [514, 453] on link "Let's go!" at bounding box center [506, 445] width 230 height 52
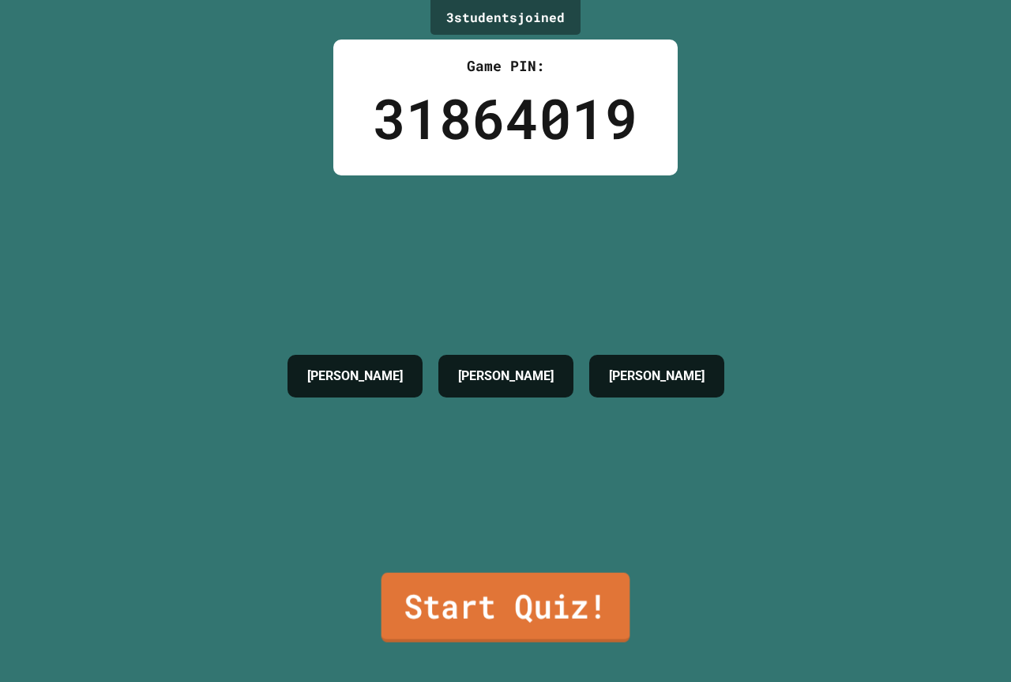
click at [532, 610] on link "Start Quiz!" at bounding box center [505, 608] width 249 height 70
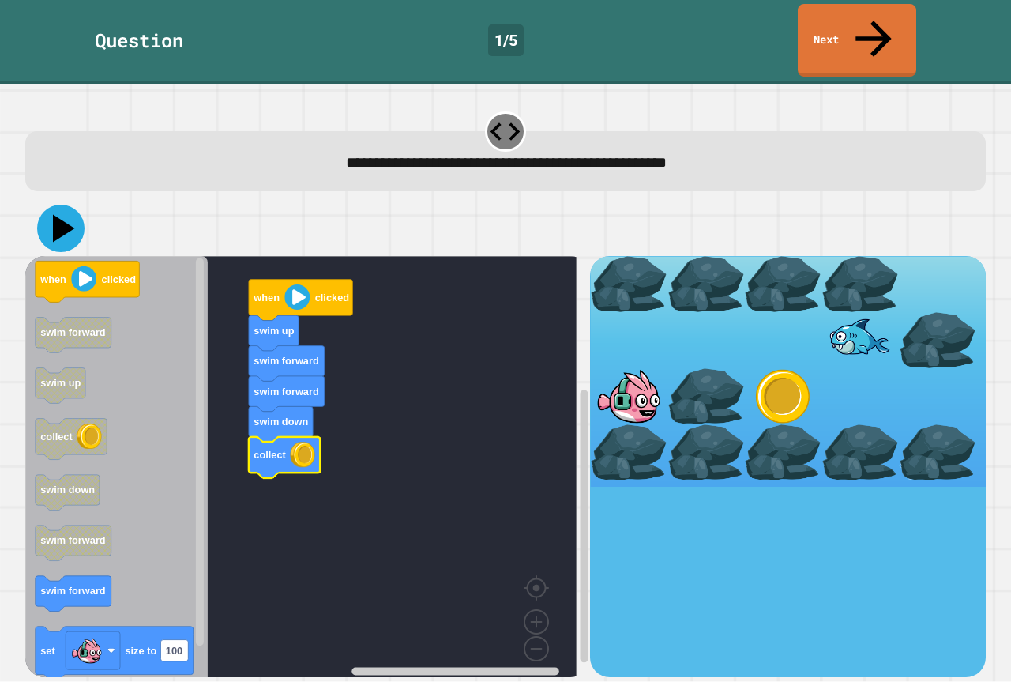
click at [61, 215] on icon at bounding box center [64, 229] width 22 height 28
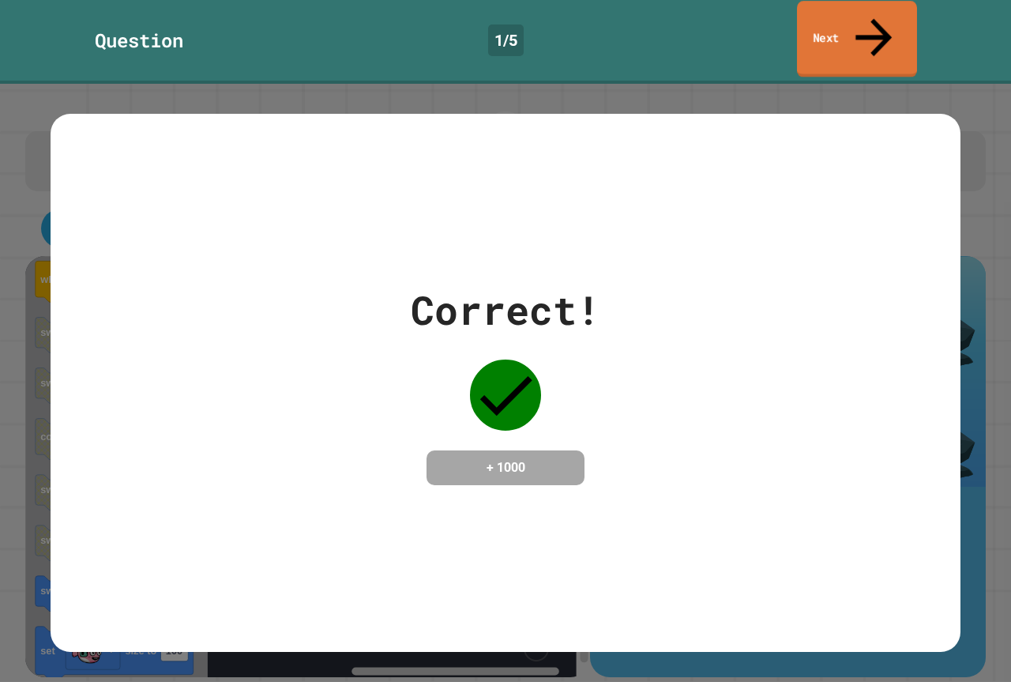
click at [832, 28] on link "Next" at bounding box center [857, 39] width 120 height 77
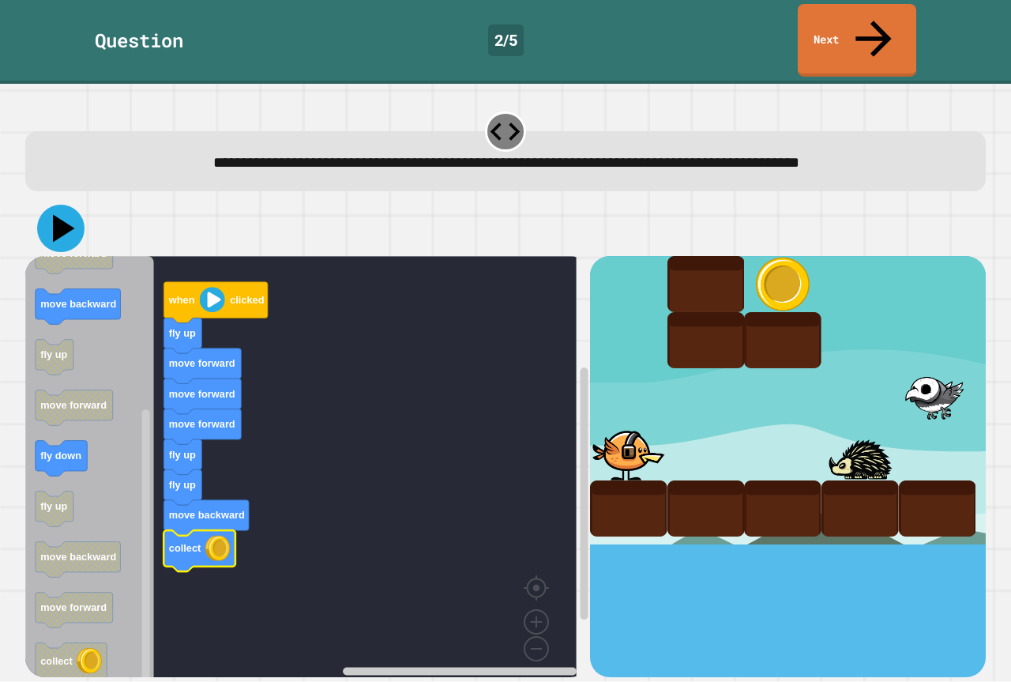
click at [67, 205] on icon at bounding box center [60, 228] width 47 height 47
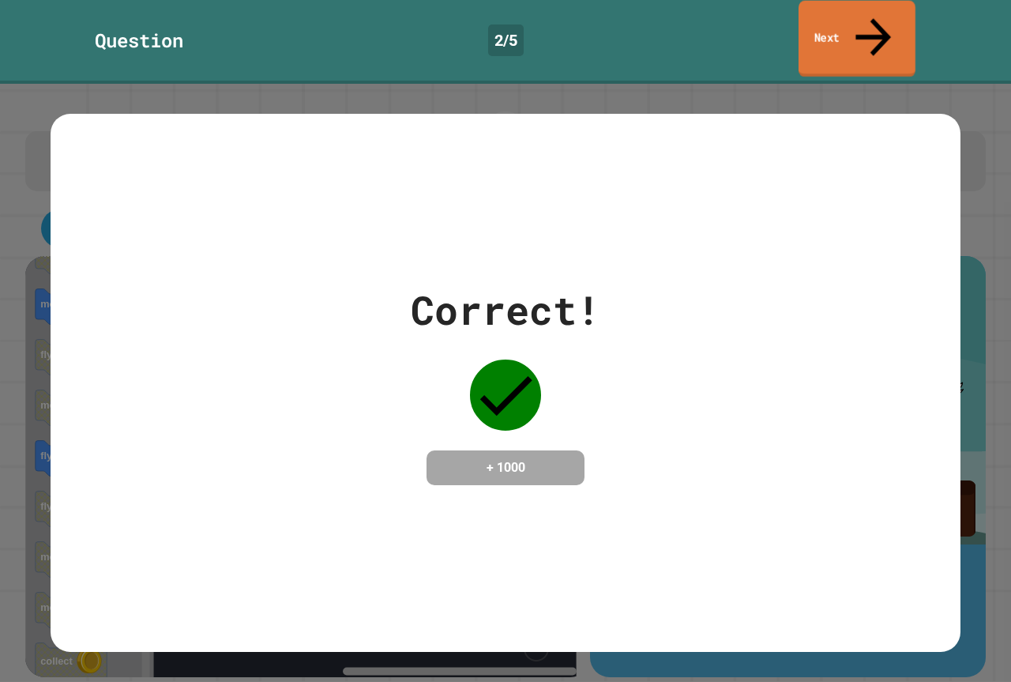
click at [857, 13] on link "Next" at bounding box center [856, 39] width 117 height 77
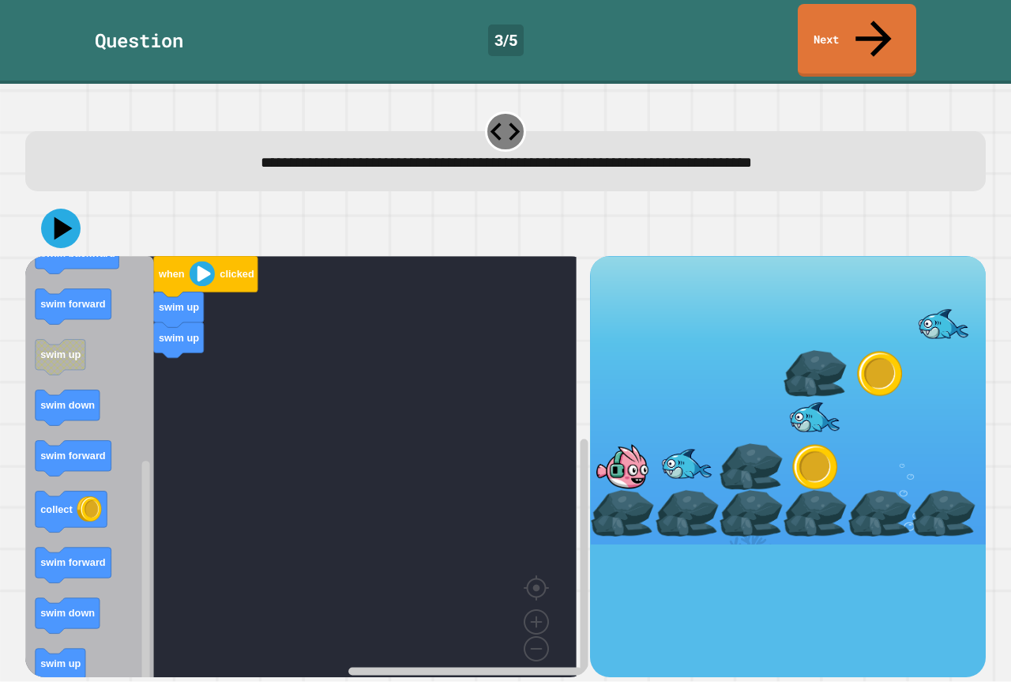
click at [126, 602] on icon "when clicked swim down swim backward swim down swim up collect swim forward swi…" at bounding box center [89, 472] width 129 height 433
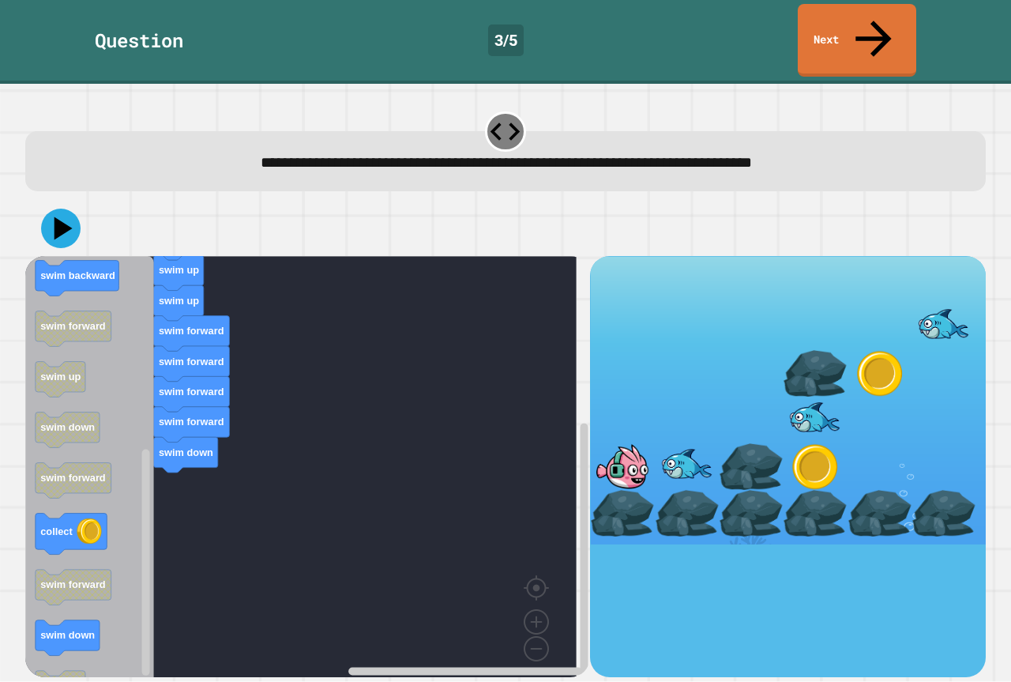
click at [175, 502] on div "when clicked swim up swim up swim up swim forward swim forward swim forward swi…" at bounding box center [307, 466] width 565 height 420
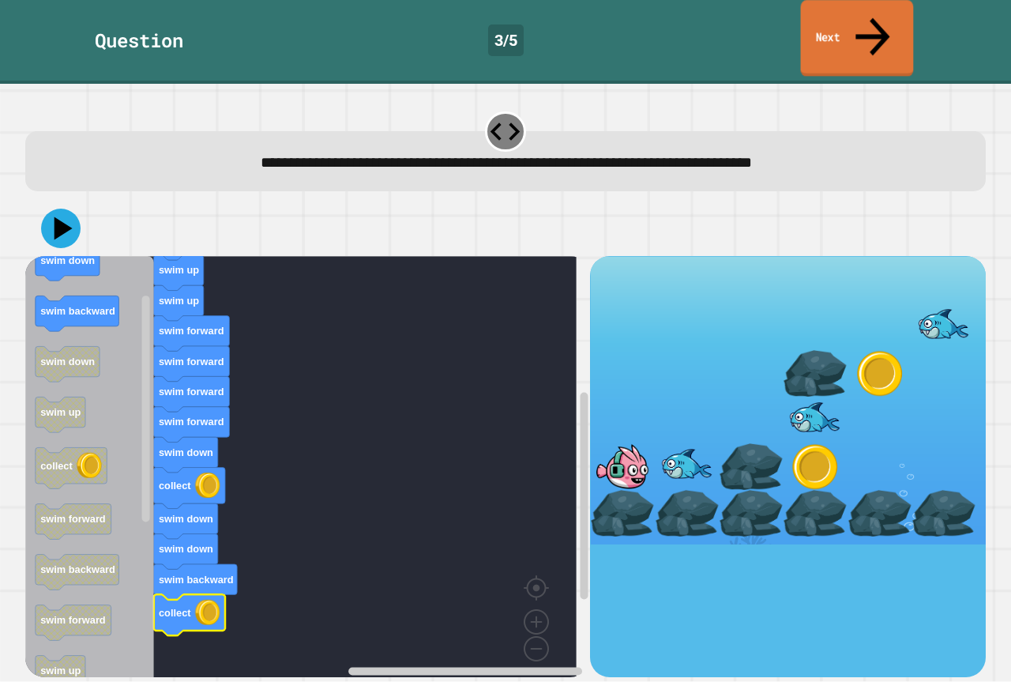
click at [824, 6] on link "Next" at bounding box center [857, 38] width 113 height 77
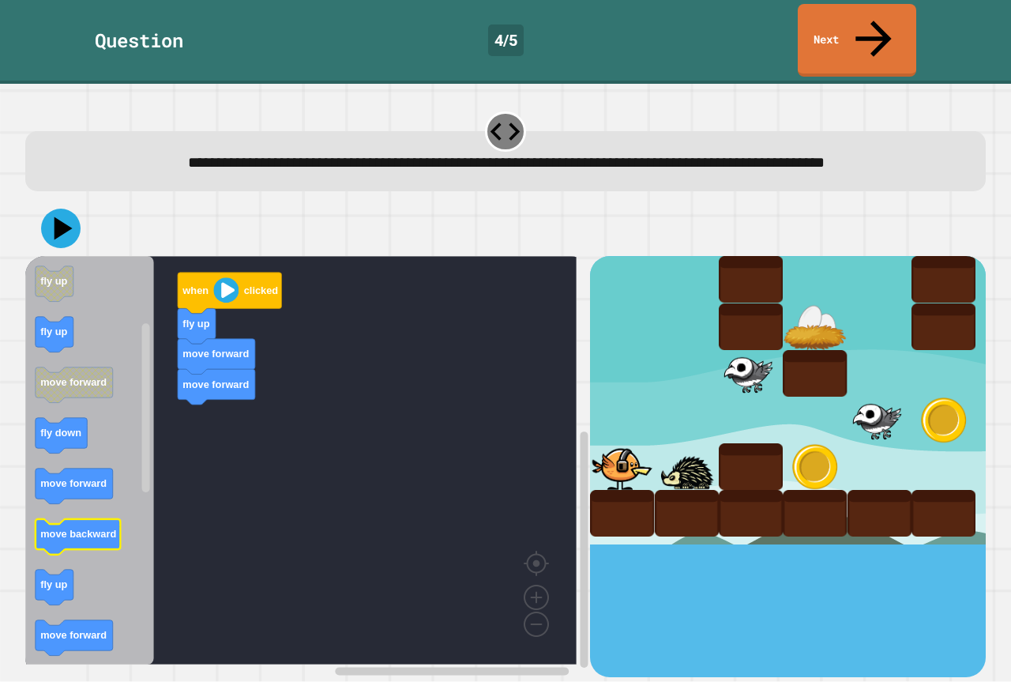
click at [92, 528] on text "move backward" at bounding box center [78, 534] width 76 height 12
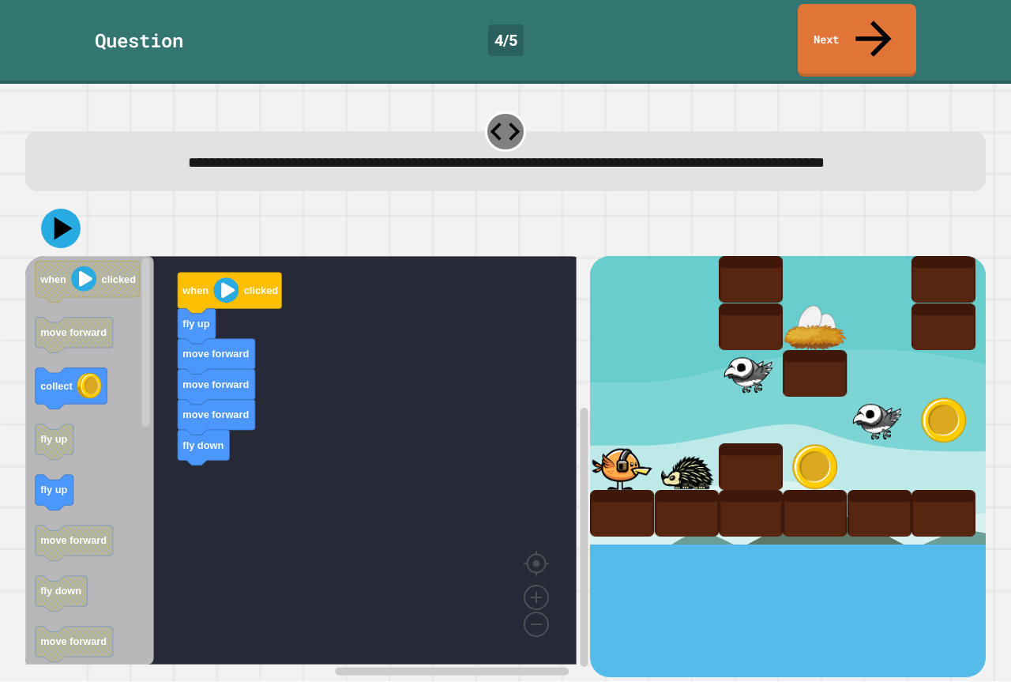
click at [178, 447] on div "when clicked fly up move forward move forward move forward fly down when clicke…" at bounding box center [307, 466] width 565 height 420
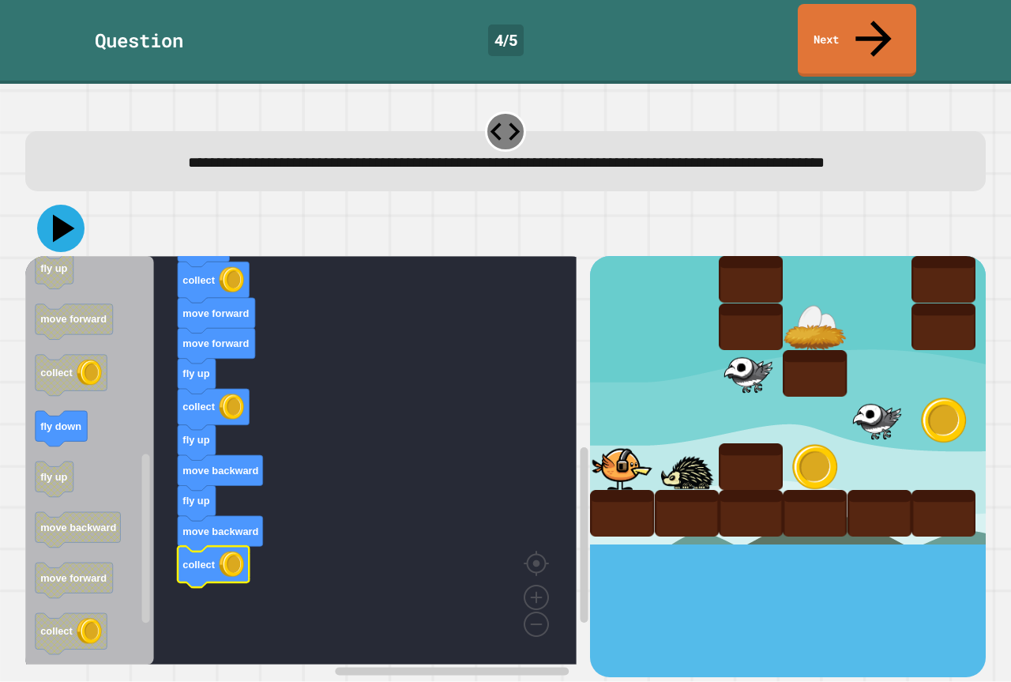
drag, startPoint x: 61, startPoint y: 211, endPoint x: 66, endPoint y: 229, distance: 18.8
click at [61, 220] on icon at bounding box center [64, 229] width 22 height 28
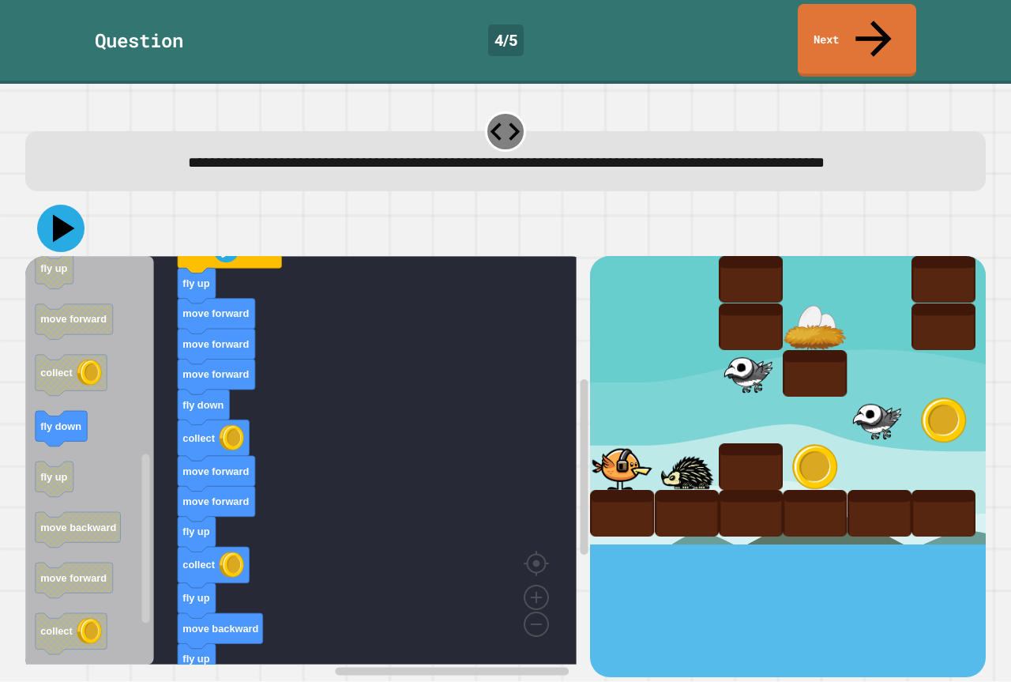
click at [53, 214] on icon at bounding box center [60, 228] width 47 height 47
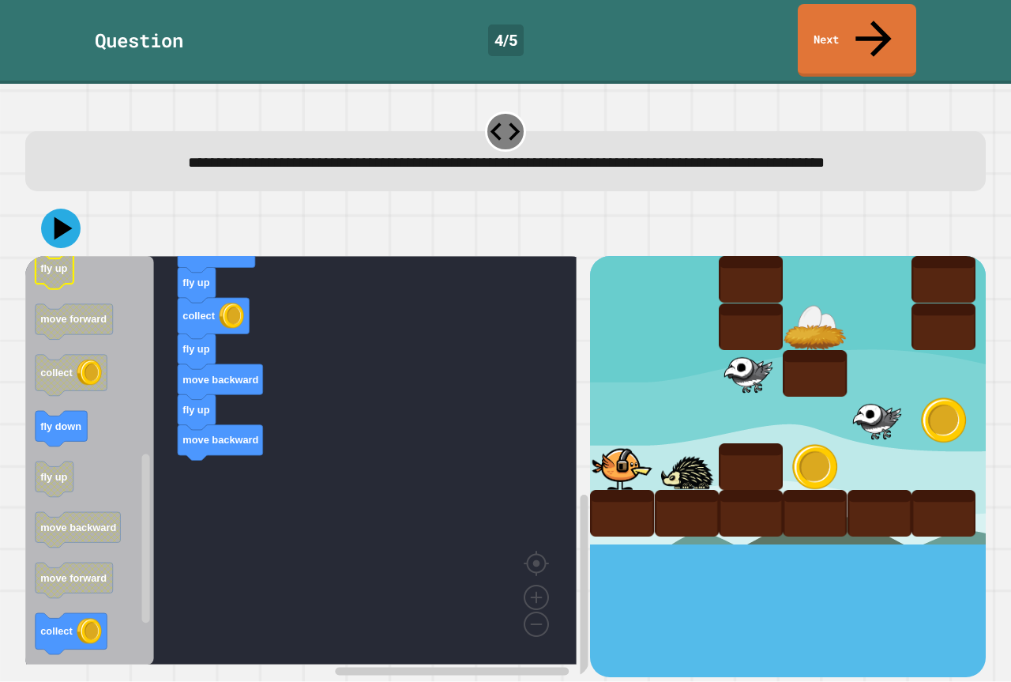
click at [66, 205] on div "when clicked fly up move forward move forward move forward fly down collect mov…" at bounding box center [505, 438] width 960 height 475
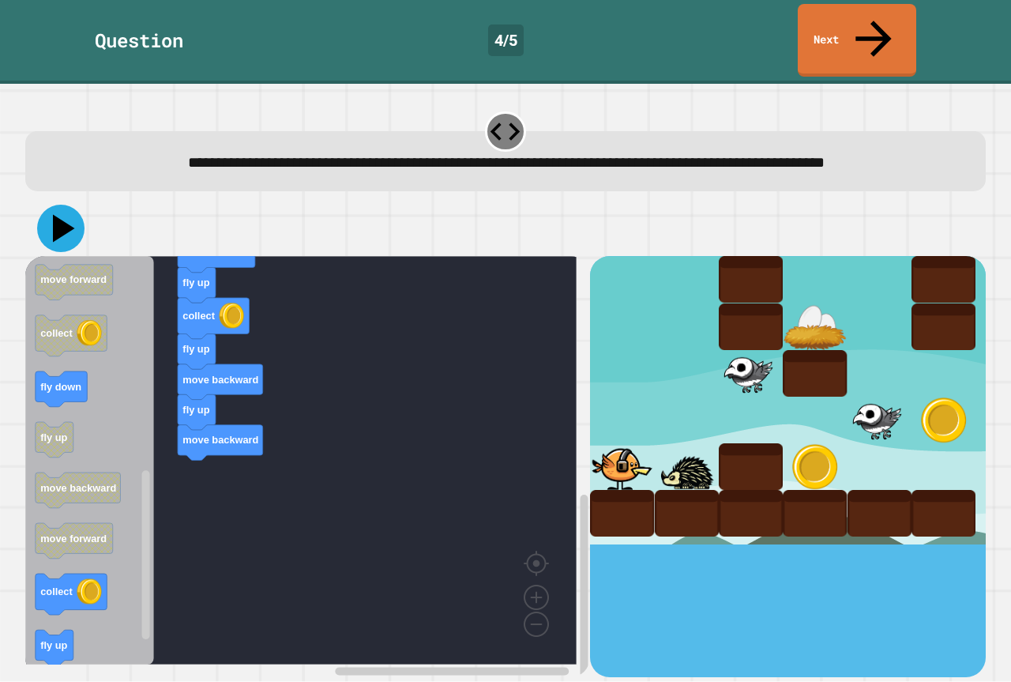
click at [65, 205] on icon at bounding box center [60, 228] width 47 height 47
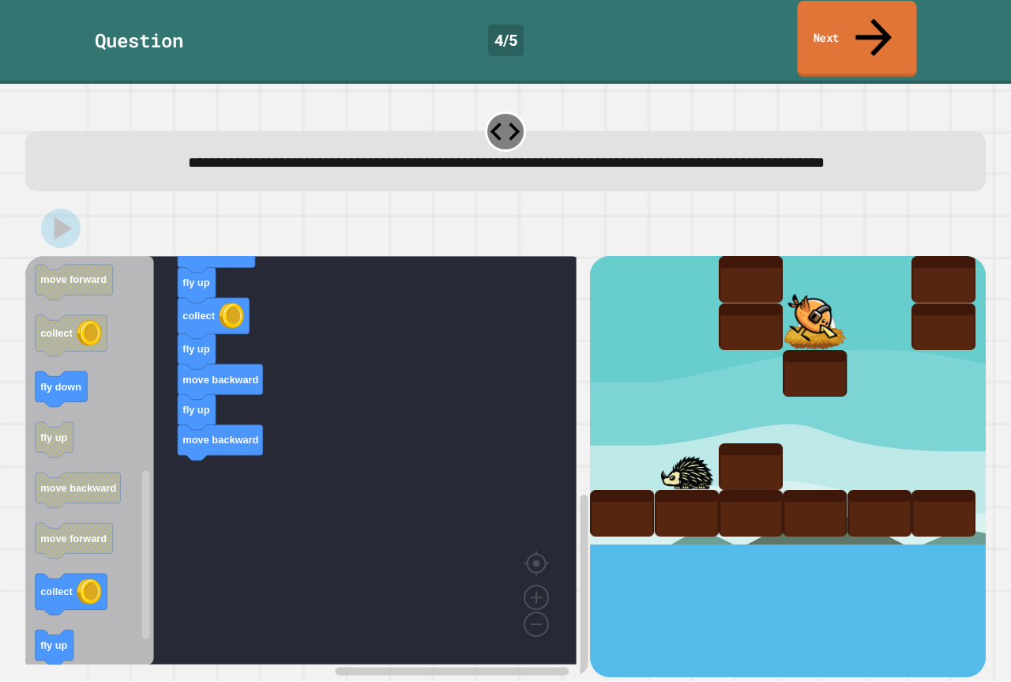
click at [874, 18] on icon at bounding box center [874, 37] width 54 height 56
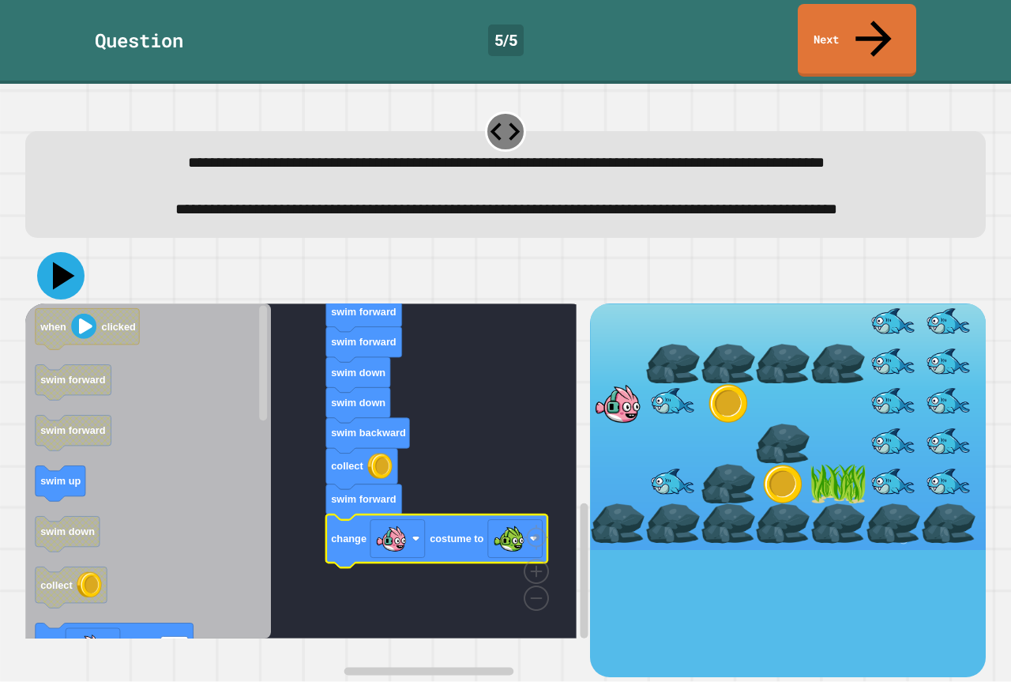
click at [70, 290] on icon at bounding box center [64, 276] width 22 height 28
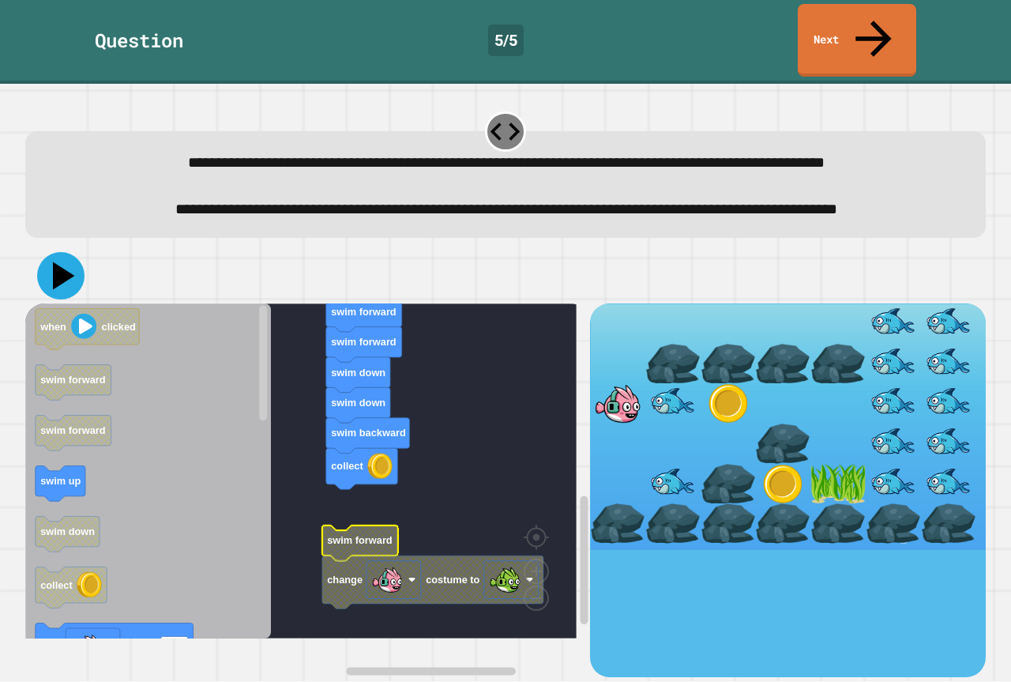
click at [54, 275] on icon at bounding box center [60, 275] width 47 height 47
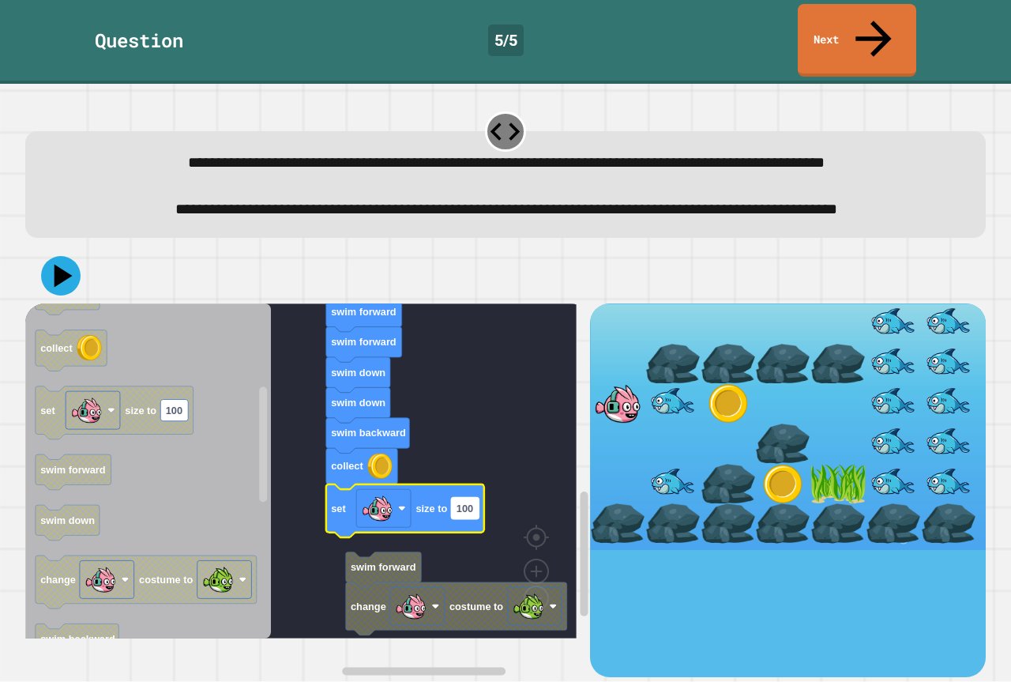
click at [473, 514] on text "100" at bounding box center [464, 508] width 17 height 12
type input "****"
click at [48, 290] on icon at bounding box center [60, 275] width 47 height 47
click at [885, 17] on link "Next" at bounding box center [856, 39] width 115 height 77
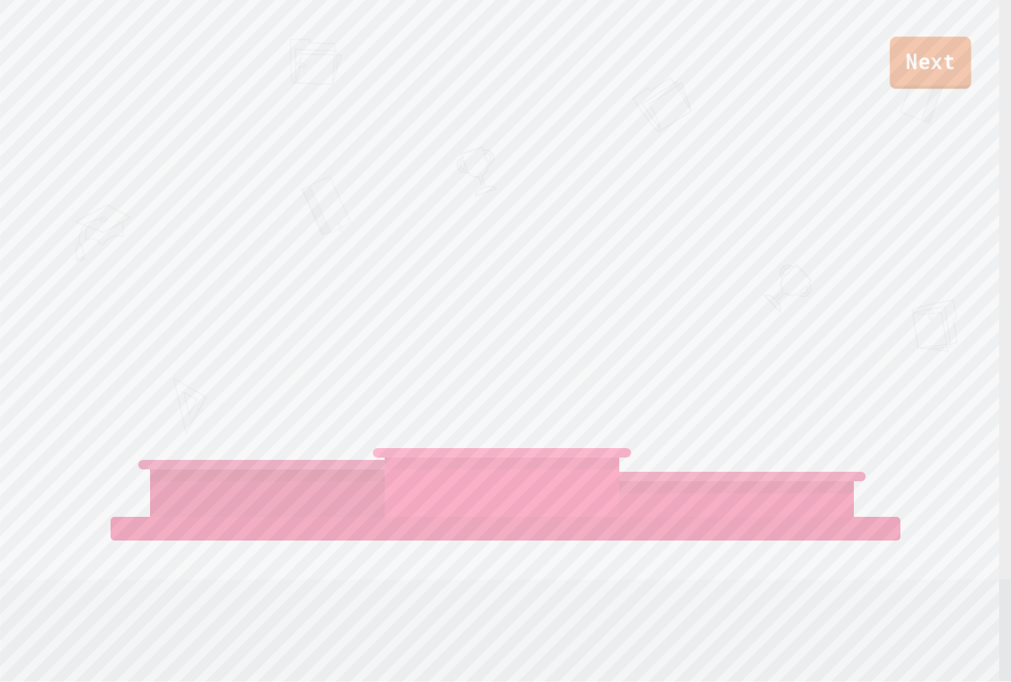
click at [932, 59] on link "Next" at bounding box center [930, 62] width 81 height 52
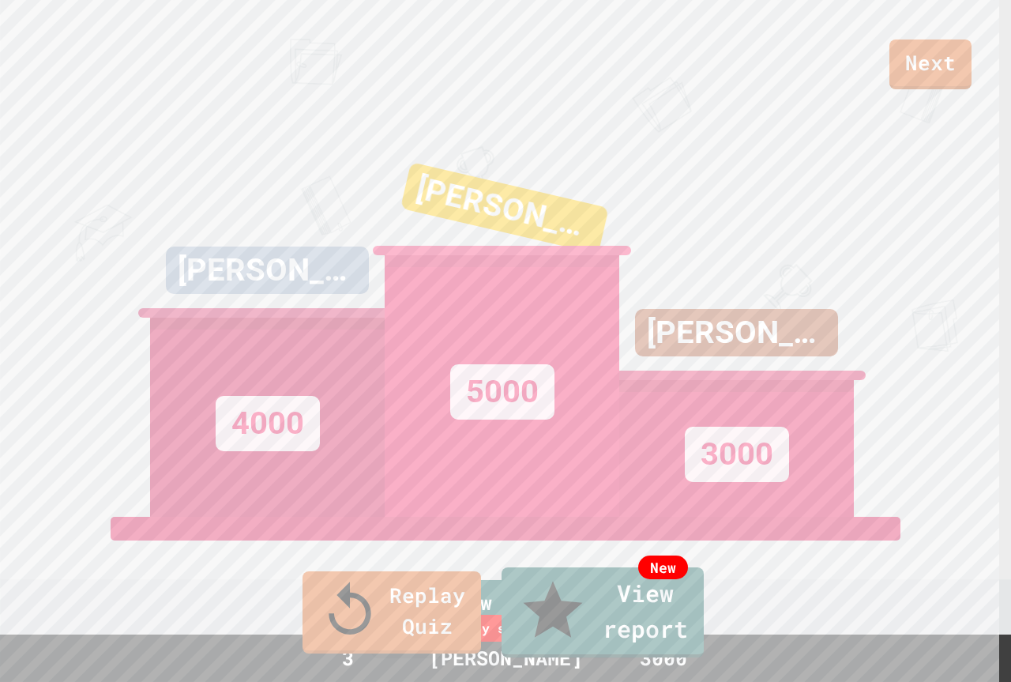
type textarea "**********"
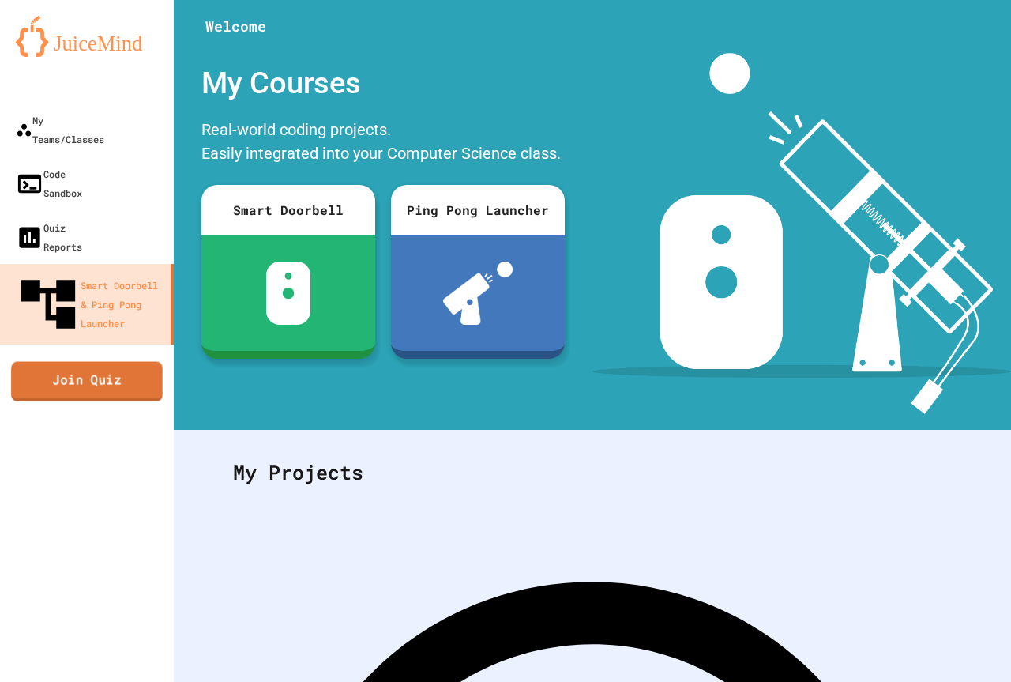
click at [69, 361] on link "Join Quiz" at bounding box center [87, 380] width 152 height 39
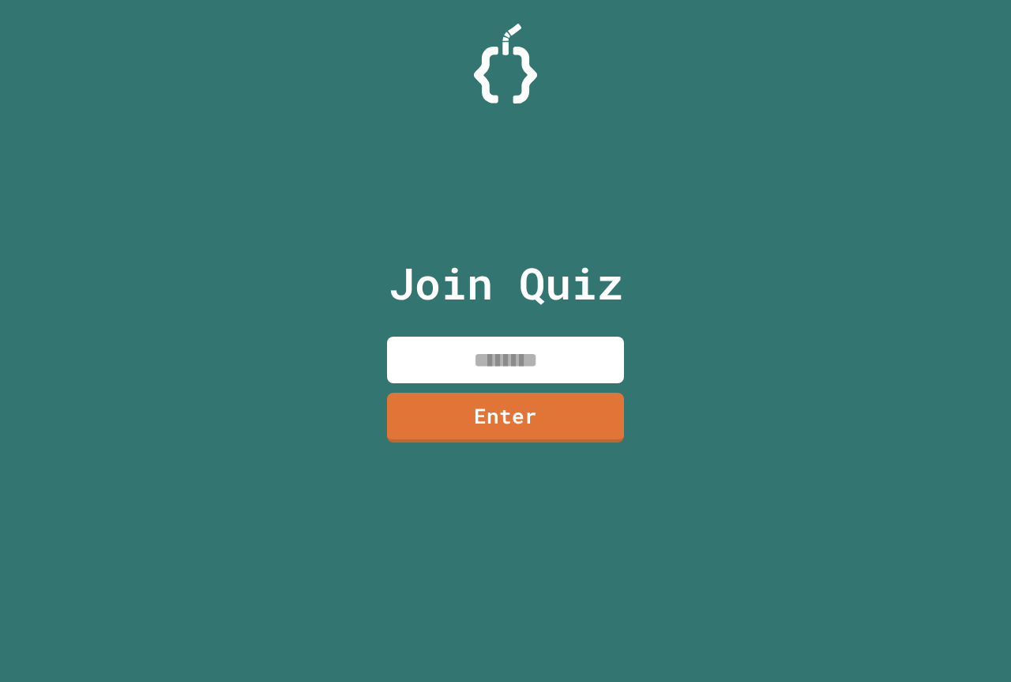
click at [545, 350] on input at bounding box center [505, 359] width 237 height 47
paste input "********"
type input "********"
click at [578, 420] on link "Enter" at bounding box center [505, 416] width 239 height 52
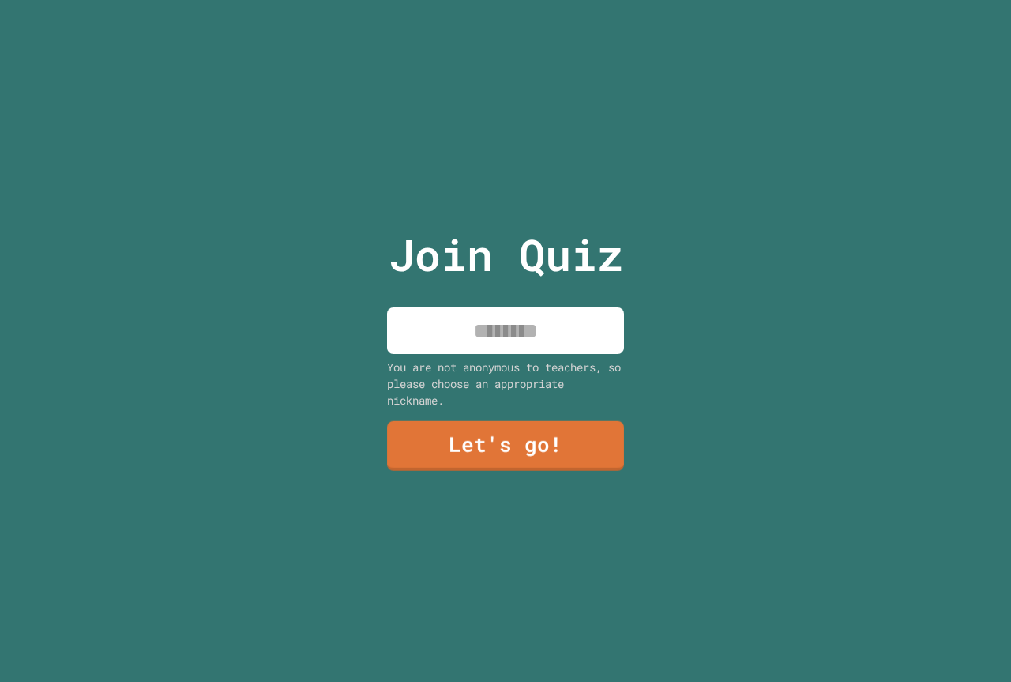
drag, startPoint x: 543, startPoint y: 306, endPoint x: 539, endPoint y: 331, distance: 24.7
click at [539, 331] on input at bounding box center [505, 330] width 237 height 47
type input "**********"
click at [588, 438] on link "Let's go!" at bounding box center [505, 445] width 233 height 52
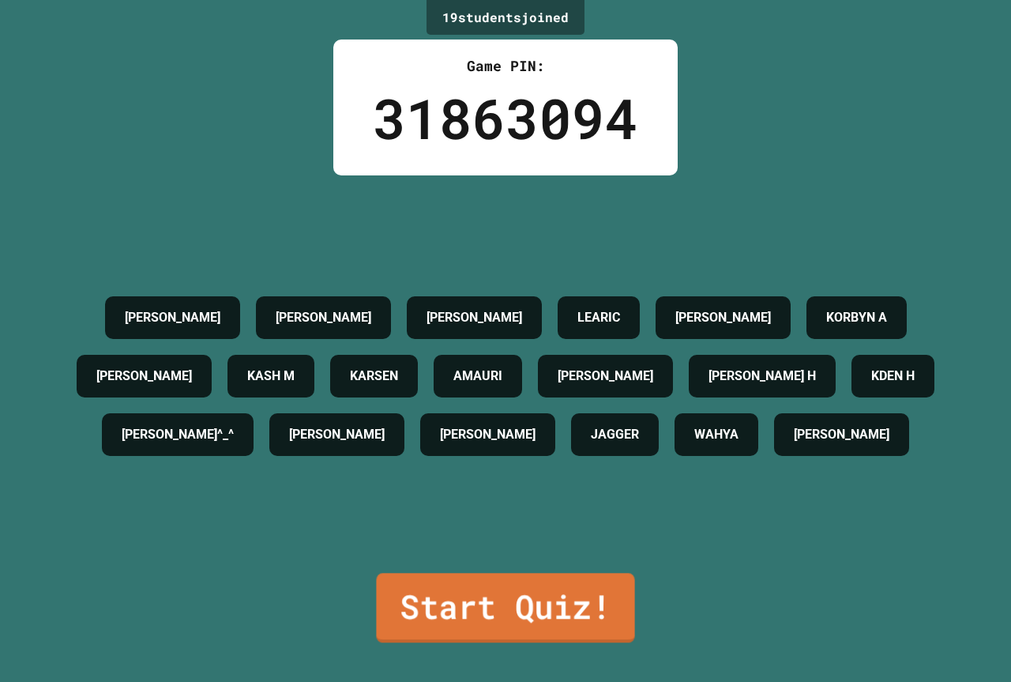
click at [465, 624] on link "Start Quiz!" at bounding box center [505, 608] width 258 height 70
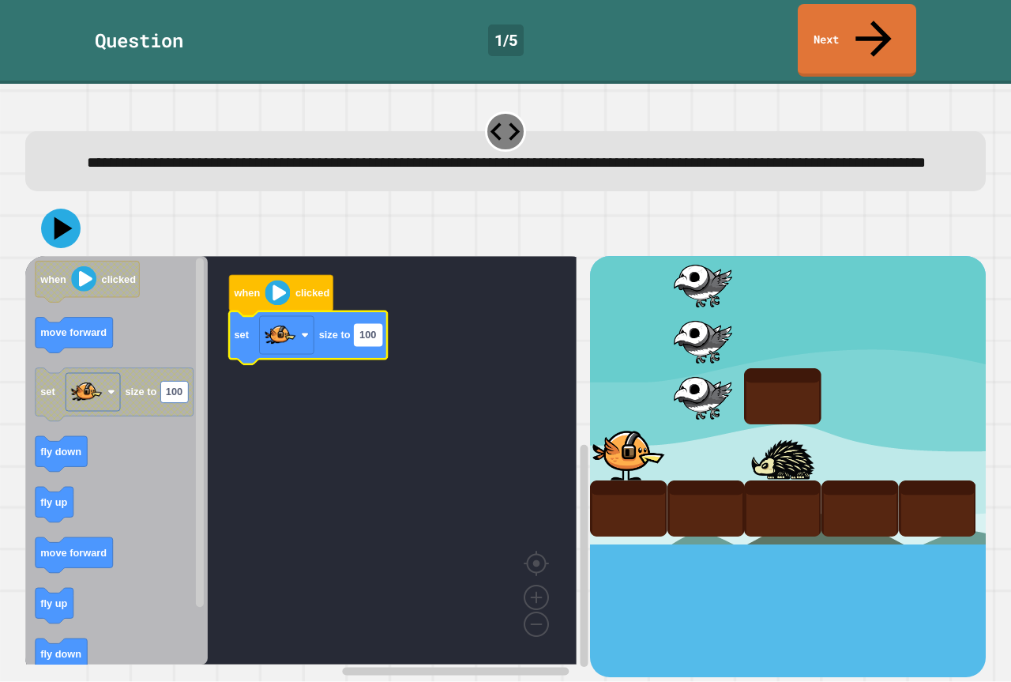
click at [378, 329] on rect "Blockly Workspace" at bounding box center [369, 335] width 28 height 21
type input "**********"
click at [55, 215] on icon at bounding box center [64, 229] width 22 height 28
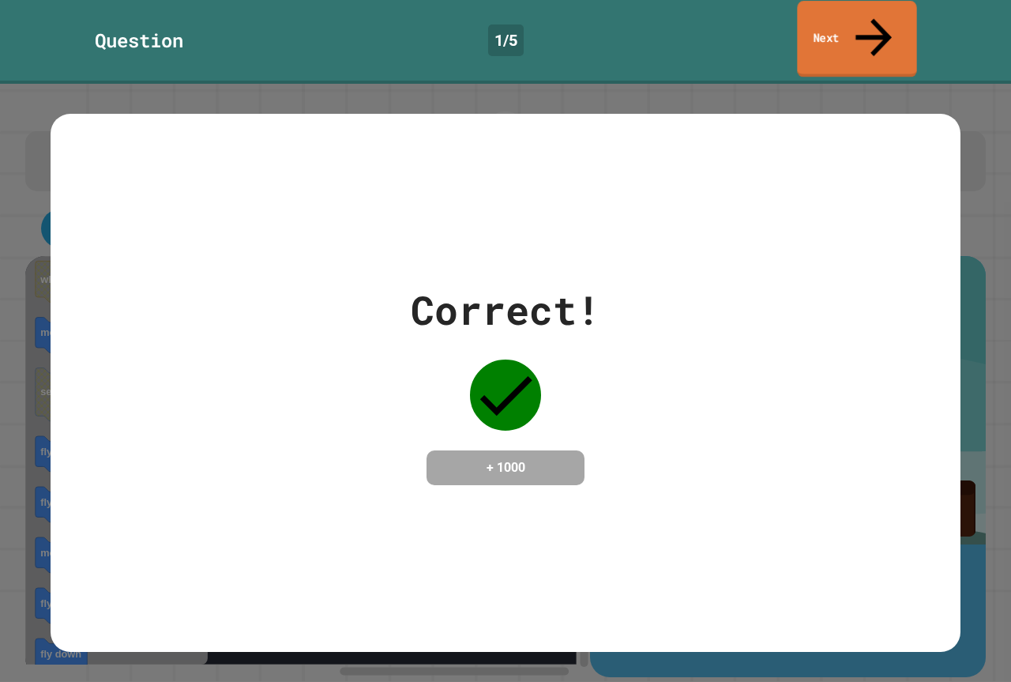
click at [847, 20] on link "Next" at bounding box center [856, 39] width 119 height 77
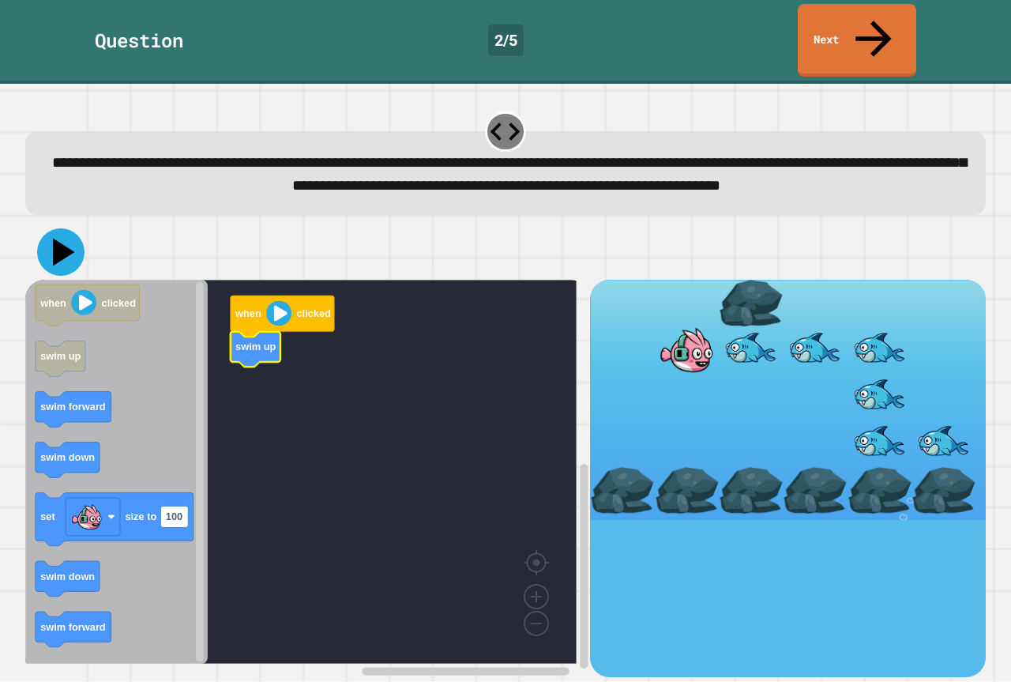
click at [69, 258] on icon at bounding box center [60, 251] width 47 height 47
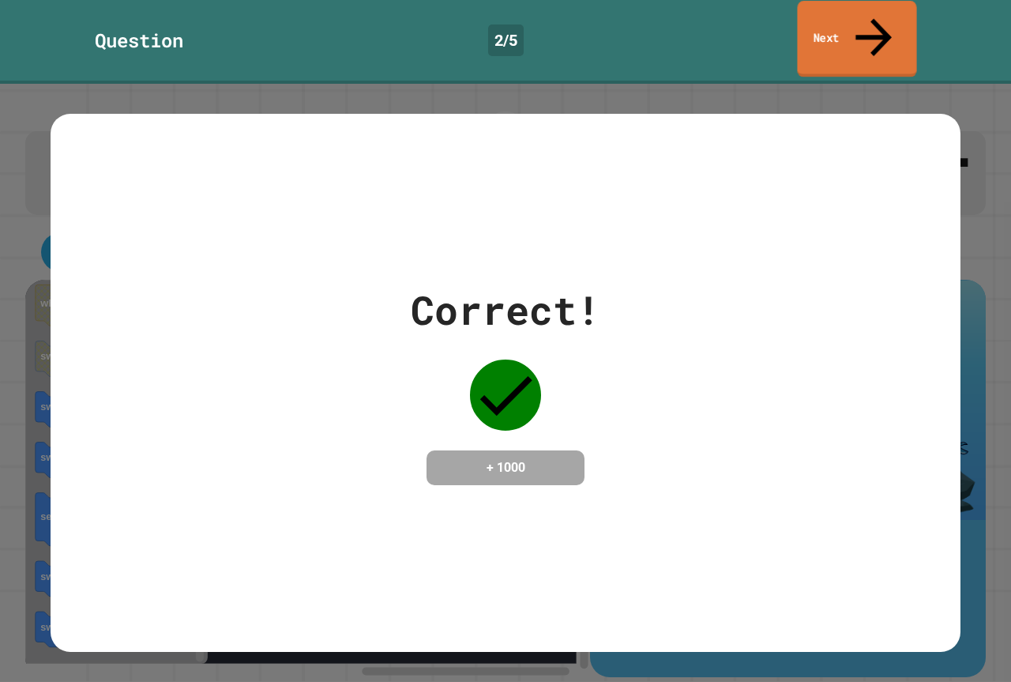
click at [851, 23] on link "Next" at bounding box center [856, 39] width 119 height 77
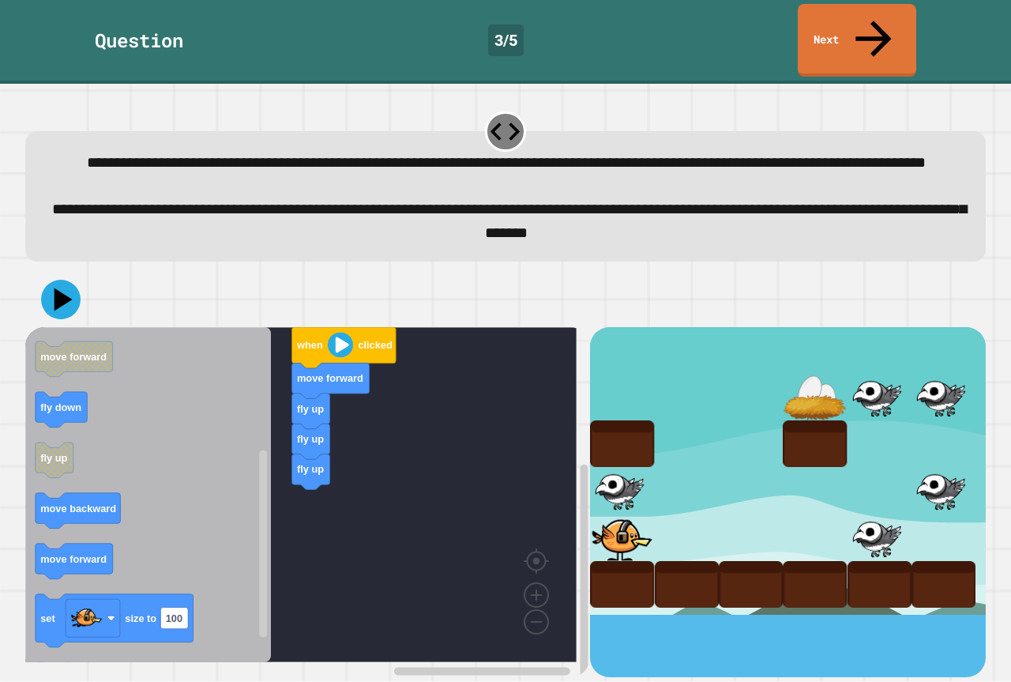
click at [236, 541] on icon "when clicked fly up change costume to move forward move forward fly down fly up…" at bounding box center [148, 494] width 246 height 335
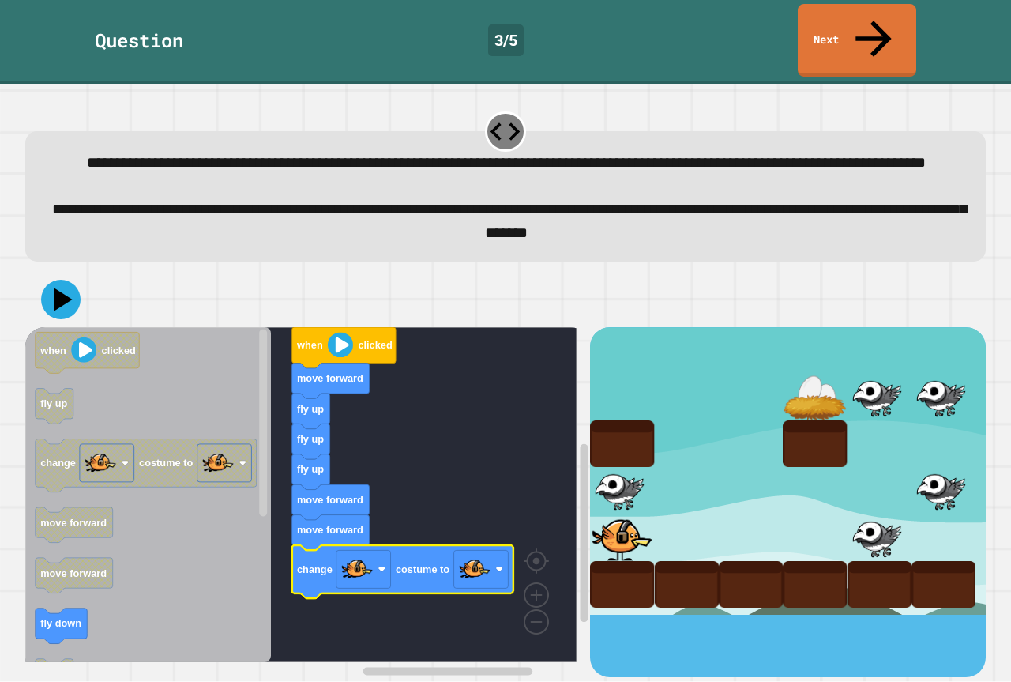
click at [463, 615] on rect "Blockly Workspace" at bounding box center [300, 494] width 551 height 335
click at [505, 561] on rect "Blockly Workspace" at bounding box center [481, 569] width 54 height 38
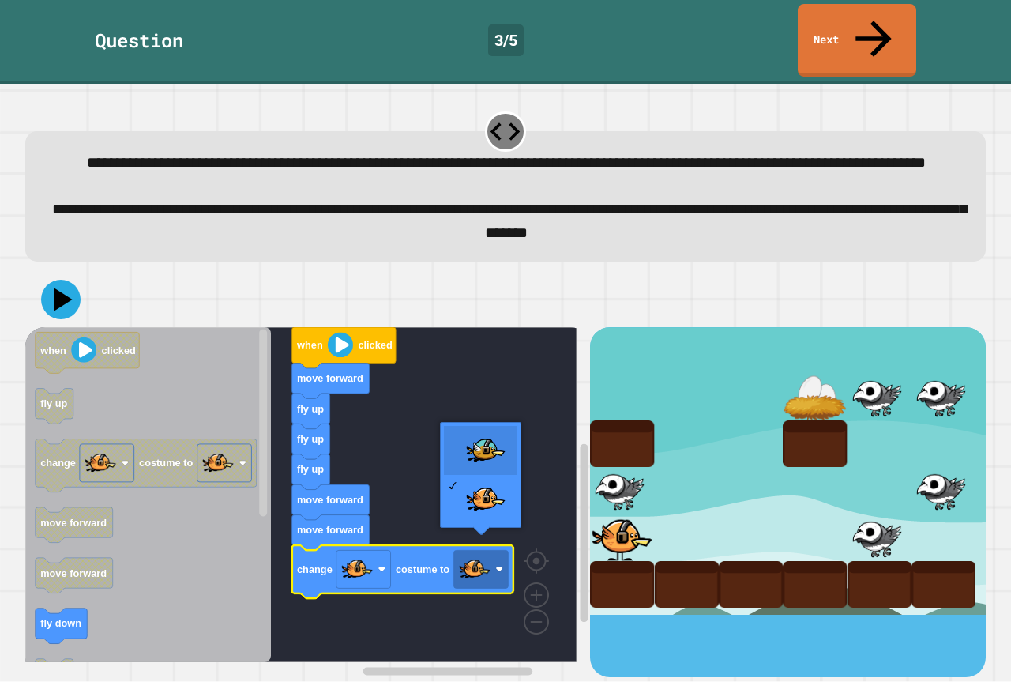
drag, startPoint x: 494, startPoint y: 429, endPoint x: 405, endPoint y: 418, distance: 89.9
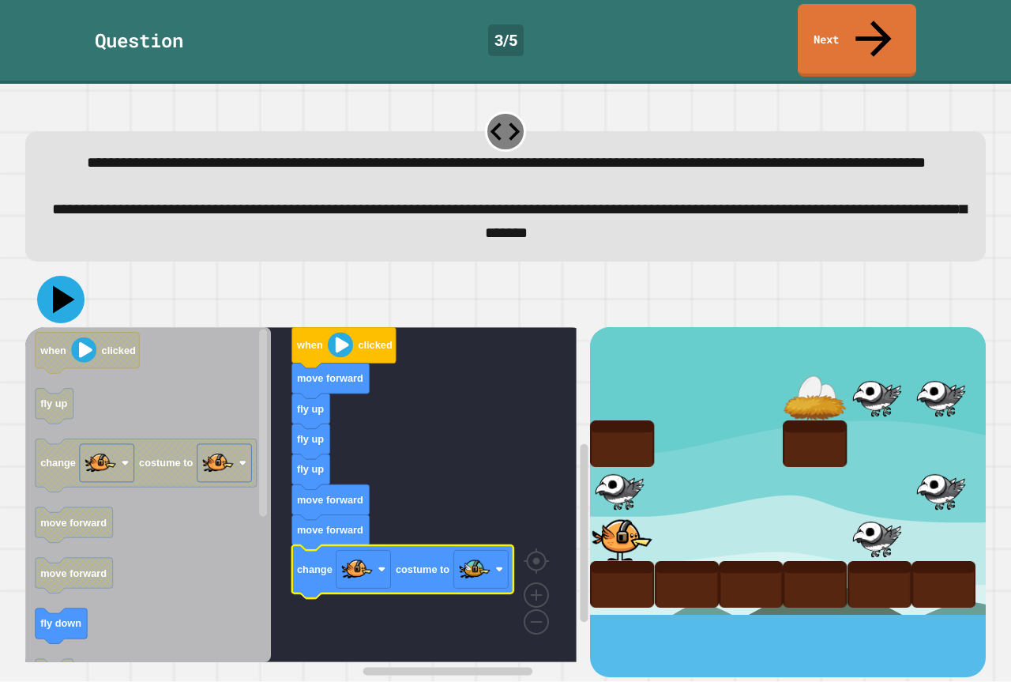
click at [62, 288] on icon at bounding box center [64, 300] width 22 height 28
click at [885, 19] on link "Next" at bounding box center [856, 39] width 115 height 77
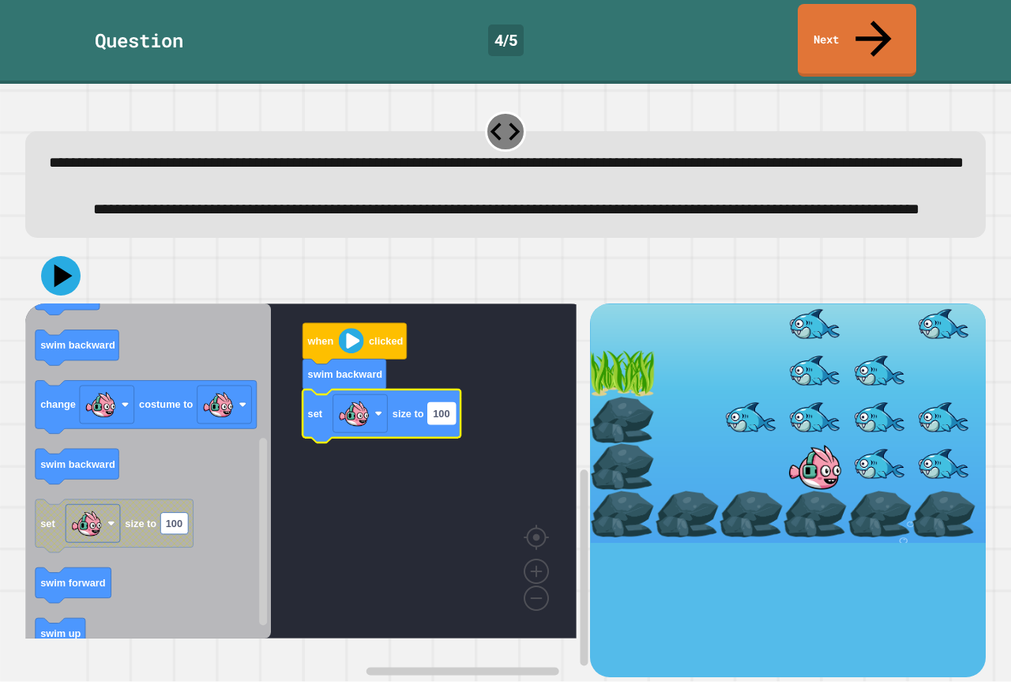
click at [454, 424] on rect "Blockly Workspace" at bounding box center [442, 413] width 28 height 21
type input "*******"
click at [70, 295] on icon at bounding box center [60, 275] width 47 height 47
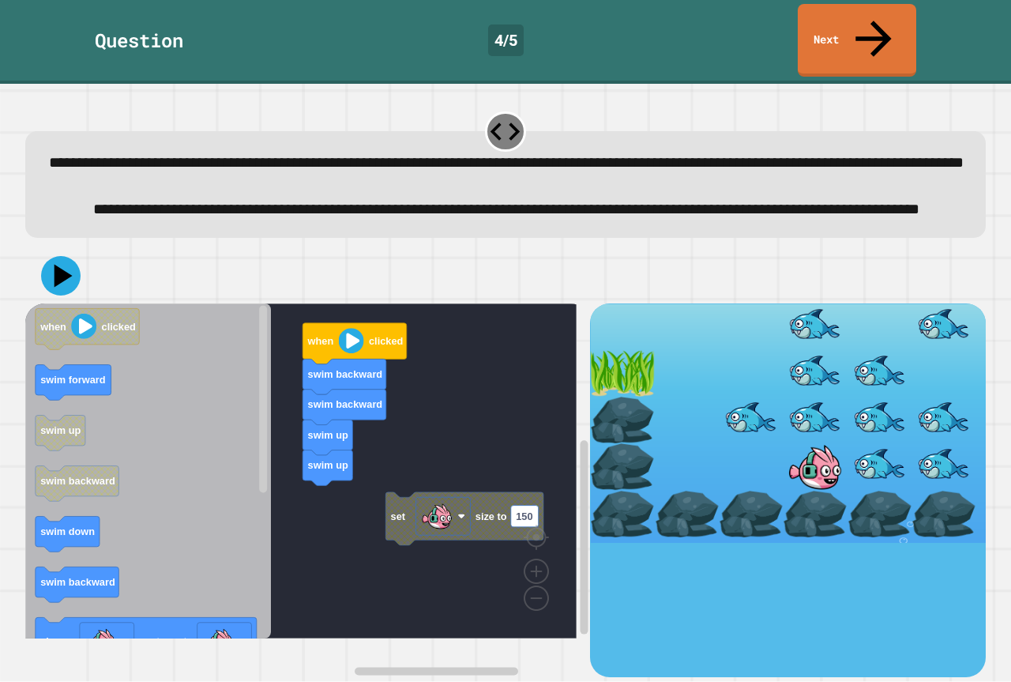
click at [195, 574] on icon "Blockly Workspace" at bounding box center [148, 470] width 246 height 335
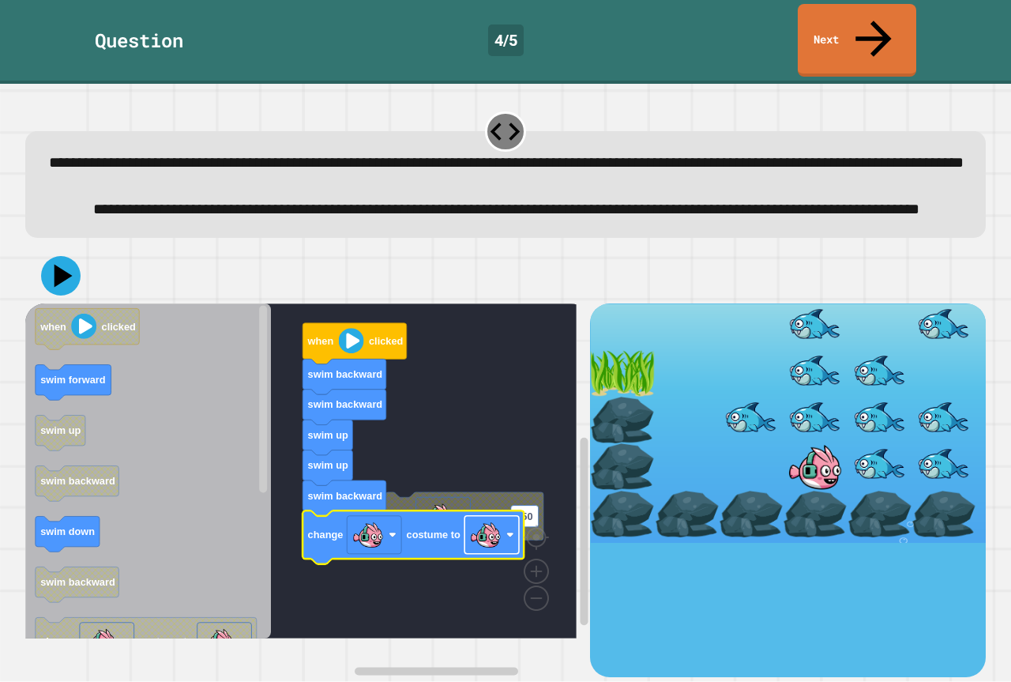
click at [489, 548] on image "Blockly Workspace" at bounding box center [486, 535] width 32 height 32
click at [56, 290] on icon at bounding box center [64, 276] width 22 height 28
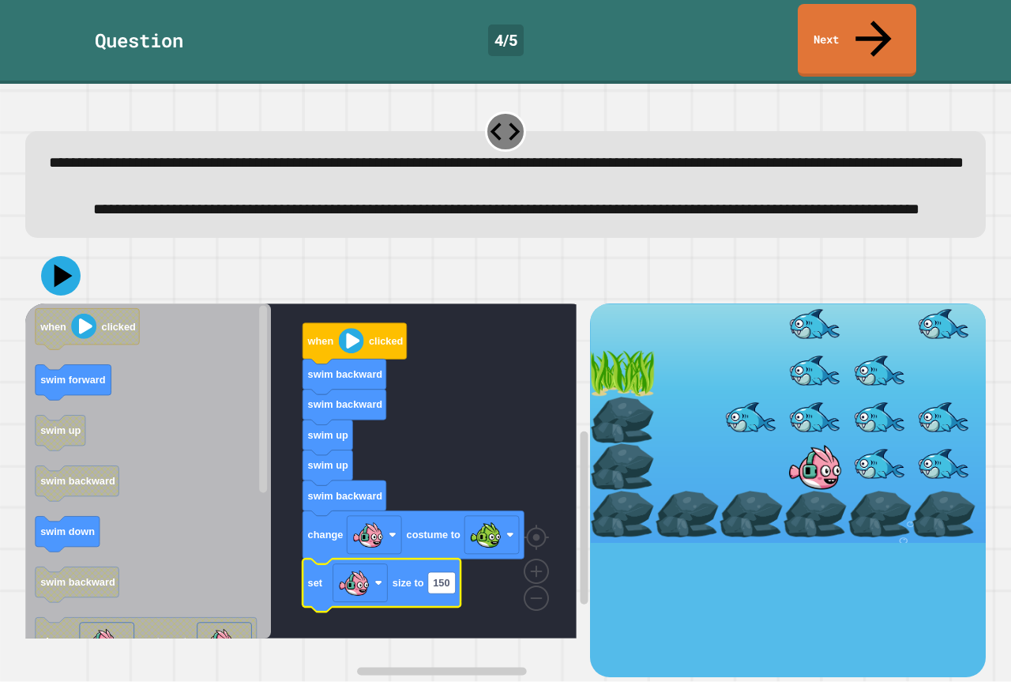
click at [452, 608] on icon "Blockly Workspace" at bounding box center [381, 584] width 158 height 53
click at [451, 593] on rect "Blockly Workspace" at bounding box center [442, 582] width 28 height 21
type input "******"
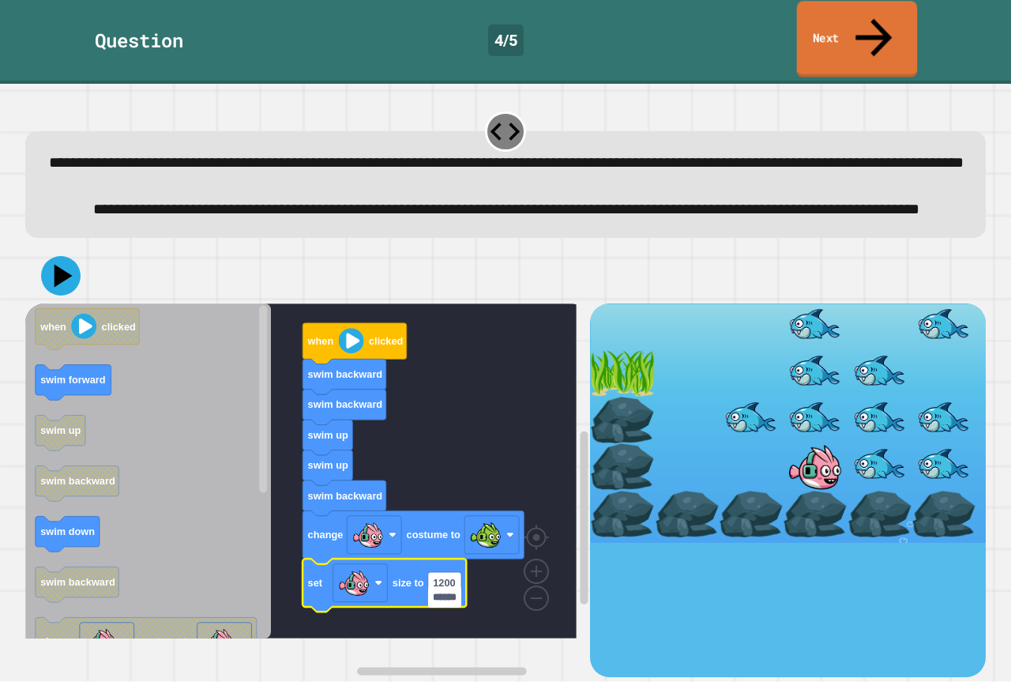
click at [900, 8] on link "Next" at bounding box center [857, 39] width 121 height 77
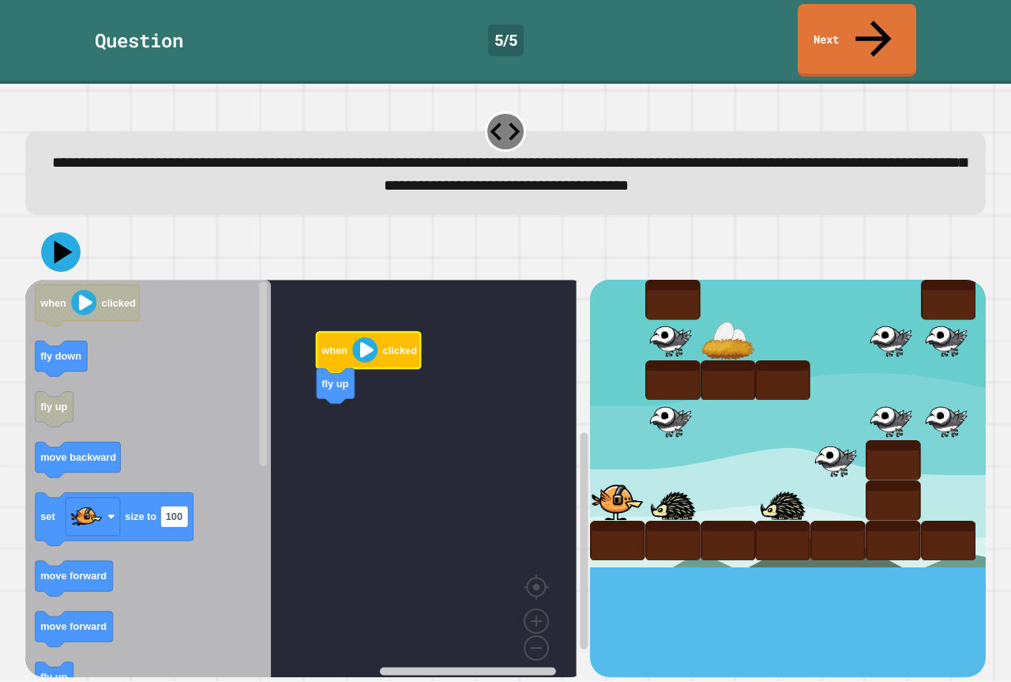
drag, startPoint x: 727, startPoint y: 163, endPoint x: 622, endPoint y: 21, distance: 177.9
drag, startPoint x: 622, startPoint y: 21, endPoint x: 659, endPoint y: 434, distance: 415.5
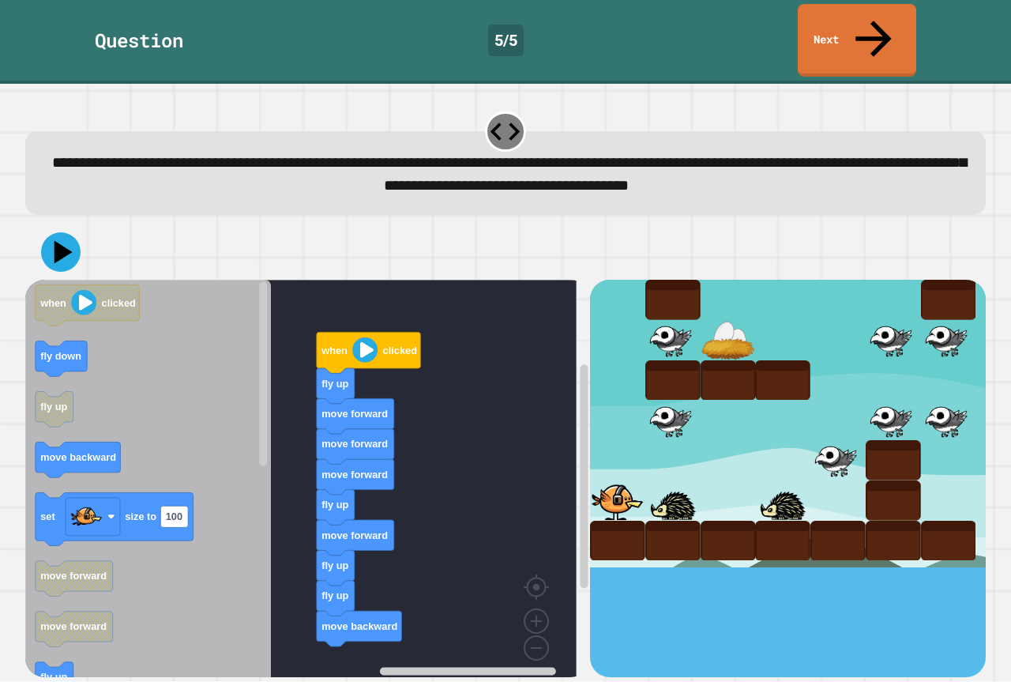
click at [314, 575] on div "when clicked fly up move forward move forward move forward fly up move forward …" at bounding box center [307, 478] width 565 height 396
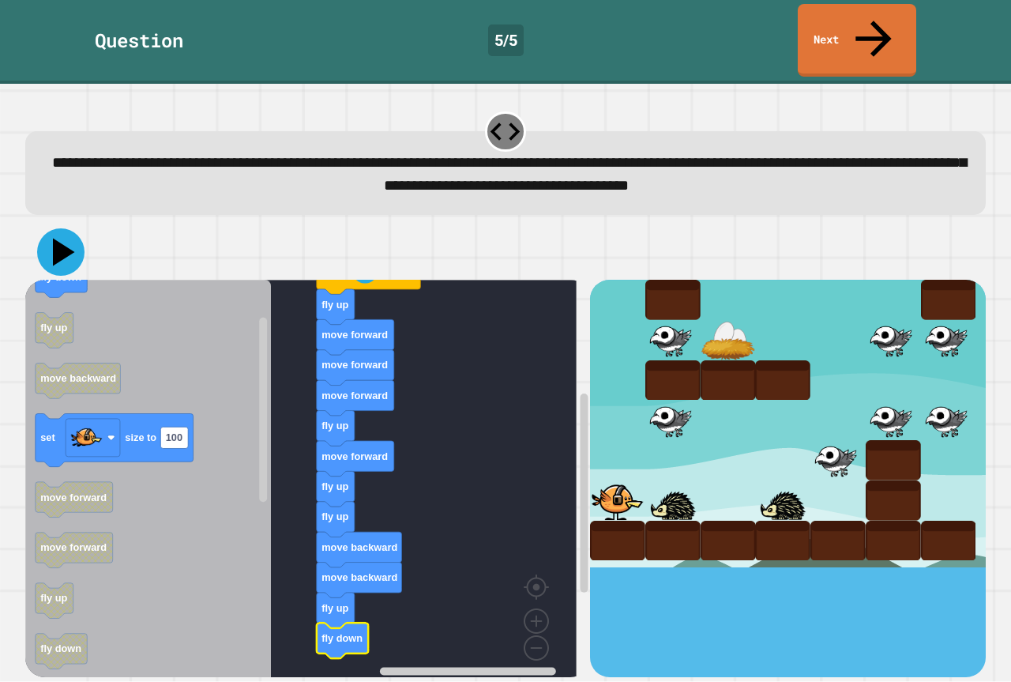
click at [45, 228] on icon at bounding box center [60, 251] width 47 height 47
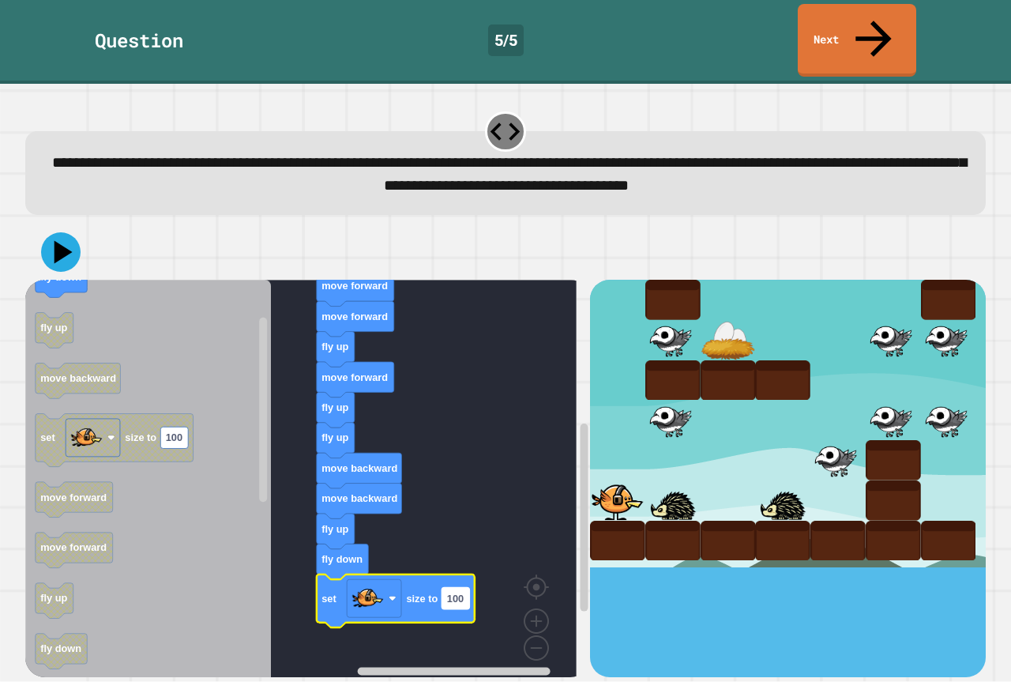
click at [467, 588] on rect "Blockly Workspace" at bounding box center [455, 598] width 28 height 21
type input "*****"
drag, startPoint x: 63, startPoint y: 216, endPoint x: 46, endPoint y: 213, distance: 17.5
click at [62, 239] on icon at bounding box center [64, 253] width 22 height 28
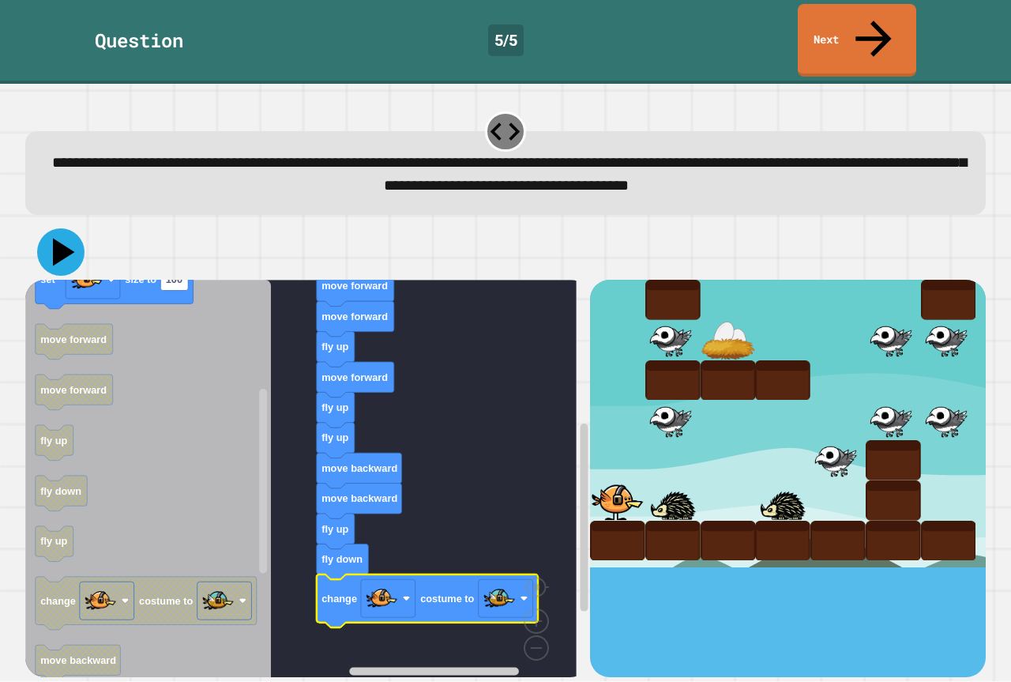
click at [54, 228] on icon at bounding box center [60, 251] width 47 height 47
click at [870, 15] on icon at bounding box center [874, 37] width 54 height 56
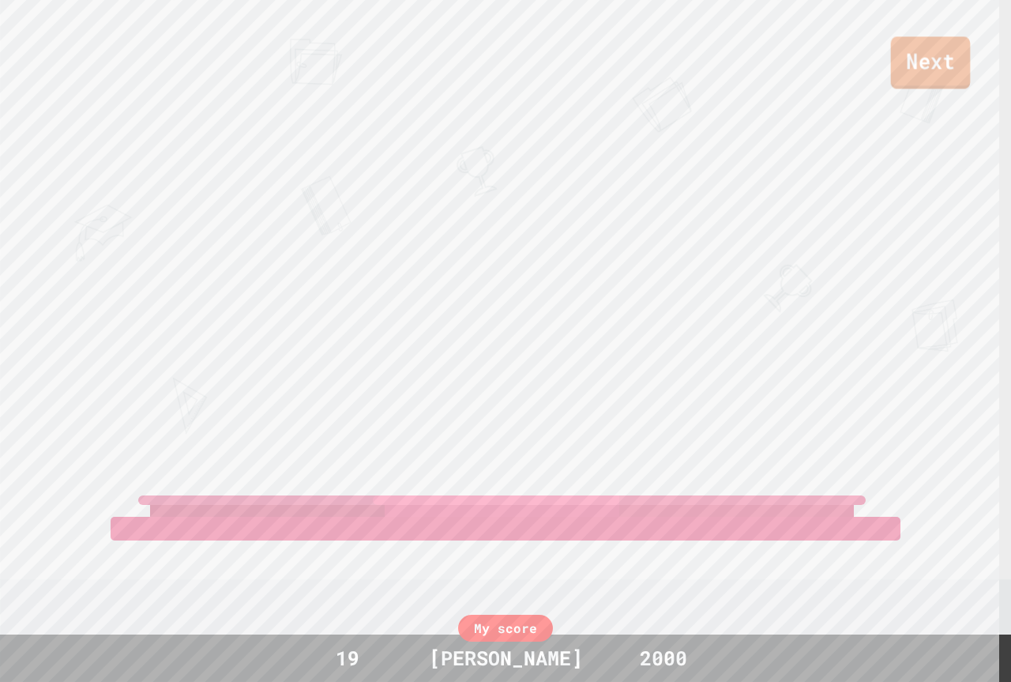
click at [918, 52] on link "Next" at bounding box center [931, 62] width 80 height 52
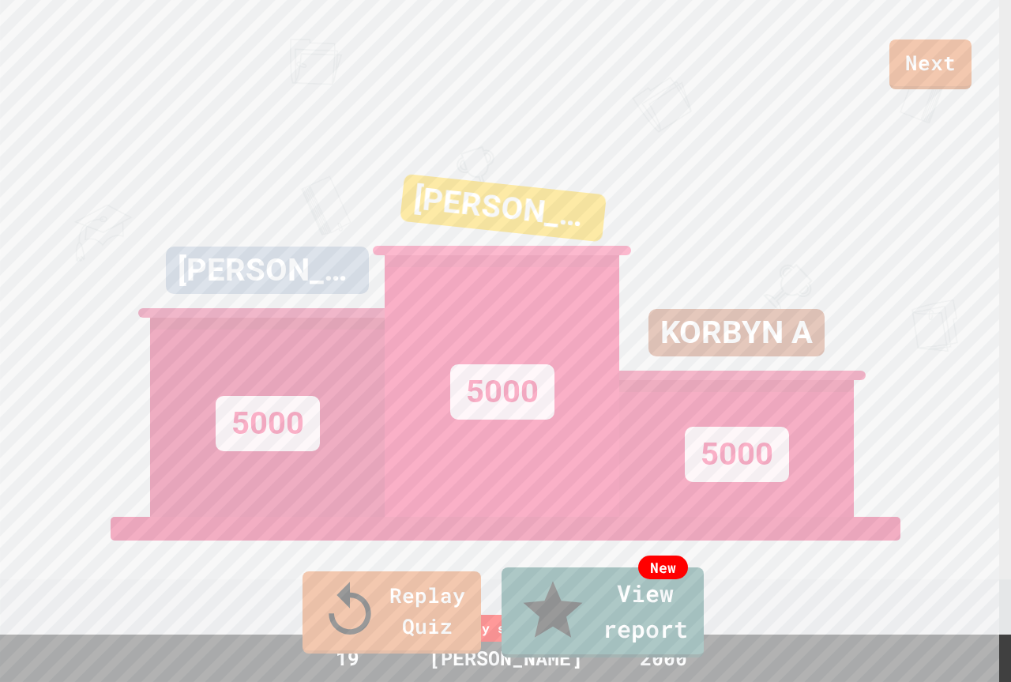
drag, startPoint x: 498, startPoint y: 440, endPoint x: 513, endPoint y: 396, distance: 46.2
